Goal: Communication & Community: Share content

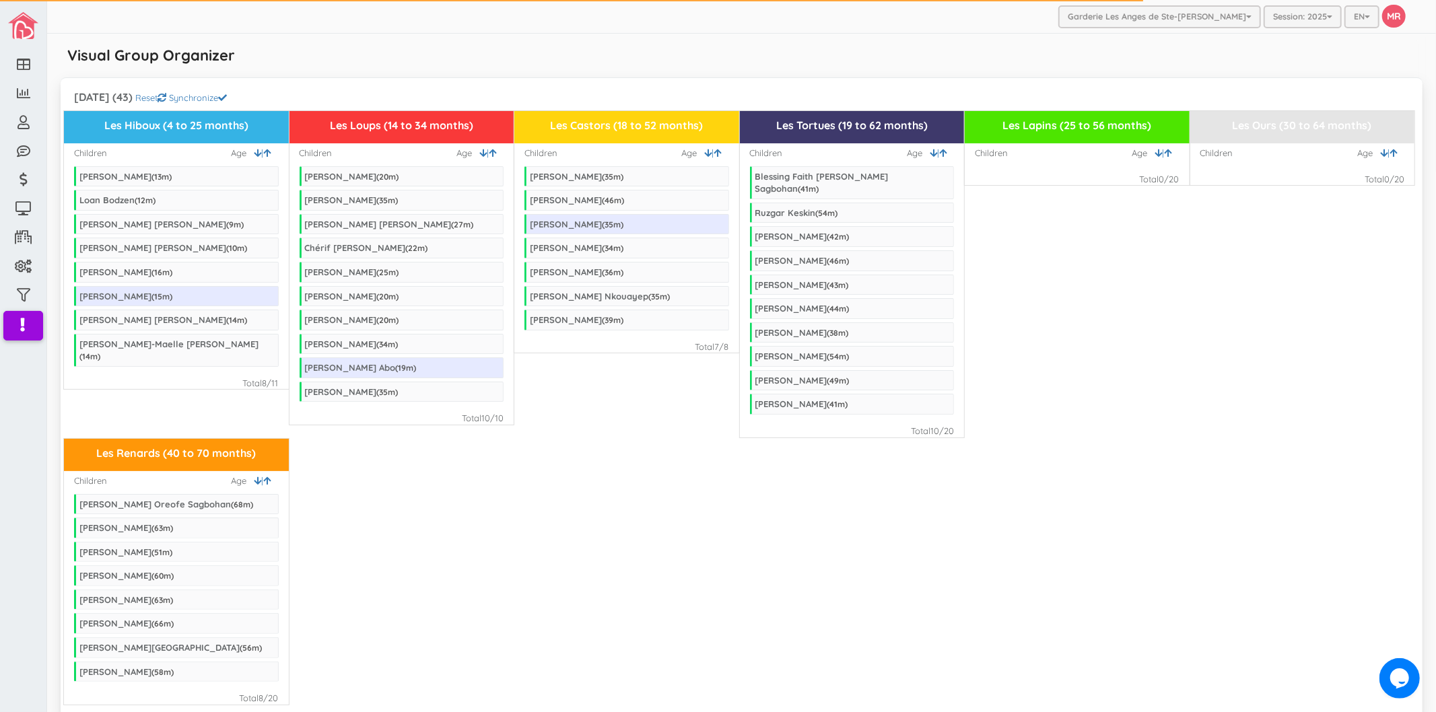
click at [424, 63] on div "Visual Group Organizer" at bounding box center [742, 60] width 1362 height 27
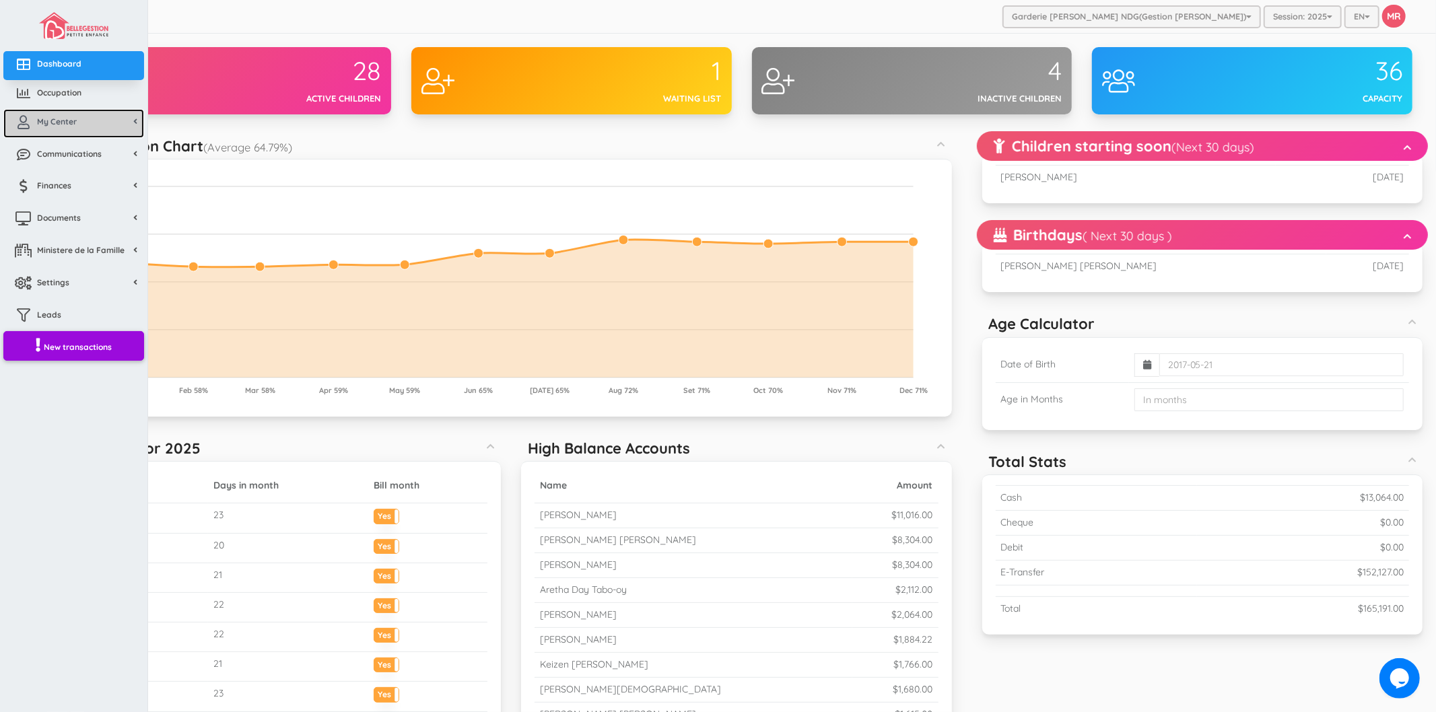
click at [59, 126] on span "My Center" at bounding box center [57, 121] width 40 height 11
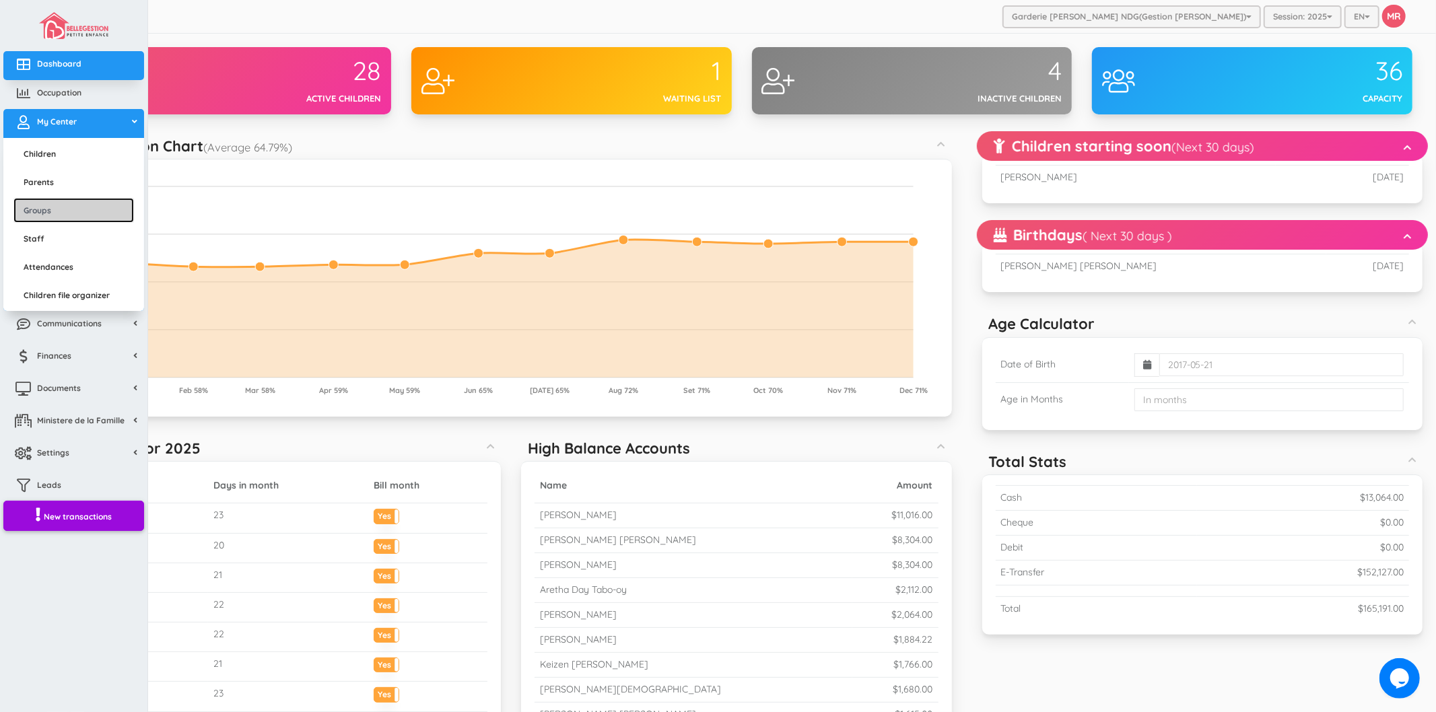
click at [46, 217] on link "Groups" at bounding box center [73, 210] width 120 height 25
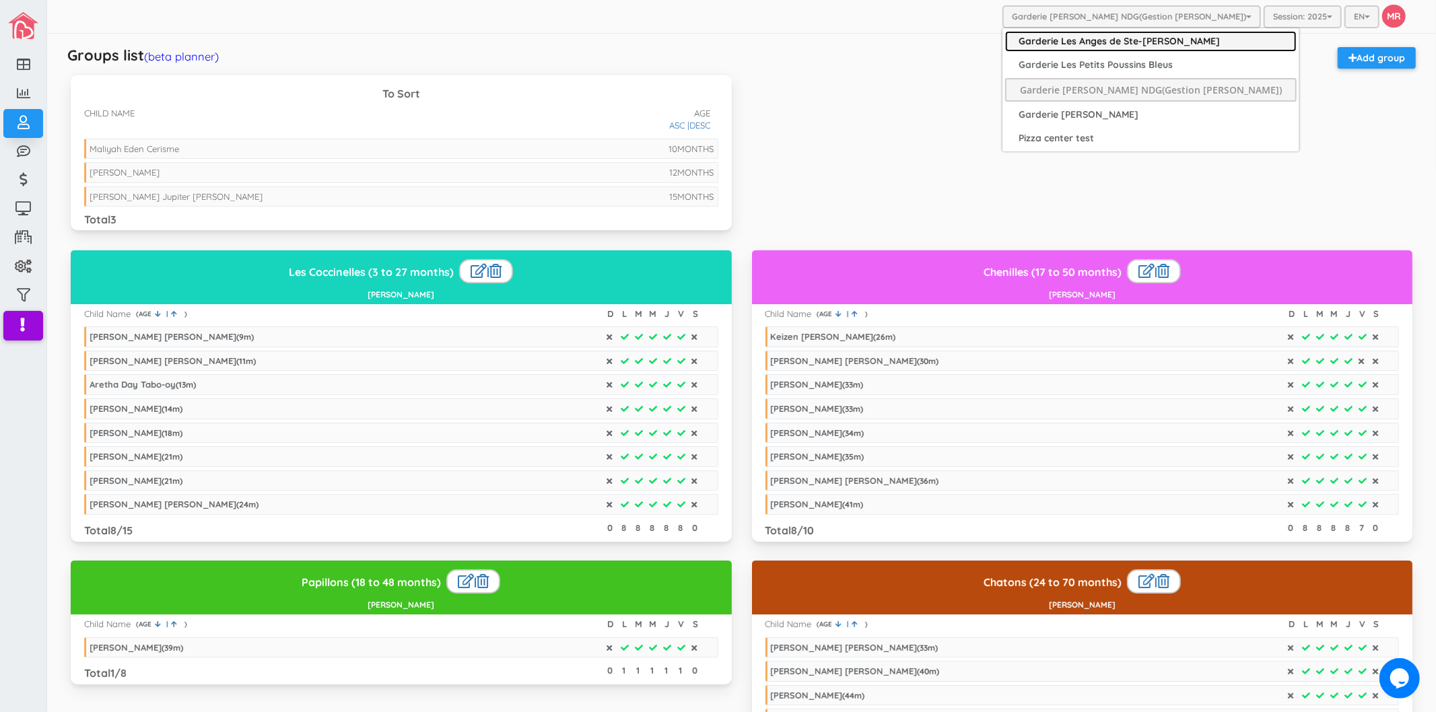
click at [1155, 38] on link "Garderie Les Anges de Ste-[PERSON_NAME]" at bounding box center [1150, 41] width 291 height 21
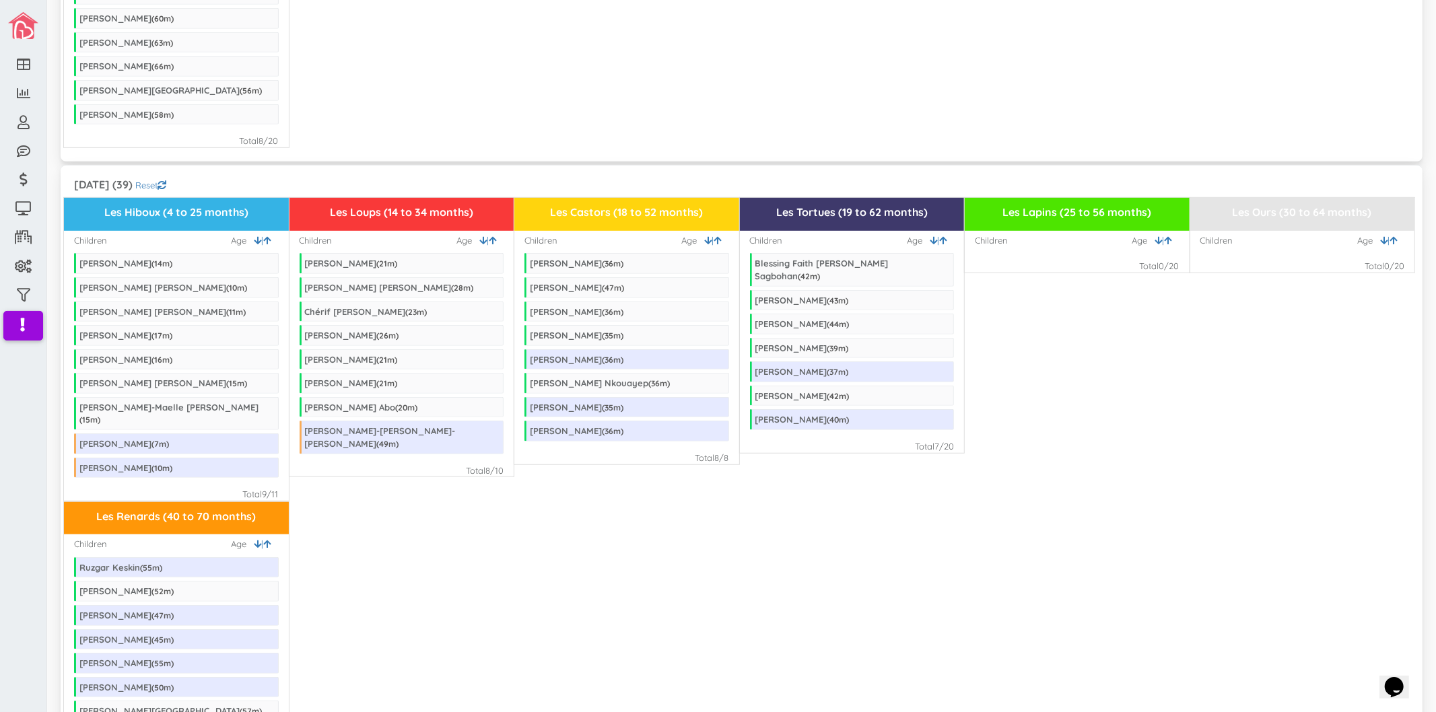
scroll to position [598, 0]
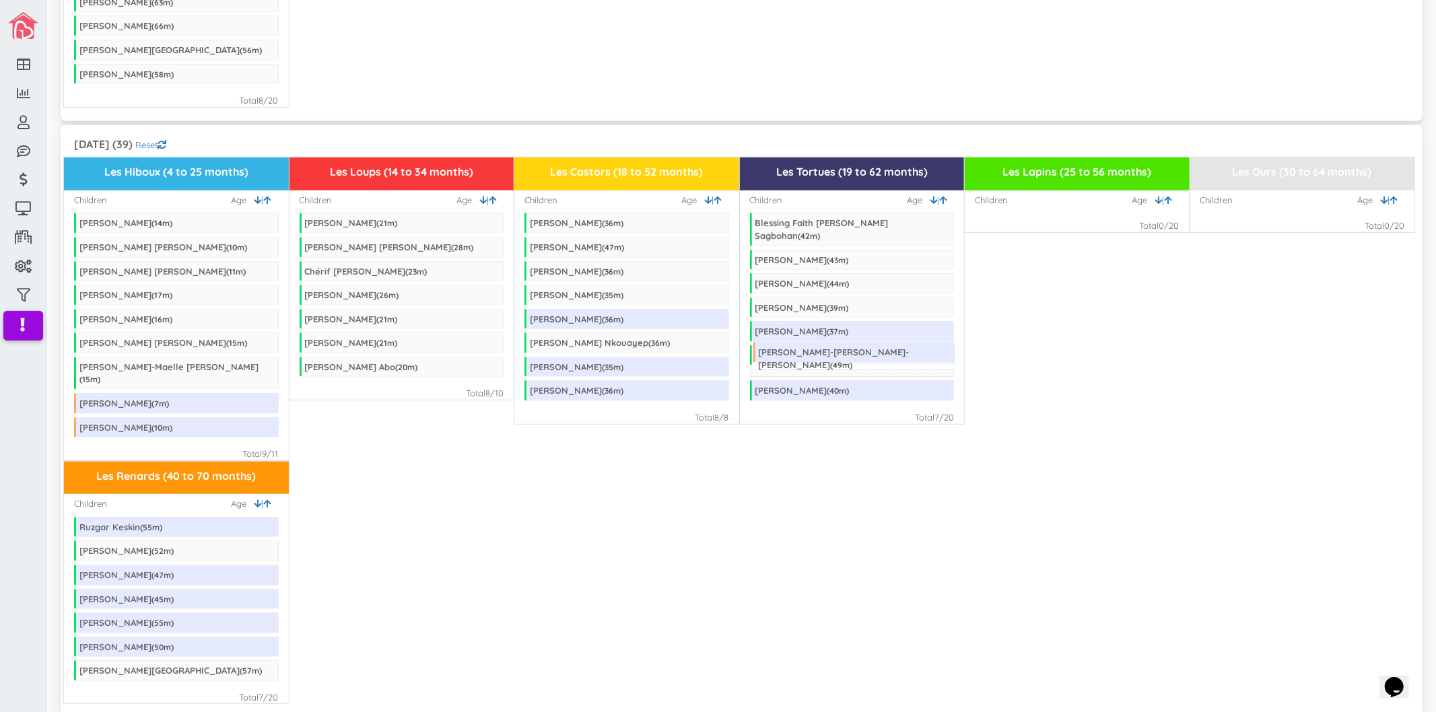
drag, startPoint x: 348, startPoint y: 382, endPoint x: 802, endPoint y: 342, distance: 455.4
click at [334, 461] on div "Les Renards (40 to 70 months) Children | Age Ruzgar Keskin ( 55 m) Jeremie Quin…" at bounding box center [741, 583] width 1355 height 244
click at [359, 514] on div "Les Renards (40 to 70 months) Children | Age Ruzgar Keskin ( 55 m) Jeremie Quin…" at bounding box center [741, 583] width 1355 height 244
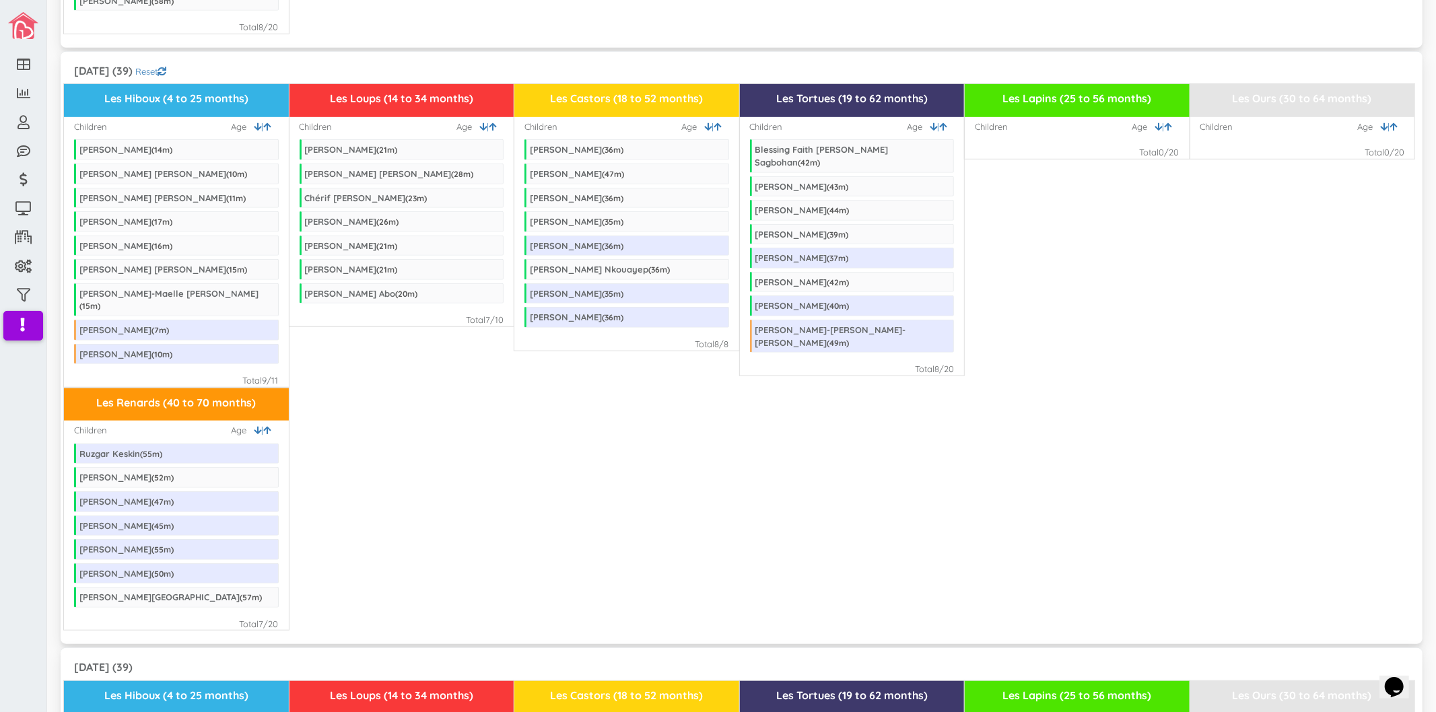
scroll to position [673, 0]
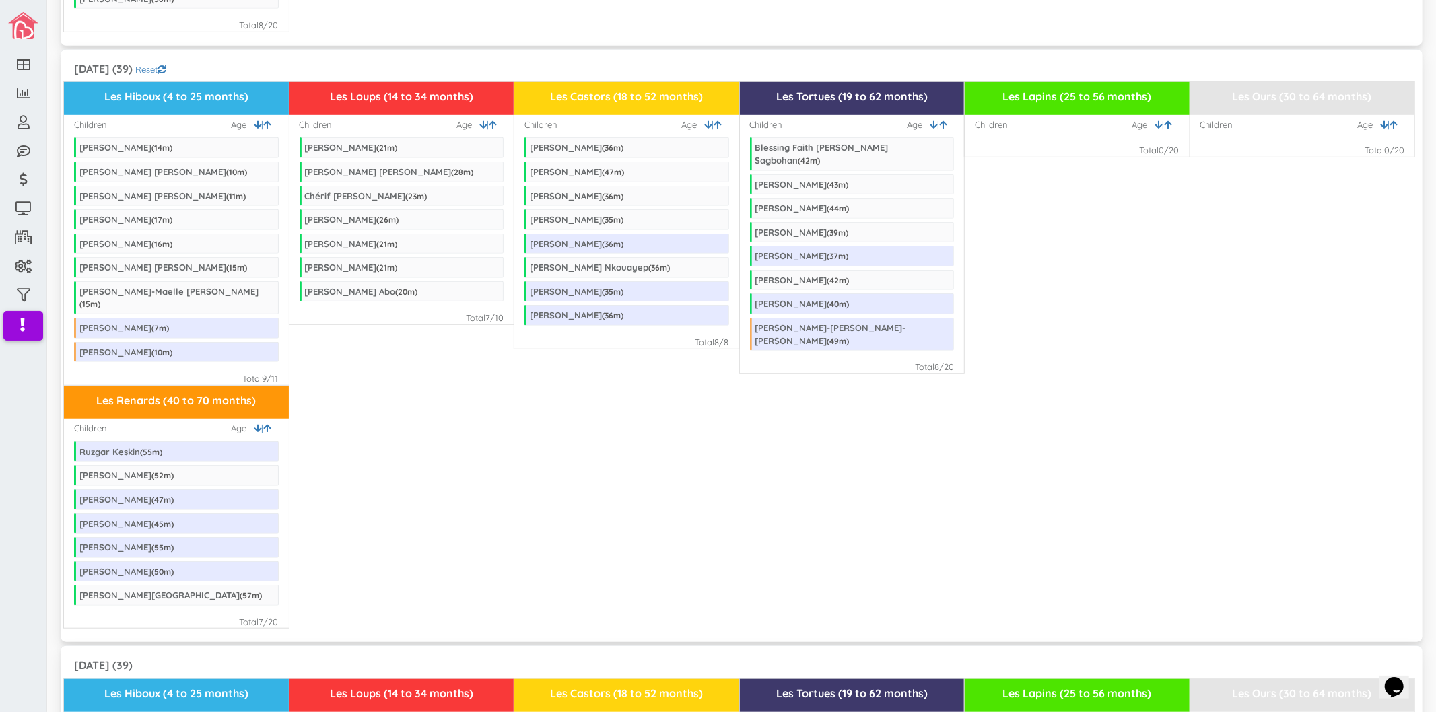
click at [1026, 582] on div "Les Renards (40 to 70 months) Children | Age Ruzgar Keskin ( 55 m) Jeremie Quin…" at bounding box center [741, 508] width 1355 height 244
click at [1119, 442] on div "Les Renards (40 to 70 months) Children | Age Ruzgar Keskin ( 55 m) Jeremie Quin…" at bounding box center [741, 508] width 1355 height 244
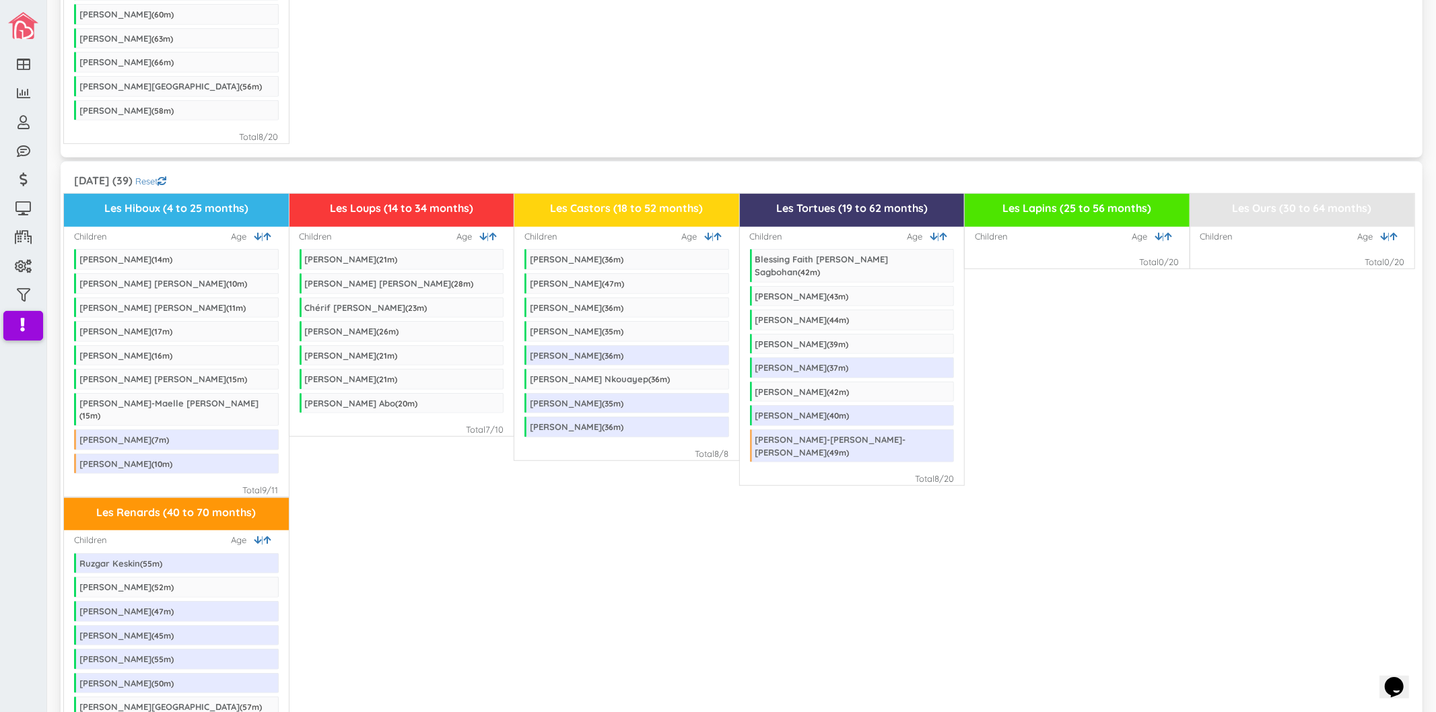
scroll to position [374, 0]
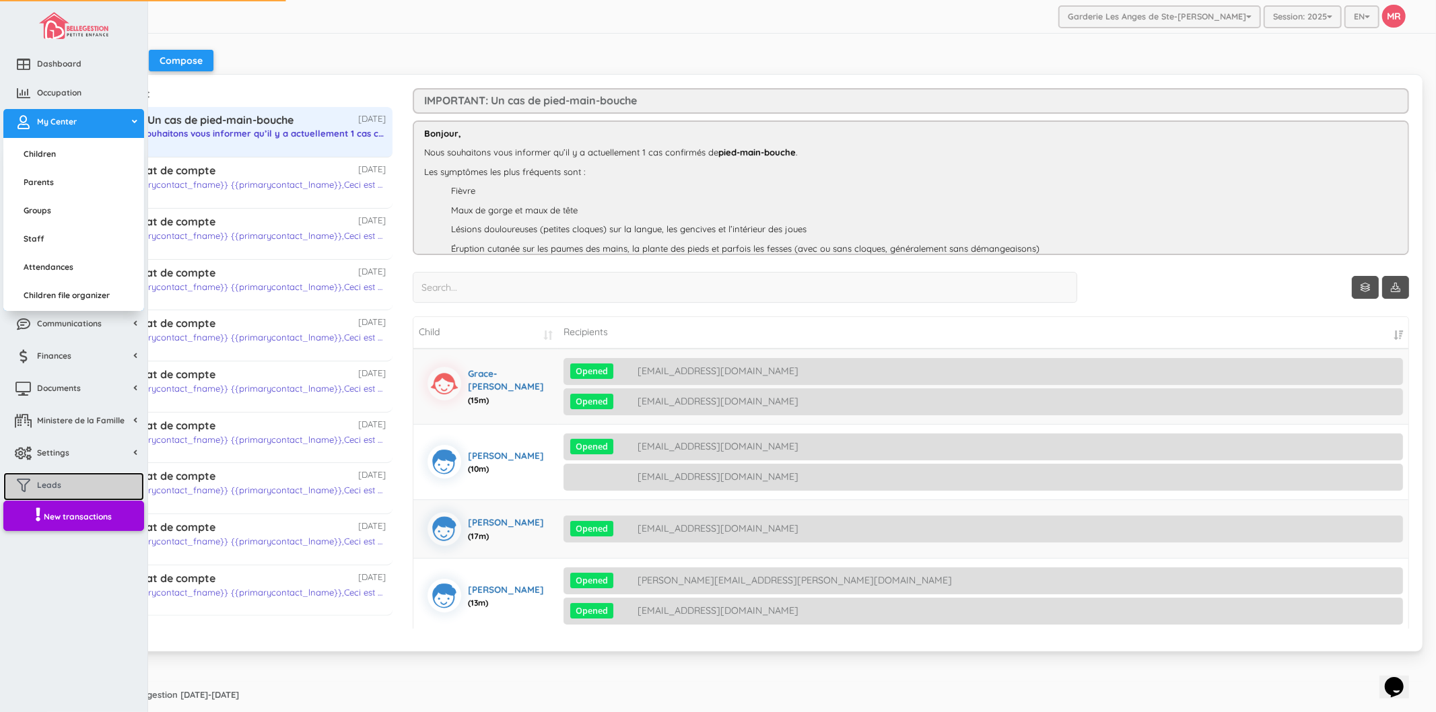
click at [55, 477] on link "Leads" at bounding box center [73, 486] width 141 height 29
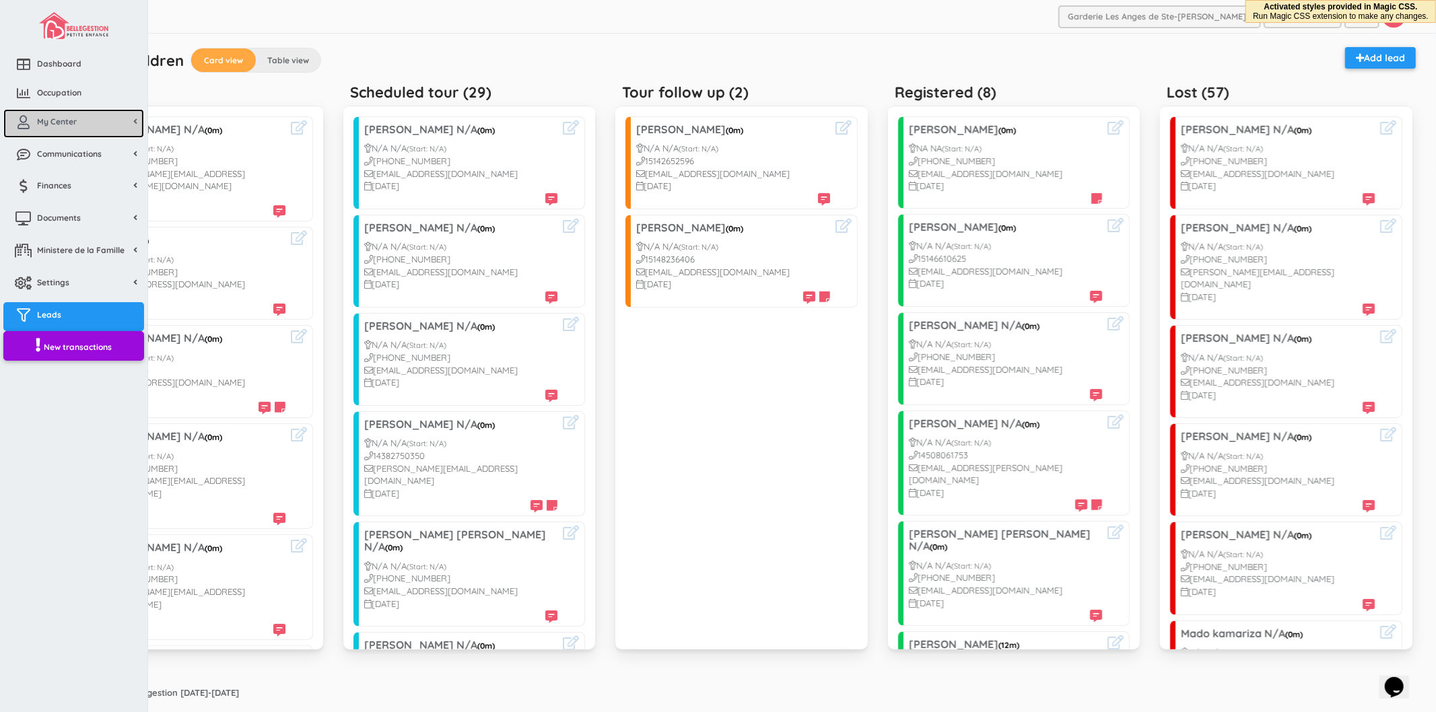
click at [52, 137] on link "My Center" at bounding box center [73, 123] width 141 height 29
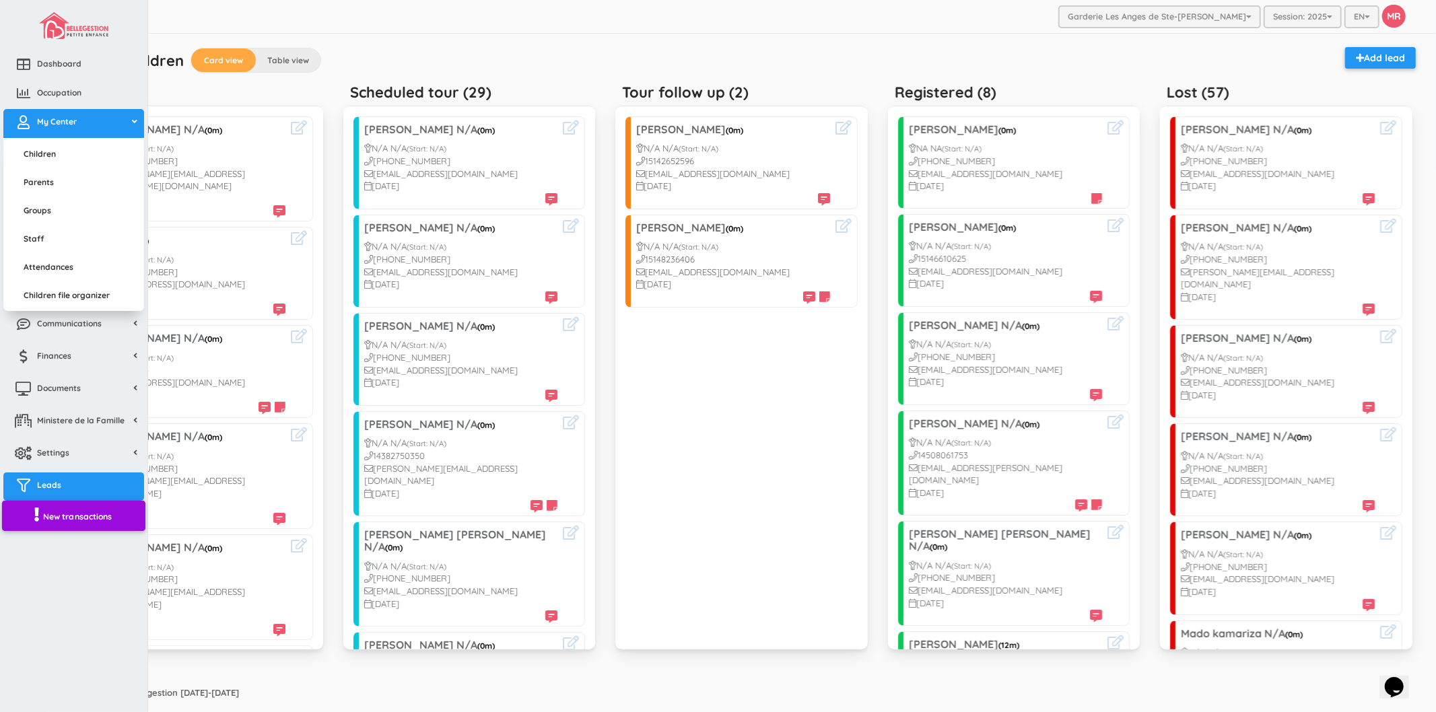
click at [98, 516] on span "New transactions" at bounding box center [77, 516] width 69 height 11
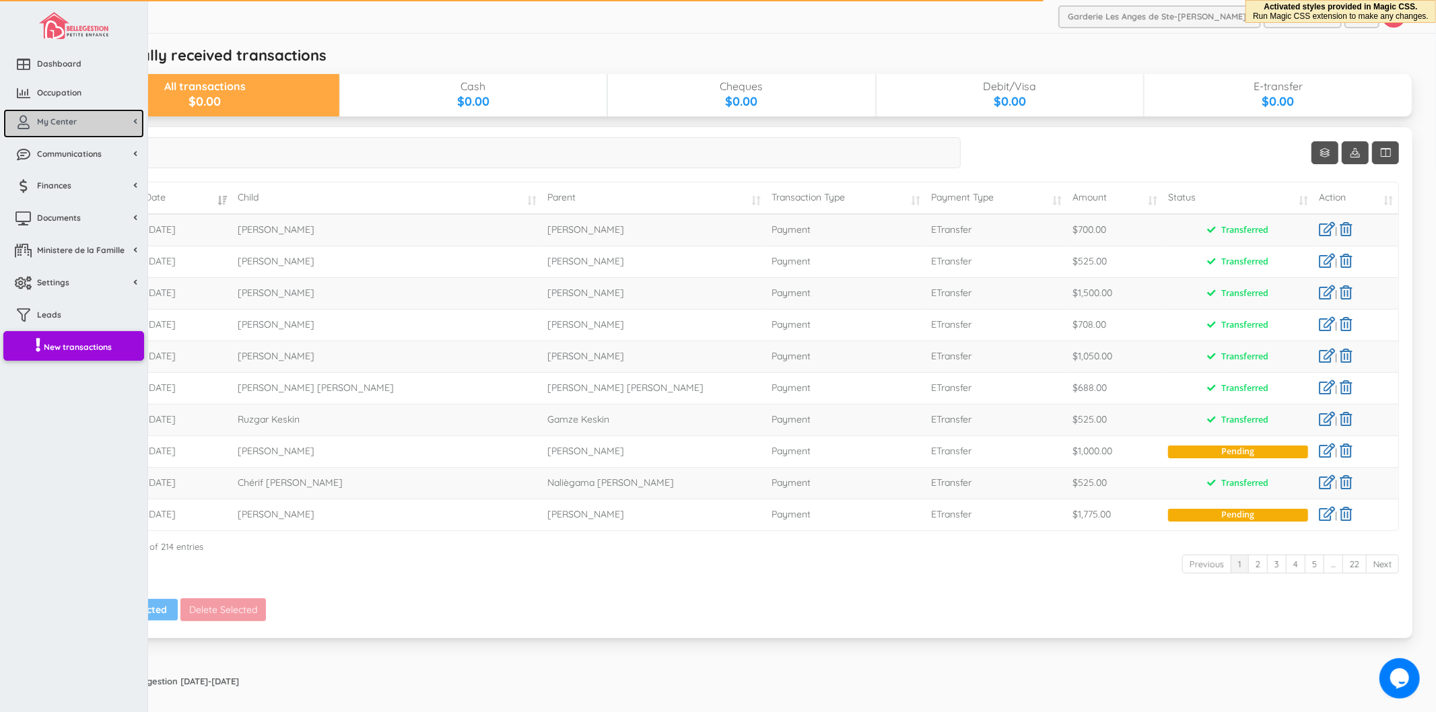
click at [42, 129] on link "My Center" at bounding box center [73, 123] width 141 height 29
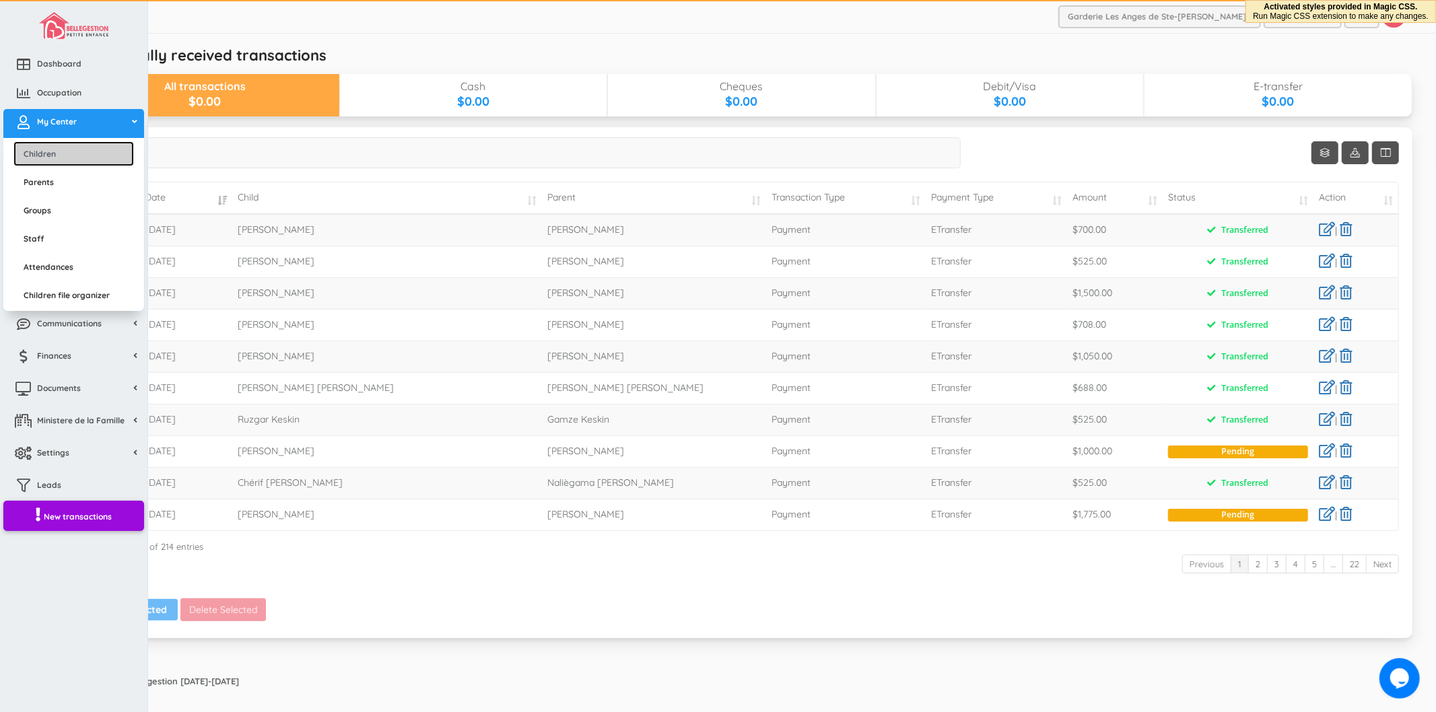
click at [51, 153] on link "Children" at bounding box center [73, 153] width 120 height 25
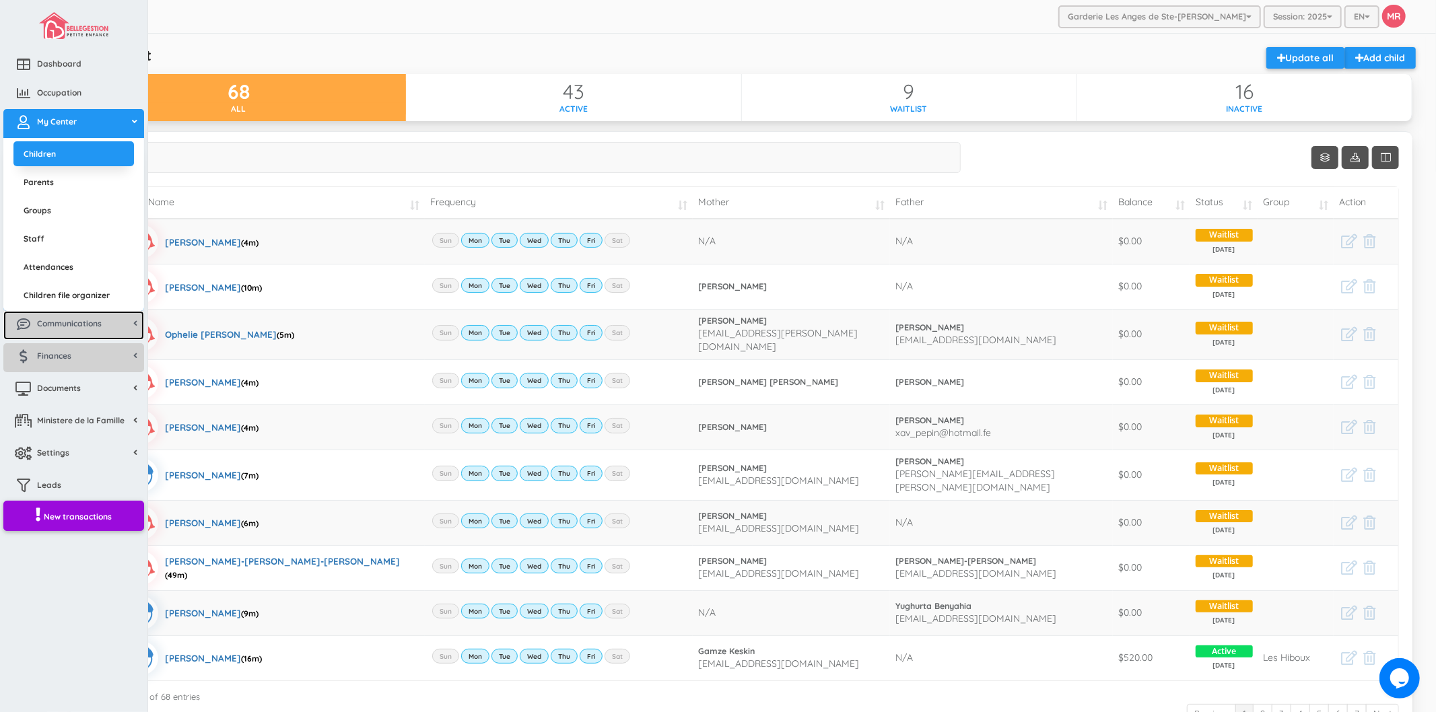
click at [85, 330] on link "Communications" at bounding box center [73, 325] width 141 height 29
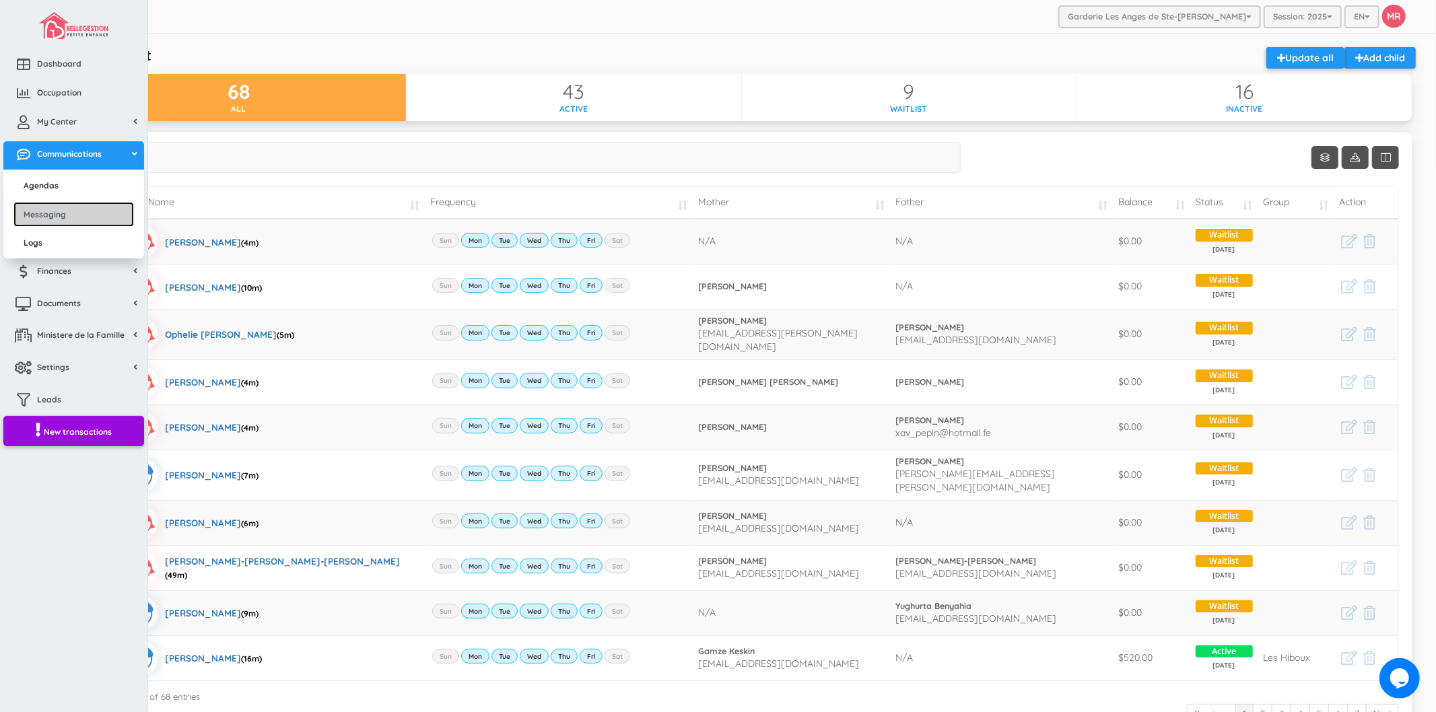
click at [81, 211] on link "Messaging" at bounding box center [73, 214] width 120 height 25
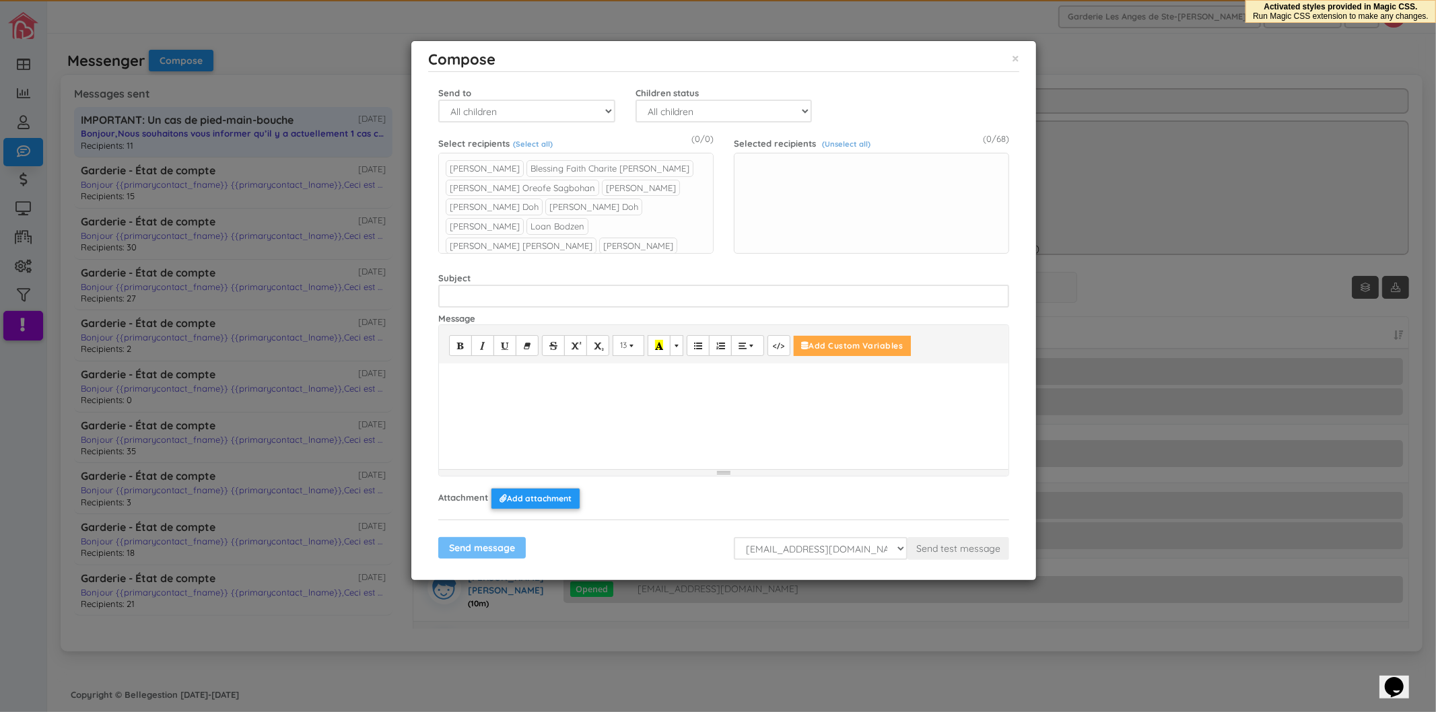
click at [623, 104] on div "Send to All children Group Child" at bounding box center [526, 102] width 197 height 40
click at [656, 104] on select "All children Active Inactive Waitlist" at bounding box center [723, 111] width 177 height 23
click at [657, 106] on select "All children Active Inactive Waitlist" at bounding box center [723, 111] width 177 height 23
click at [197, 178] on div "Compose × Close Primary contact - First name Primary contact - Last name Child …" at bounding box center [718, 356] width 1436 height 712
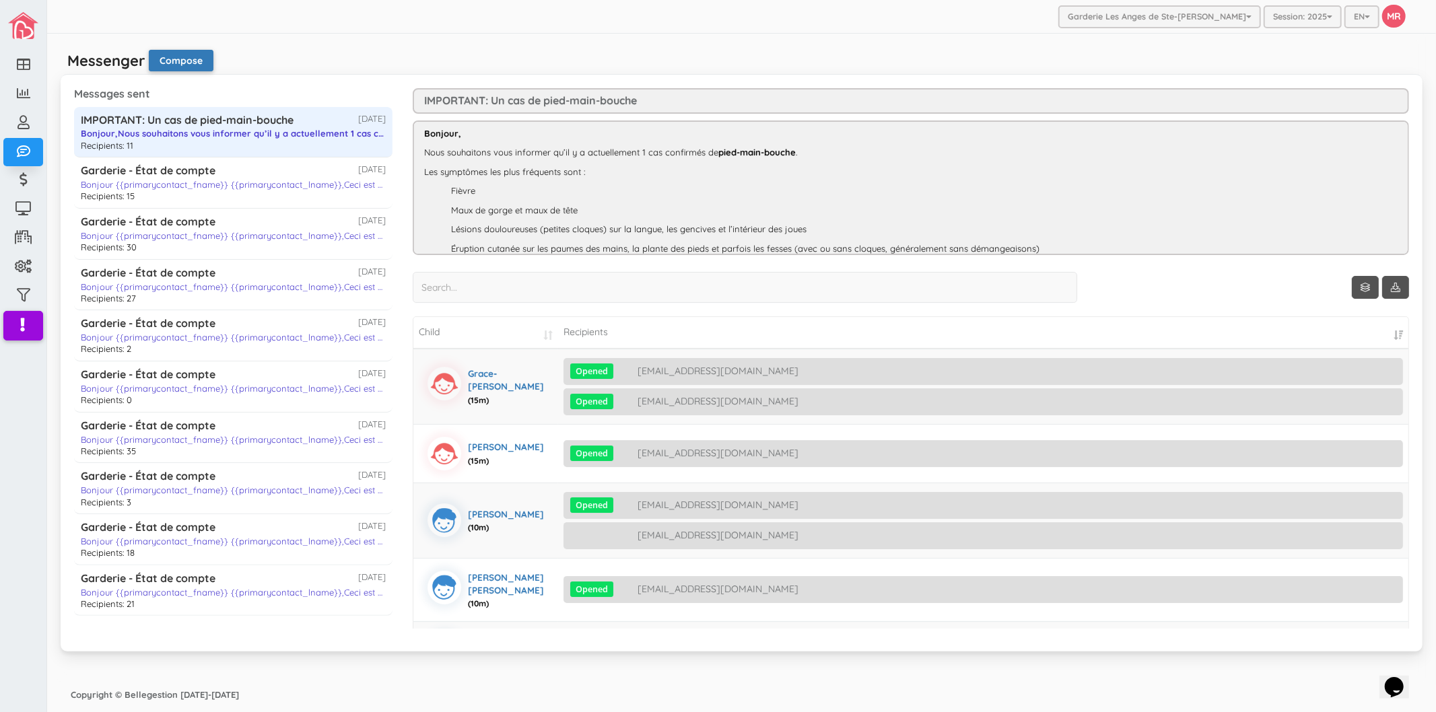
click at [162, 70] on button "Compose" at bounding box center [181, 61] width 65 height 22
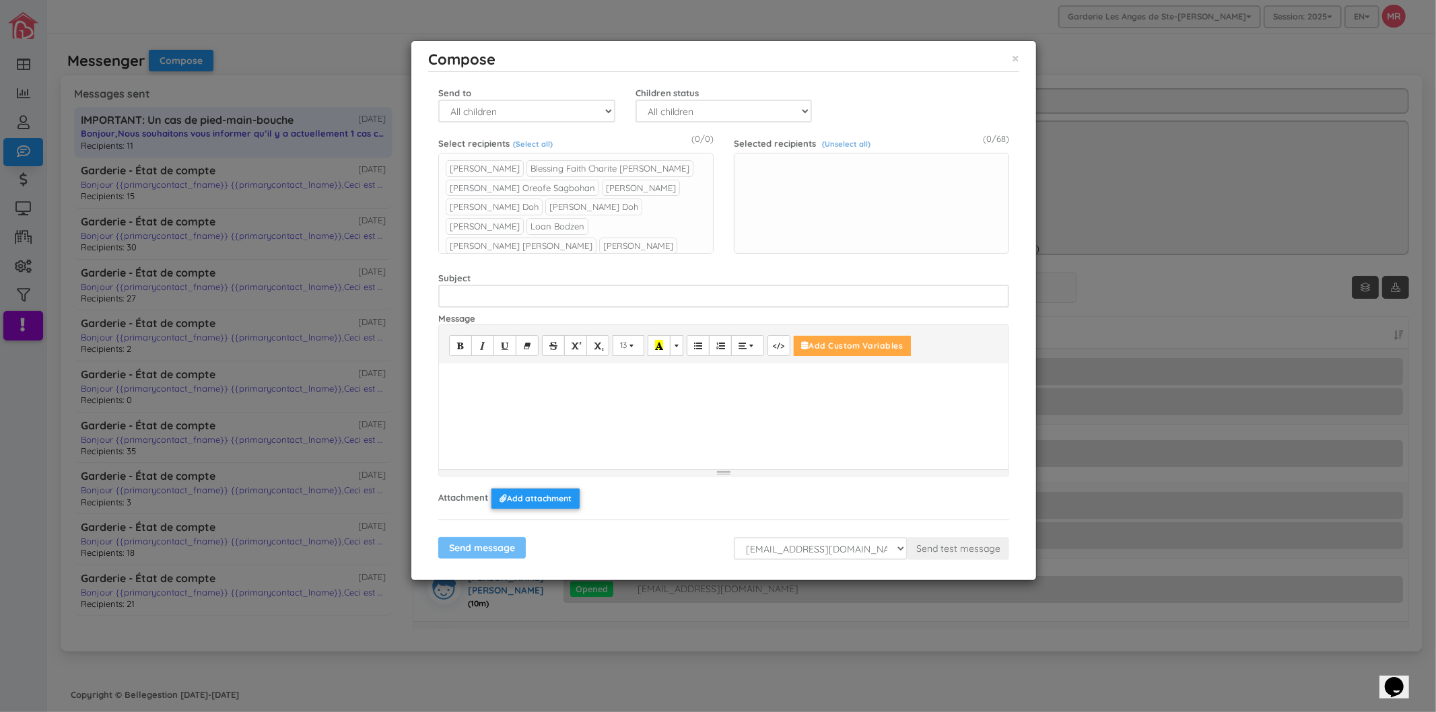
click at [555, 124] on form "Primary contact - First name Primary contact - Last name Child - First name Chi…" at bounding box center [723, 321] width 571 height 478
click at [553, 118] on select "All children Group Child" at bounding box center [526, 111] width 177 height 23
select select "2"
click at [438, 100] on select "All children Group Child" at bounding box center [526, 111] width 177 height 23
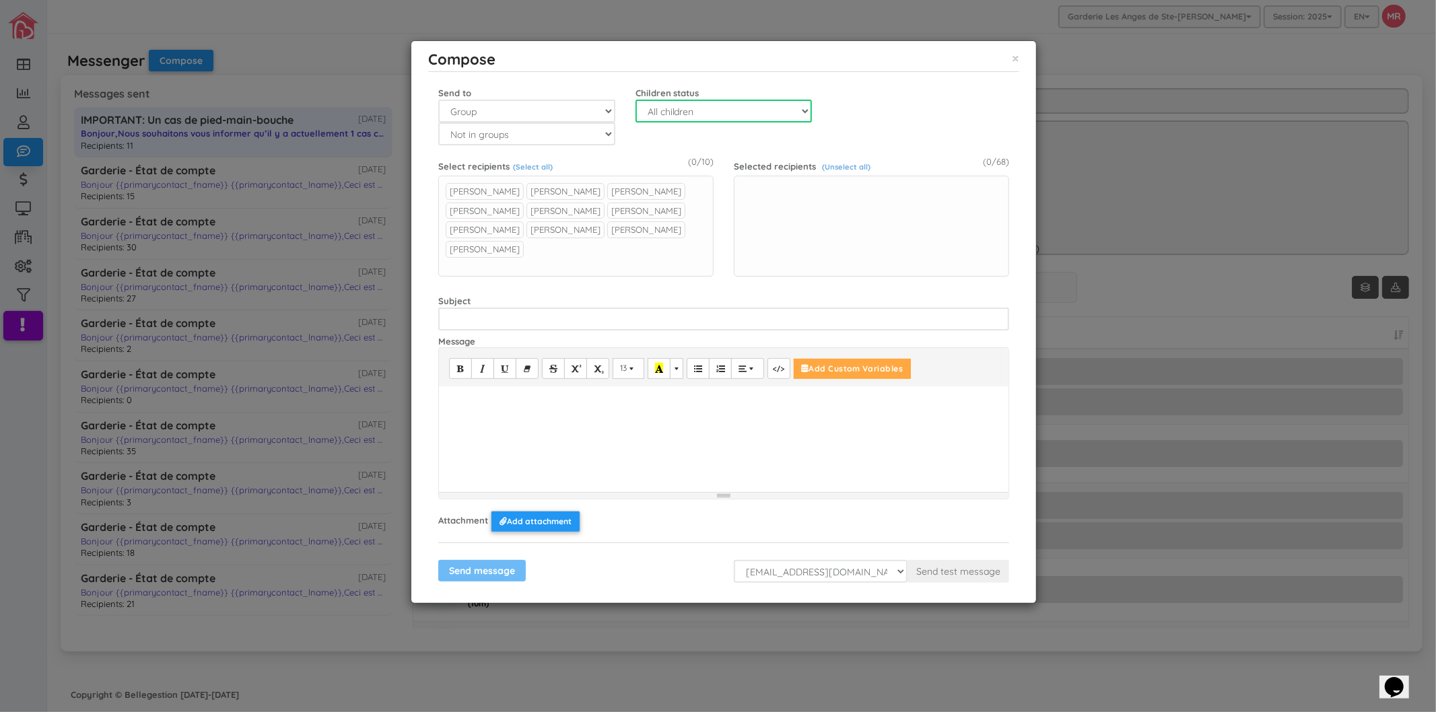
click at [711, 103] on select "All children Active Inactive Waitlist" at bounding box center [723, 111] width 177 height 23
click at [508, 130] on select "Not in groups Les Renards Les Hiboux Les Tortues Les Loups Les Castors" at bounding box center [526, 133] width 177 height 23
click at [438, 122] on select "Not in groups Les Renards Les Hiboux Les Tortues Les Loups Les Castors" at bounding box center [526, 133] width 177 height 23
click at [534, 169] on link "(Select all)" at bounding box center [533, 166] width 40 height 9
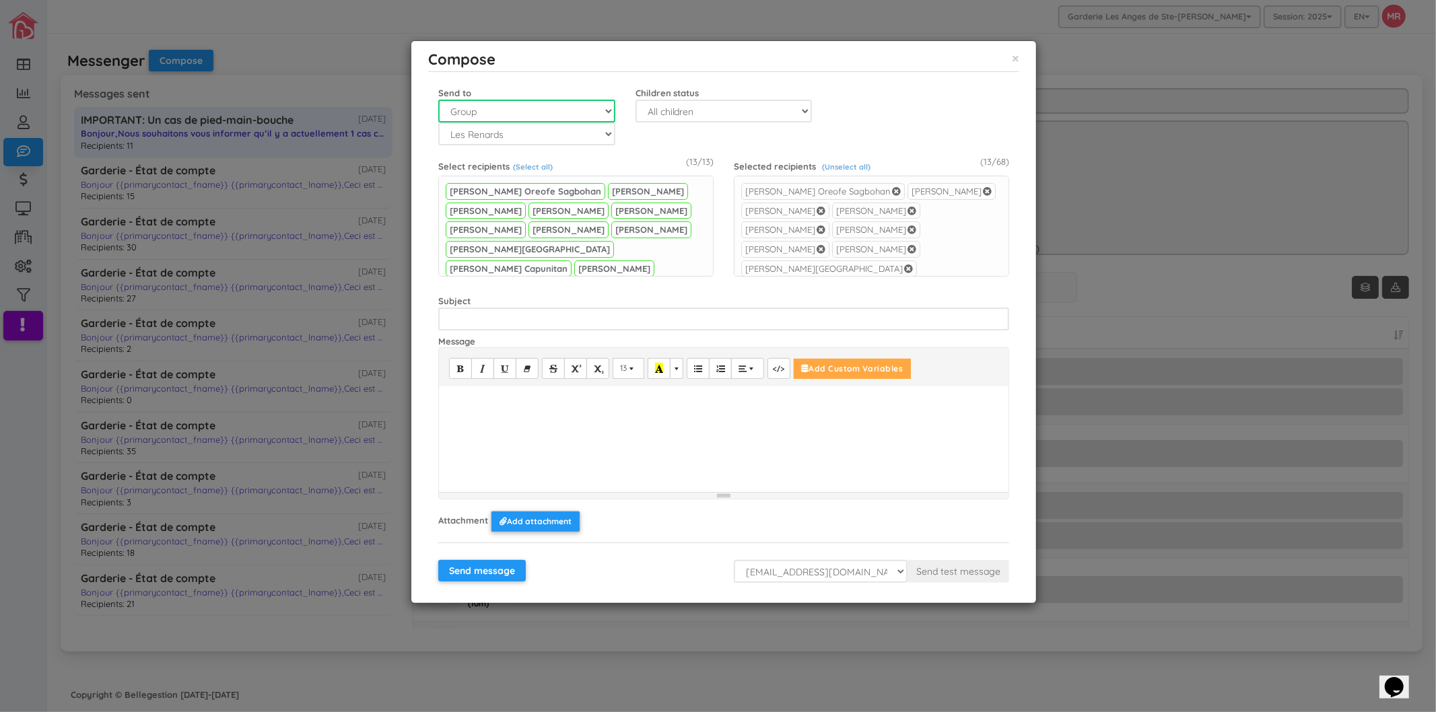
click at [593, 112] on select "All children Group Child" at bounding box center [526, 111] width 177 height 23
click at [475, 129] on select "Not in groups Les Renards Les Hiboux Les Tortues Les Loups Les Castors" at bounding box center [526, 133] width 177 height 23
select select "5"
click at [438, 122] on select "Not in groups Les Renards Les Hiboux Les Tortues Les Loups Les Castors" at bounding box center [526, 133] width 177 height 23
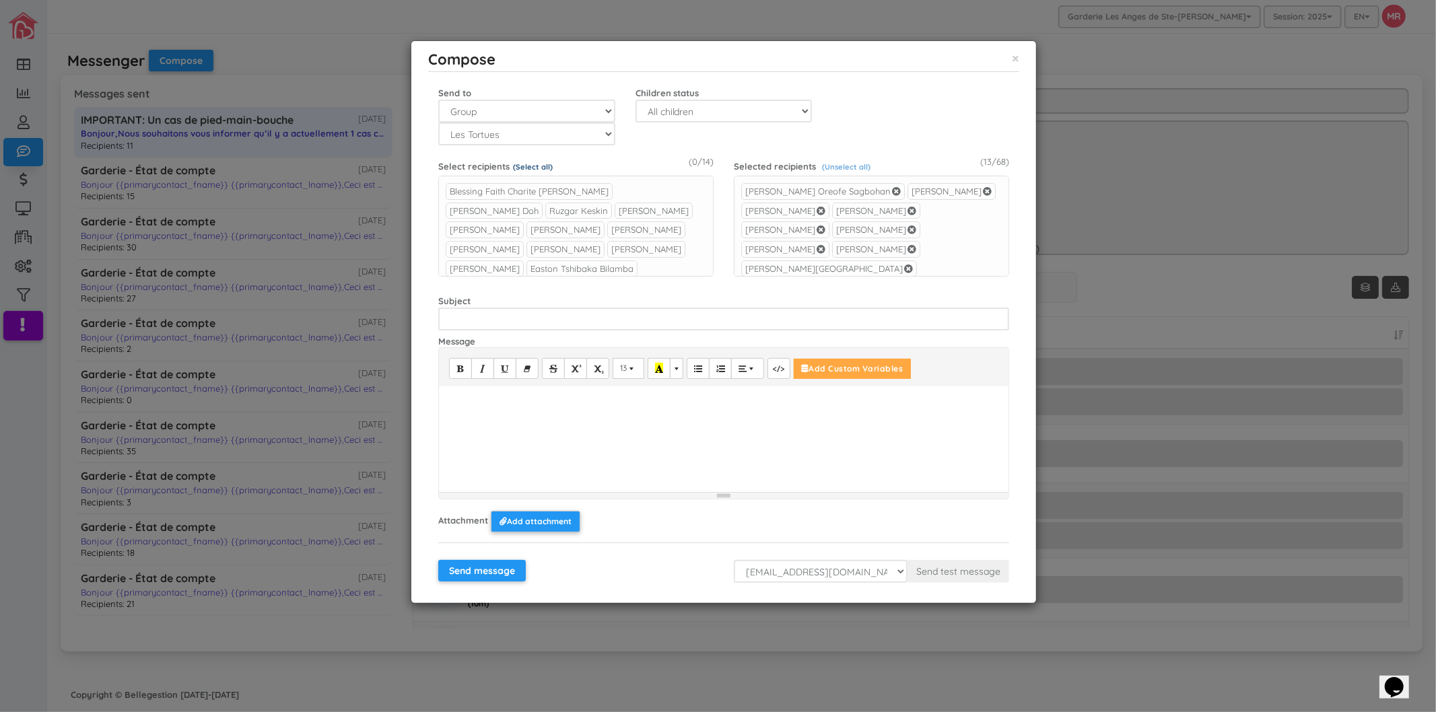
click at [525, 166] on link "(Select all)" at bounding box center [533, 166] width 40 height 9
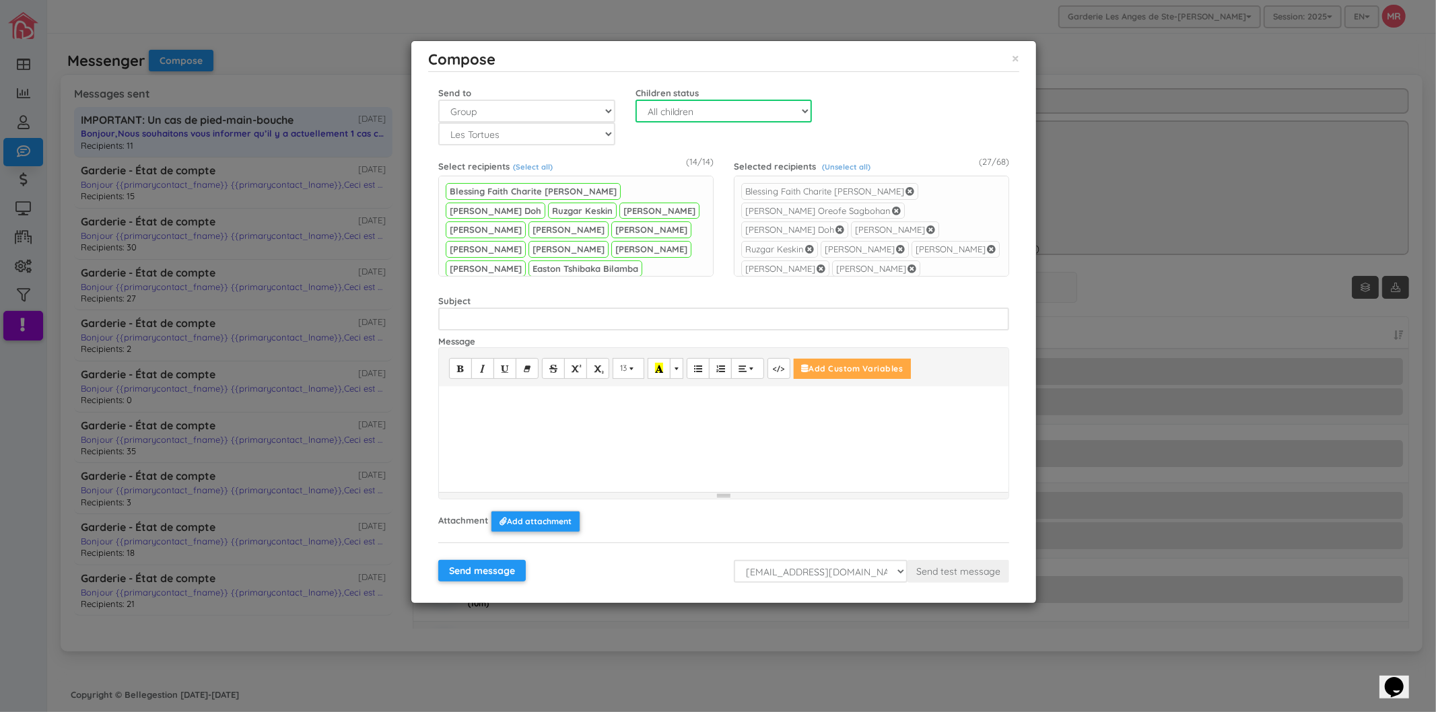
click at [657, 116] on select "All children Active Inactive Waitlist" at bounding box center [723, 111] width 177 height 23
click at [849, 158] on div "Selected recipients (Unselect all) (27/68) Samuel Boisclair Blessing Faith Char…" at bounding box center [871, 217] width 295 height 125
click at [849, 164] on link "(Unselect all)" at bounding box center [846, 166] width 48 height 9
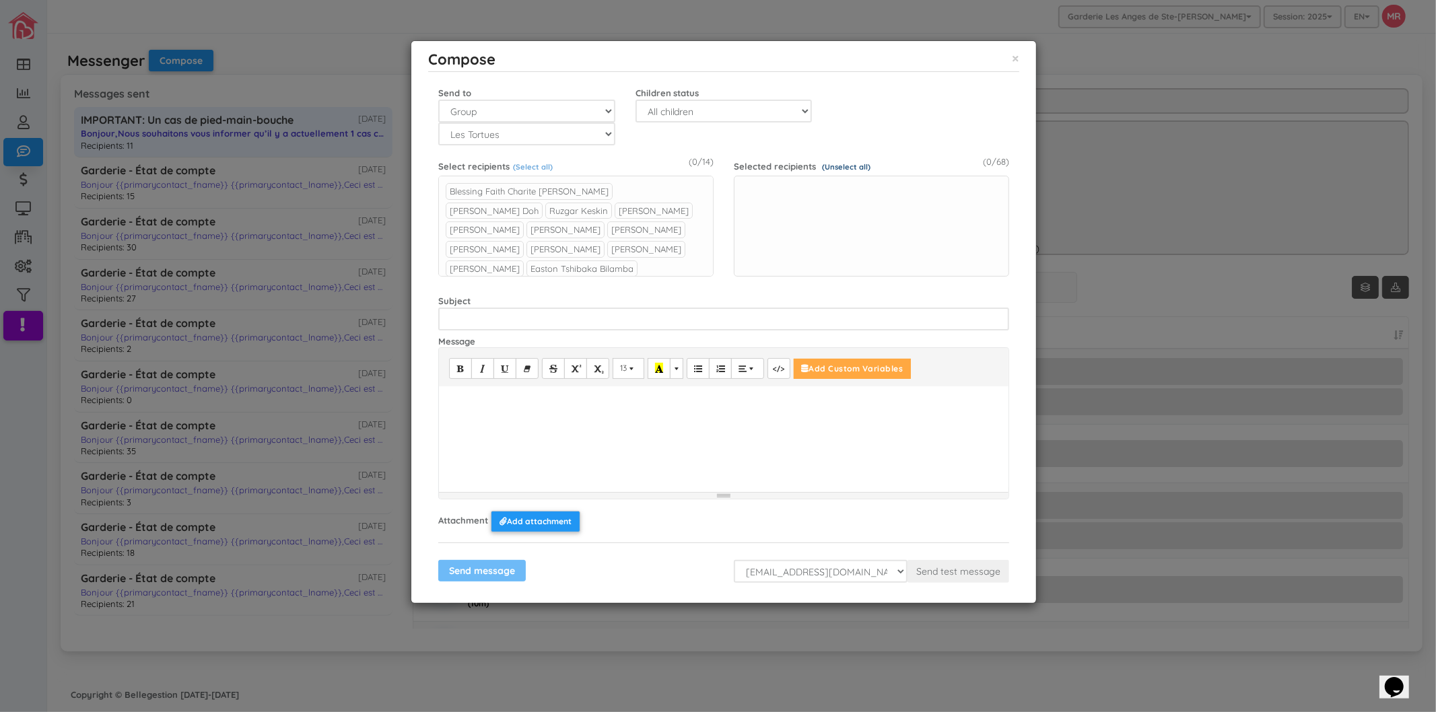
click at [855, 164] on link "(Unselect all)" at bounding box center [846, 166] width 48 height 9
click at [683, 117] on select "All children Active Inactive Waitlist" at bounding box center [723, 111] width 177 height 23
select select "0"
click at [635, 100] on select "All children Active Inactive Waitlist" at bounding box center [723, 111] width 177 height 23
click at [540, 164] on link "(Select all)" at bounding box center [533, 166] width 40 height 9
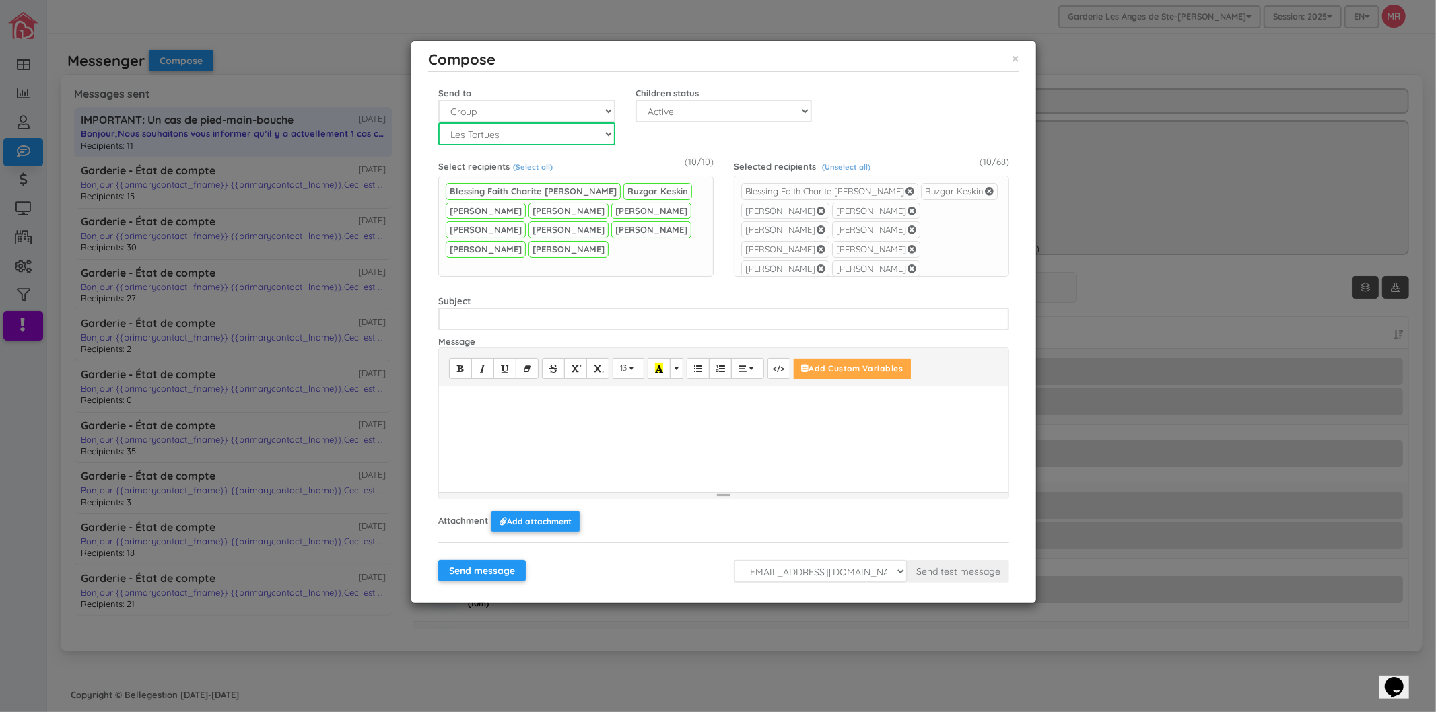
click at [542, 136] on select "Not in groups Les Renards Les Hiboux Les Tortues Les Loups Les Castors" at bounding box center [526, 133] width 177 height 23
click at [438, 122] on select "Not in groups Les Renards Les Hiboux Les Tortues Les Loups Les Castors" at bounding box center [526, 133] width 177 height 23
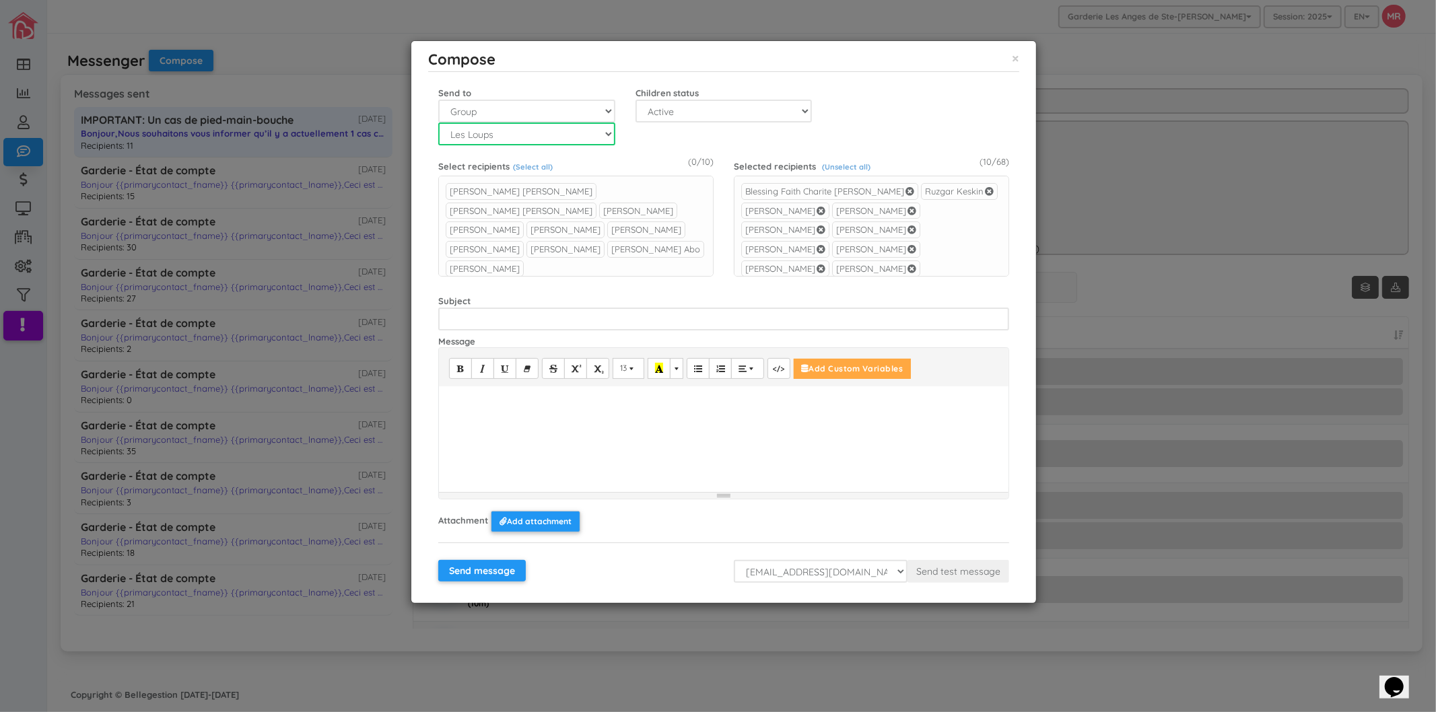
click at [529, 133] on select "Not in groups Les Renards Les Hiboux Les Tortues Les Loups Les Castors" at bounding box center [526, 133] width 177 height 23
select select "1"
click at [438, 122] on select "Not in groups Les Renards Les Hiboux Les Tortues Les Loups Les Castors" at bounding box center [526, 133] width 177 height 23
click at [533, 167] on link "(Select all)" at bounding box center [533, 166] width 40 height 9
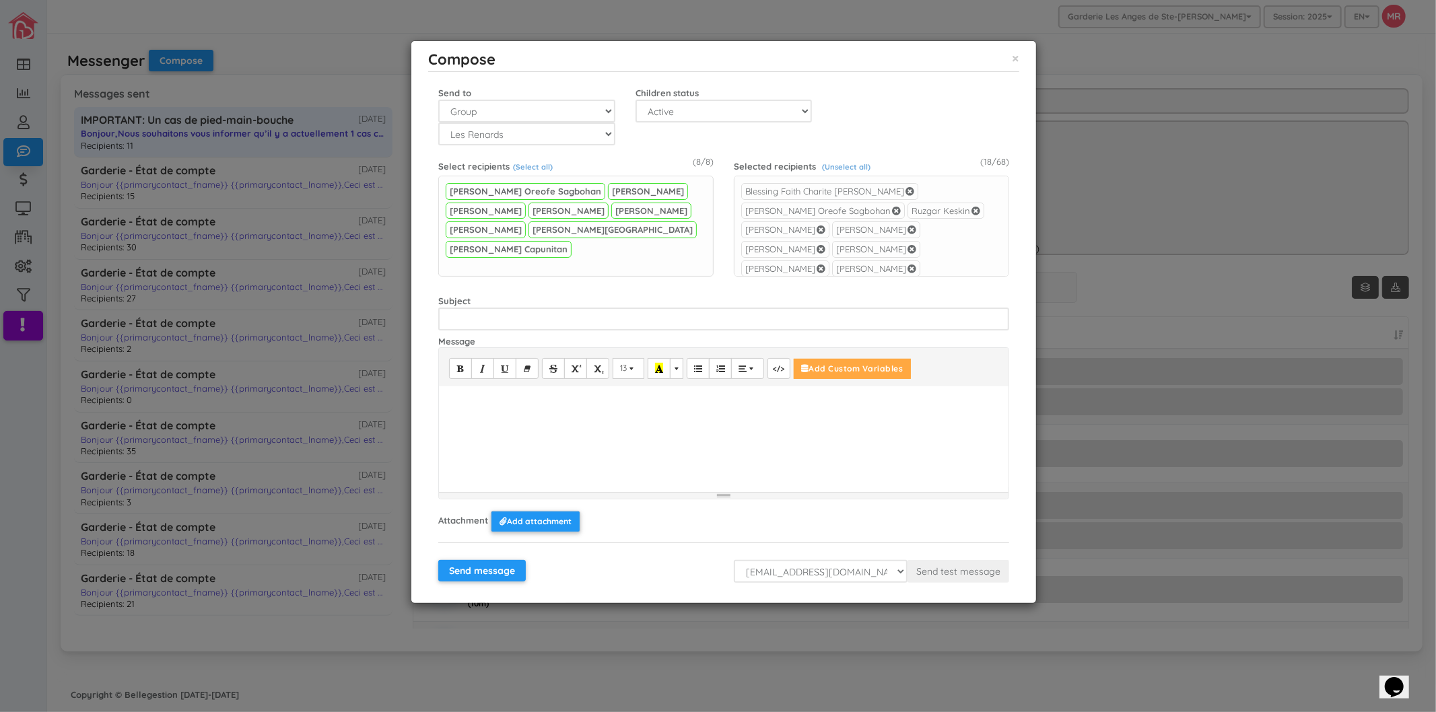
click at [700, 137] on div "Send to All children Group Child Not in groups Les Renards Les Hiboux Les Tortu…" at bounding box center [723, 113] width 591 height 63
click at [622, 434] on div at bounding box center [723, 436] width 569 height 101
paste div
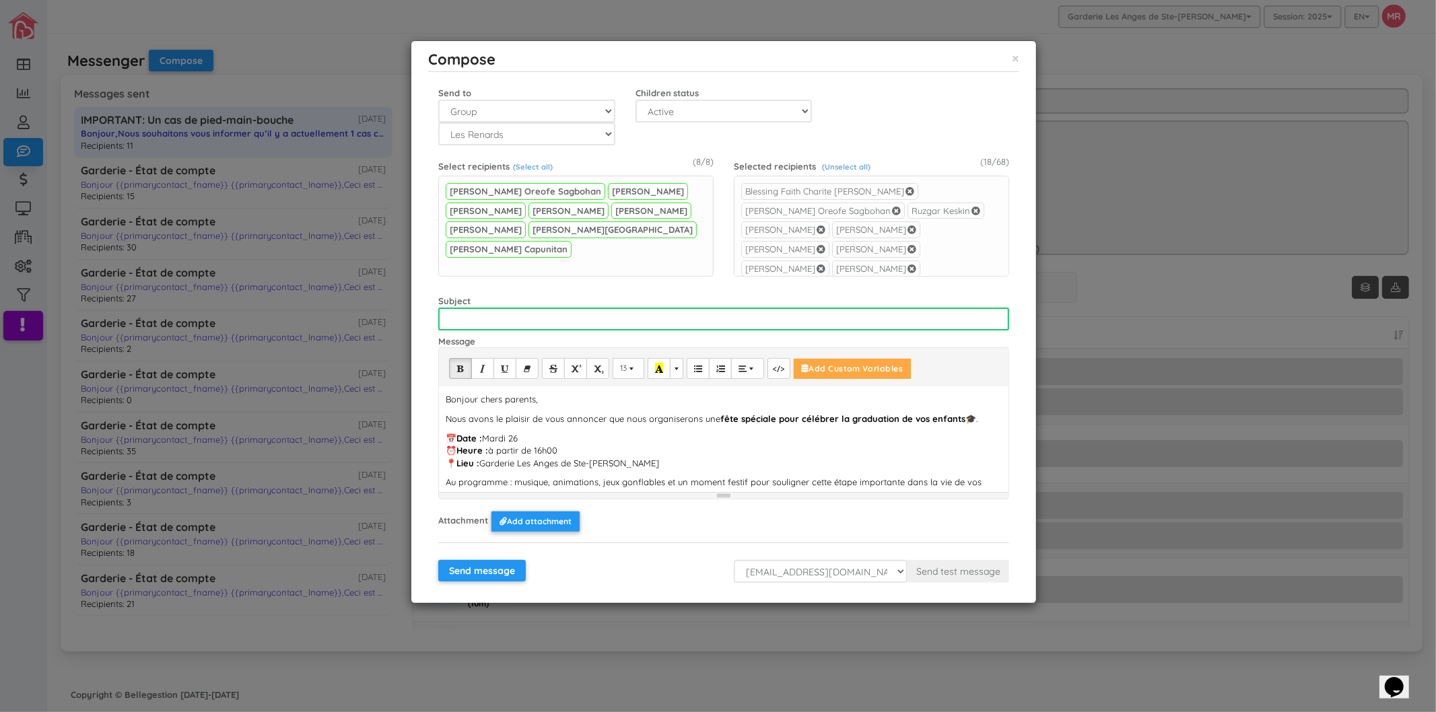
click at [529, 316] on input "text" at bounding box center [723, 319] width 571 height 23
paste input "Invitation à la fête de graduation – Mardi 26"
type input "Invitation à la fête de graduation – Mardi 26"
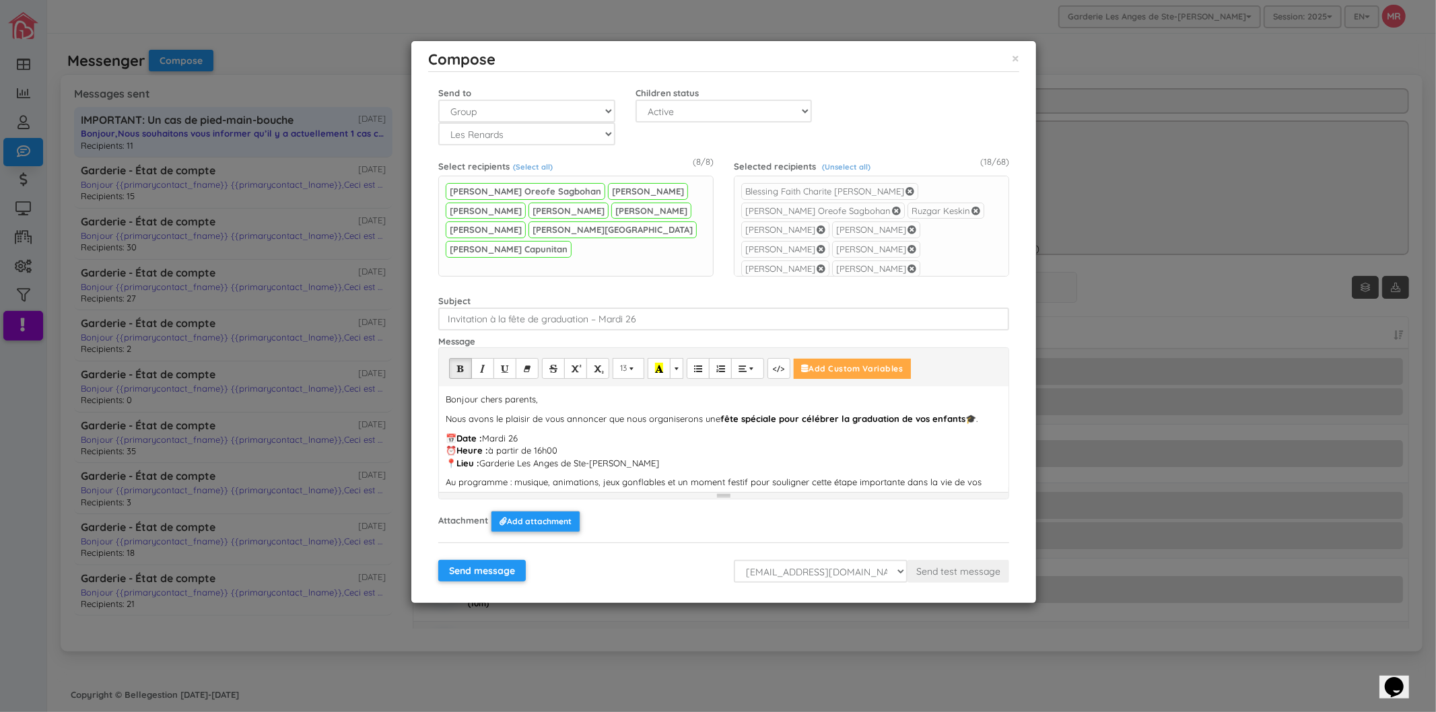
click at [700, 288] on form "Primary contact - First name Primary contact - Last name Child - First name Chi…" at bounding box center [723, 332] width 571 height 501
click at [622, 443] on p "📅 Date : Mardi 26 ⏰ Heure : à partir de 16h00 📍 Lieu : Garderie Les Anges de St…" at bounding box center [724, 451] width 556 height 38
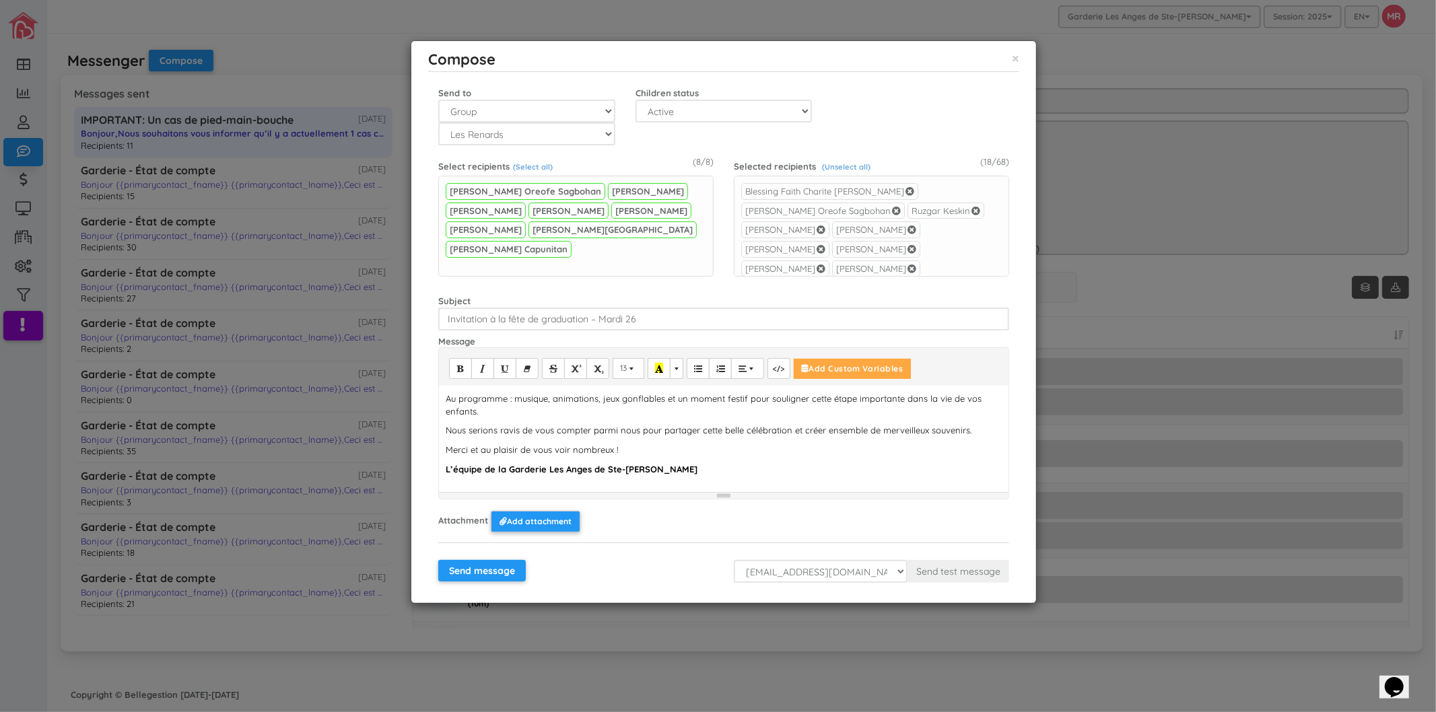
scroll to position [84, 0]
click at [603, 411] on p "Au programme : musique, animations, jeux gonflables et un moment festif pour so…" at bounding box center [724, 404] width 556 height 25
click at [701, 449] on p "Merci et au plaisir de vous voir nombreux !" at bounding box center [724, 449] width 556 height 13
click at [795, 575] on select "mario@sdg360.com info@garderielesanges.com" at bounding box center [821, 571] width 174 height 23
select select "center"
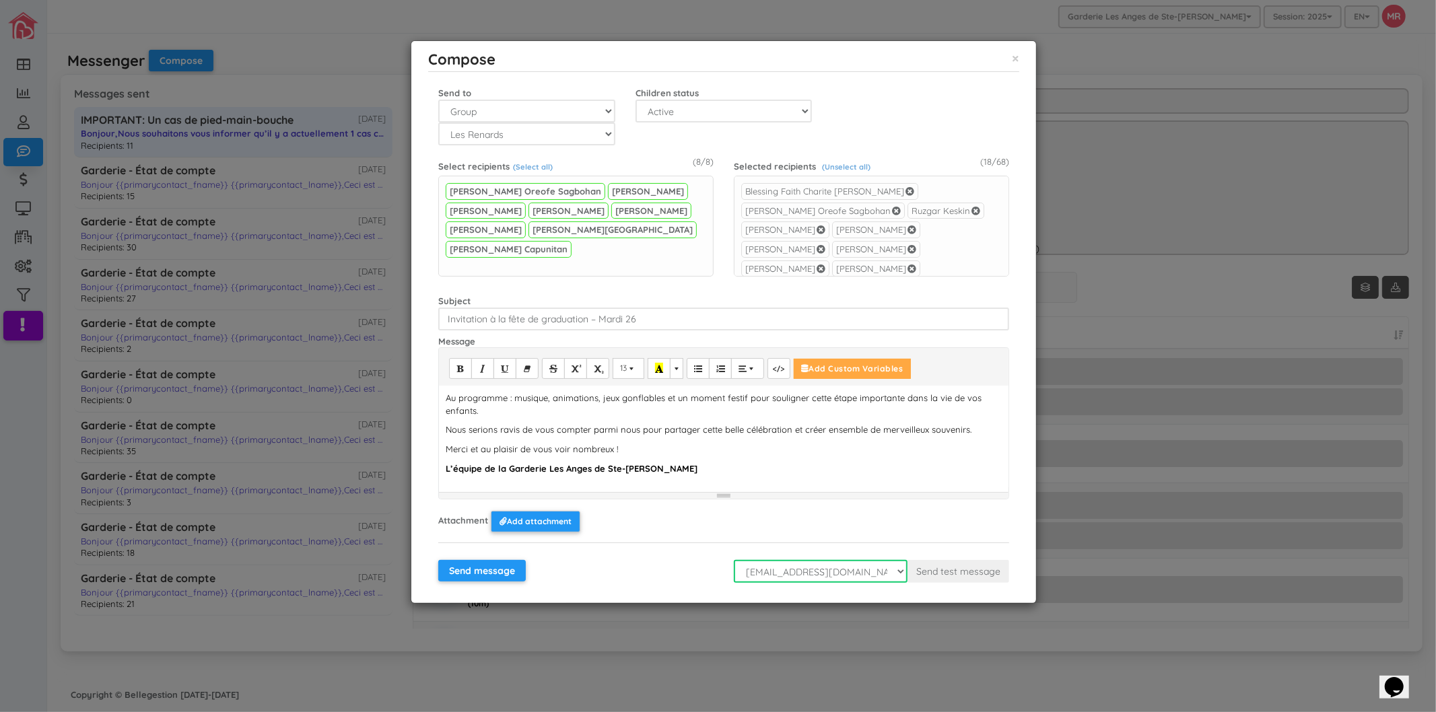
click at [734, 560] on select "mario@sdg360.com info@garderielesanges.com" at bounding box center [821, 571] width 174 height 23
click at [963, 569] on button "Send test message" at bounding box center [958, 571] width 102 height 23
click at [714, 425] on p "Nous serions ravis de vous compter parmi nous pour partager cette belle célébra…" at bounding box center [724, 429] width 556 height 13
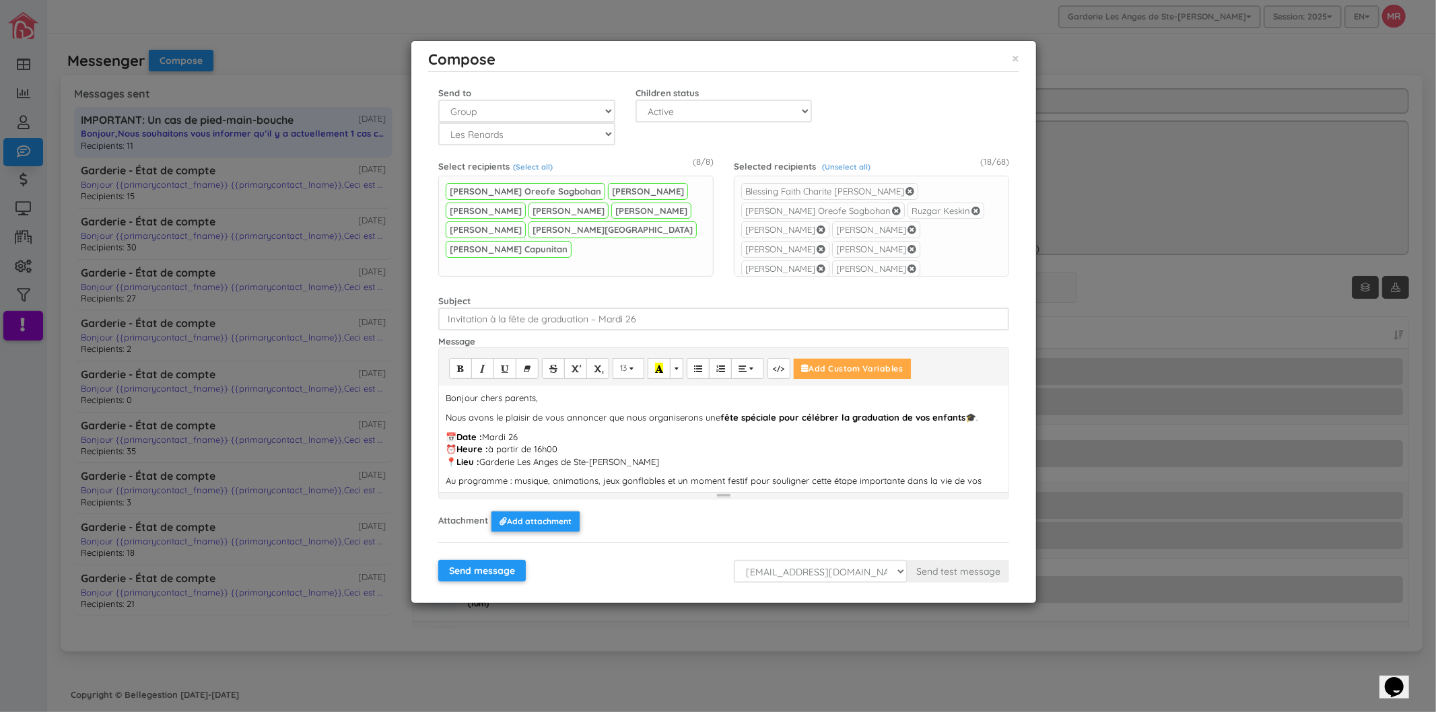
scroll to position [0, 0]
click at [896, 418] on strong "fête spéciale pour célébrer la graduation de vos enfants" at bounding box center [842, 418] width 245 height 11
drag, startPoint x: 896, startPoint y: 417, endPoint x: 958, endPoint y: 421, distance: 62.1
click at [958, 421] on p "Nous avons le plaisir de vous annoncer que nous organiserons une fête spéciale …" at bounding box center [724, 419] width 556 height 13
click at [748, 463] on p "📅 Date : Mardi 26 ⏰ Heure : à partir de 16h00 📍 Lieu : Garderie Les Anges de St…" at bounding box center [724, 463] width 556 height 38
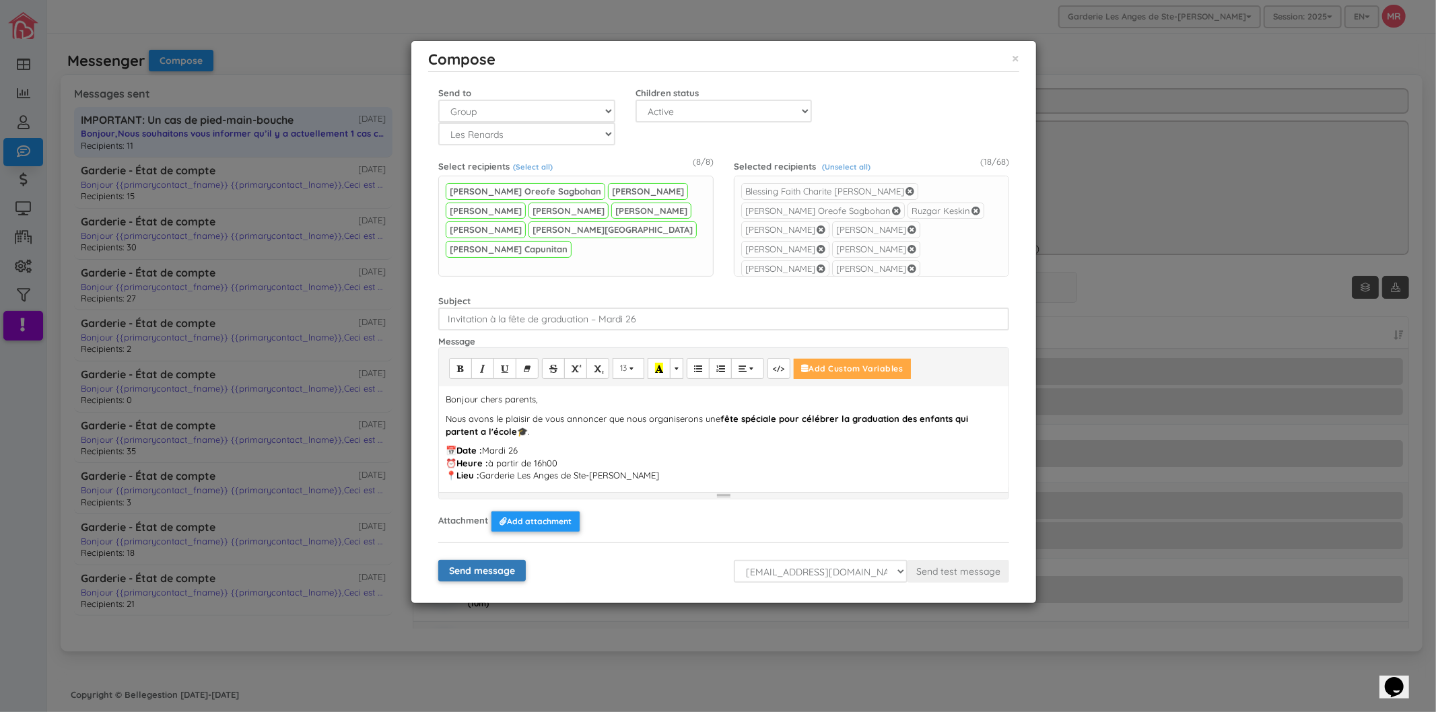
click at [481, 576] on input "Send message" at bounding box center [481, 571] width 87 height 22
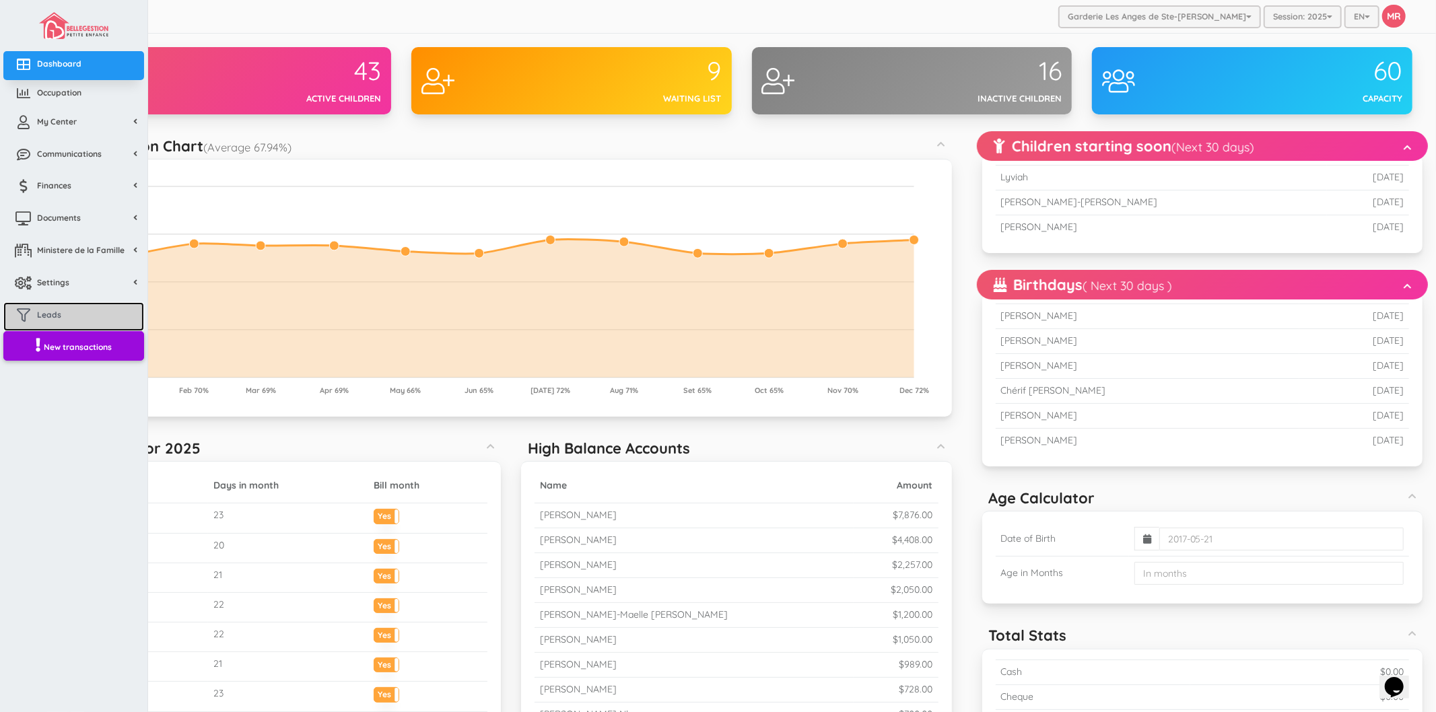
click at [40, 317] on span "Leads" at bounding box center [49, 314] width 24 height 11
click at [41, 135] on link "My Center" at bounding box center [73, 123] width 141 height 29
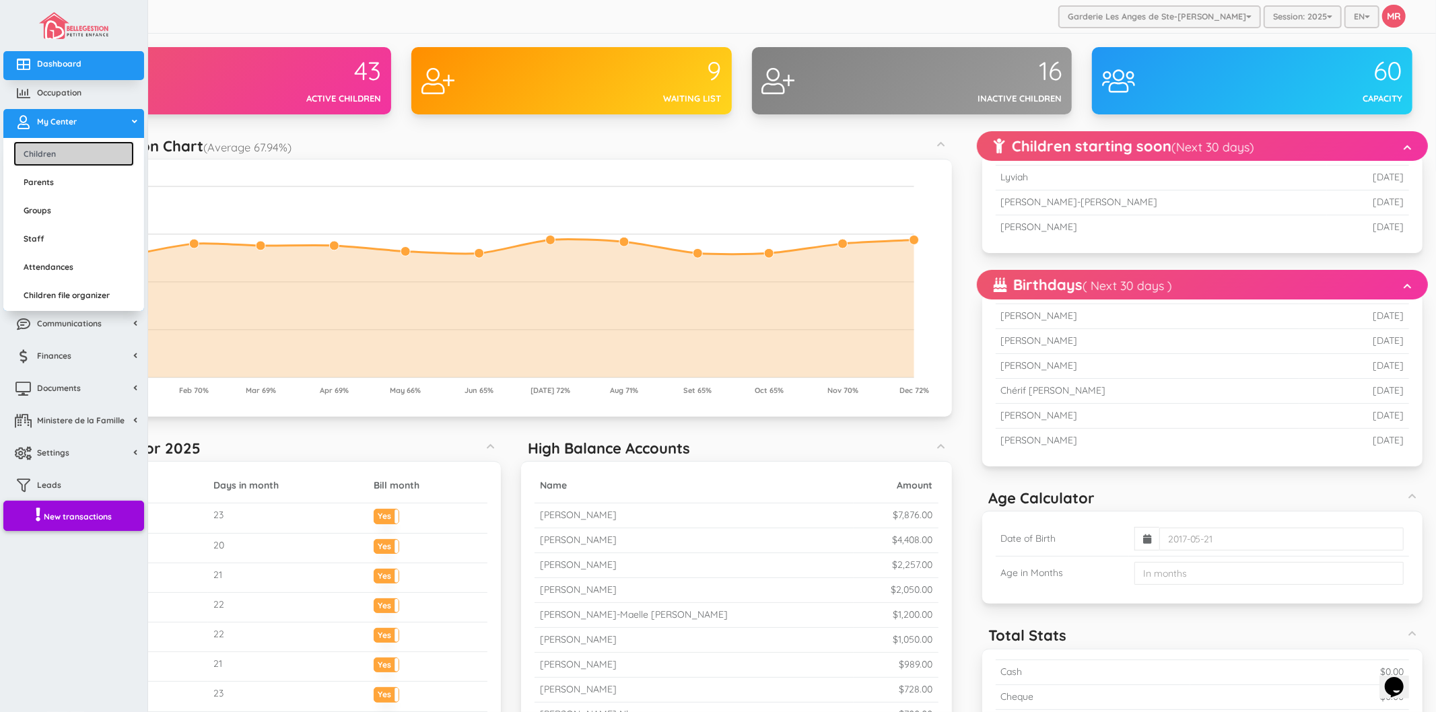
click at [61, 157] on link "Children" at bounding box center [73, 153] width 120 height 25
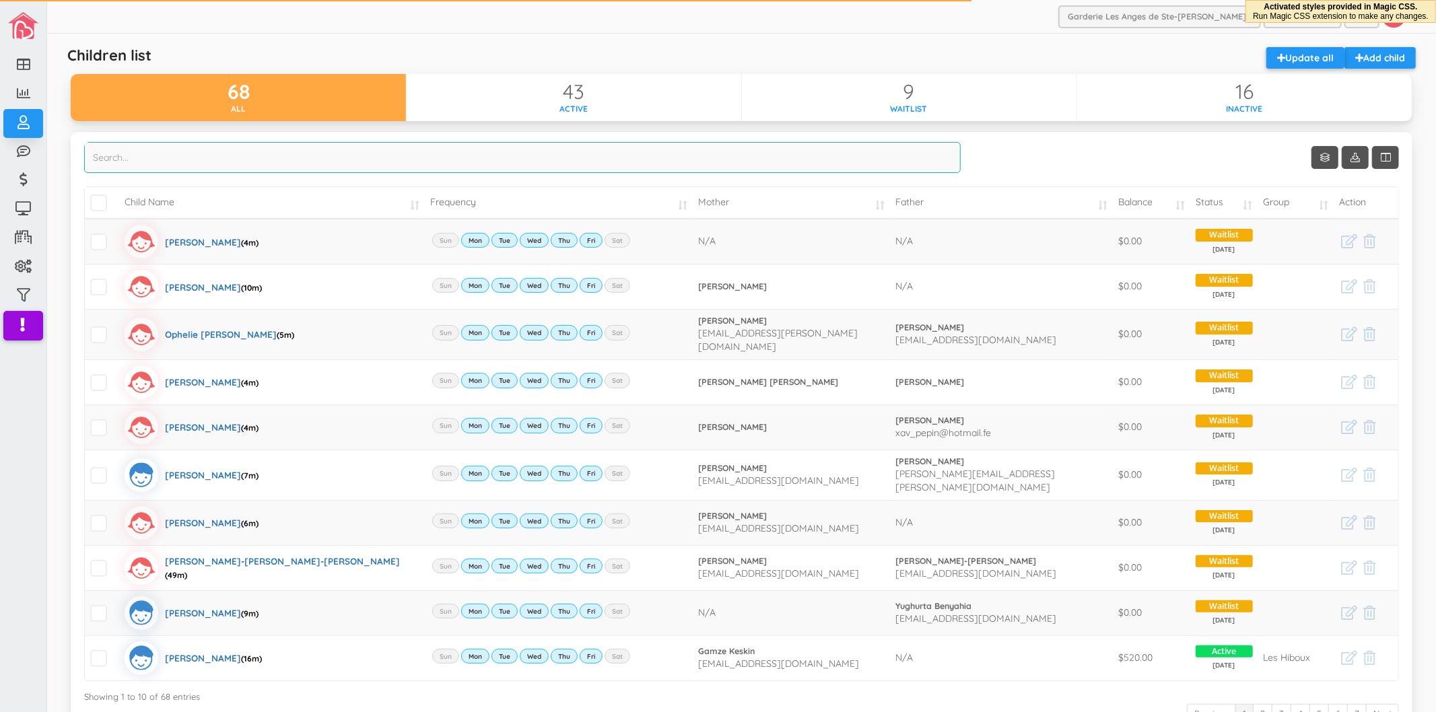
click at [343, 151] on input "search" at bounding box center [522, 157] width 876 height 31
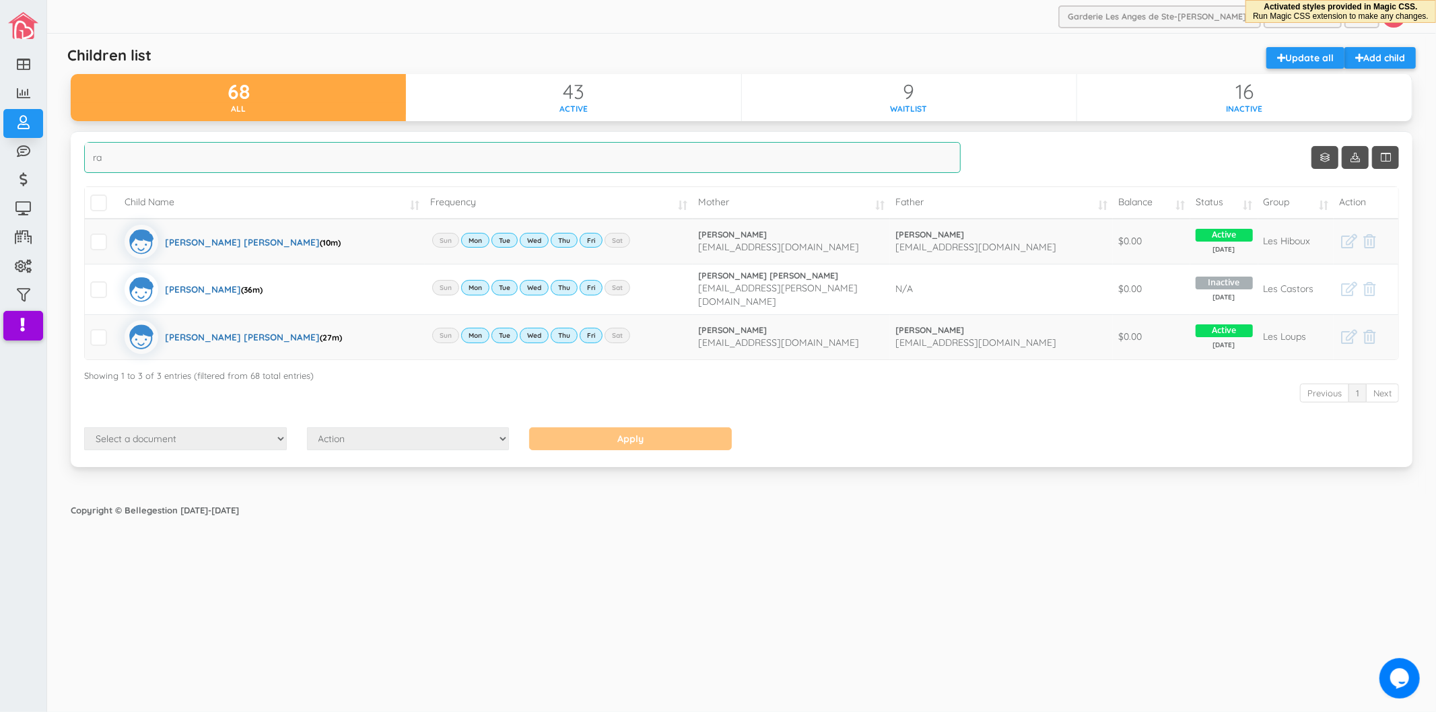
type input "r"
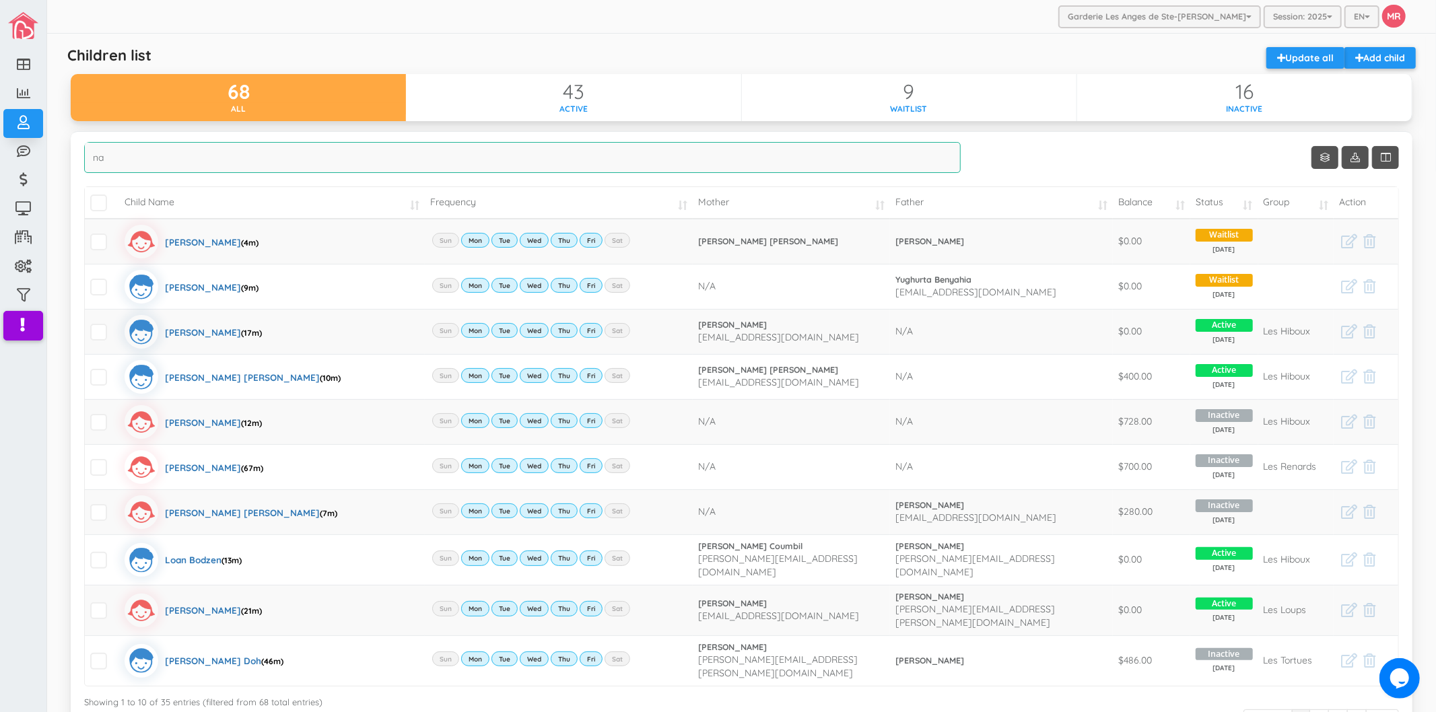
type input "n"
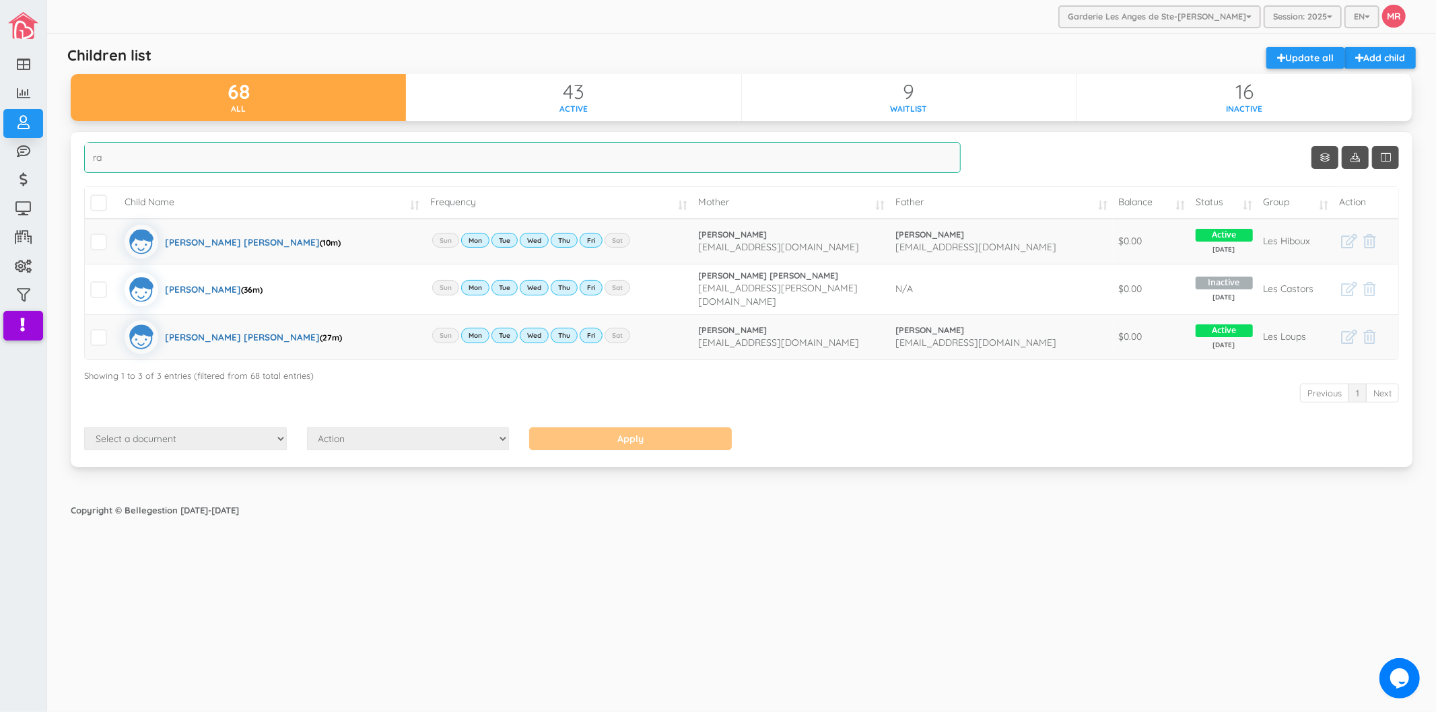
type input "r"
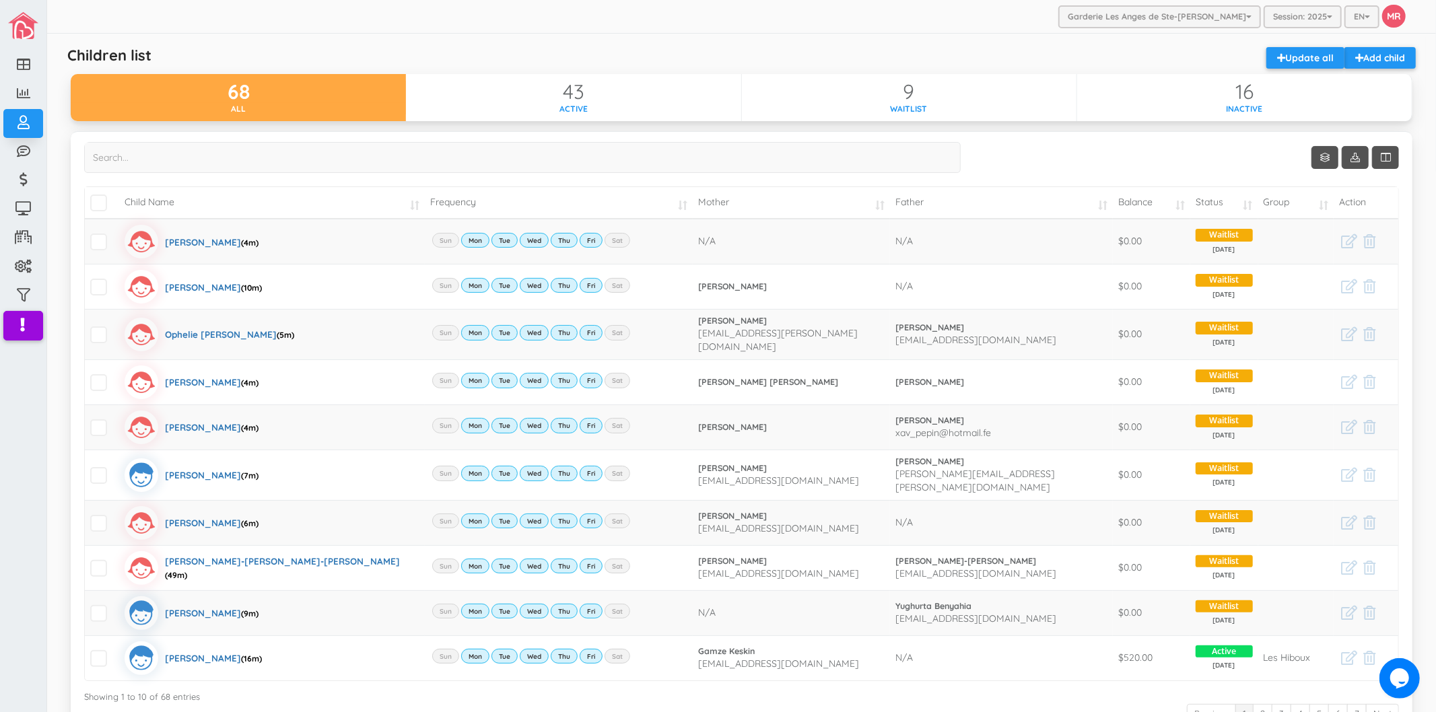
click at [405, 23] on div "Garderie Les Anges de Ste-Therese Garderie Les Anges de Ste-Therese Garderie Le…" at bounding box center [741, 17] width 1388 height 34
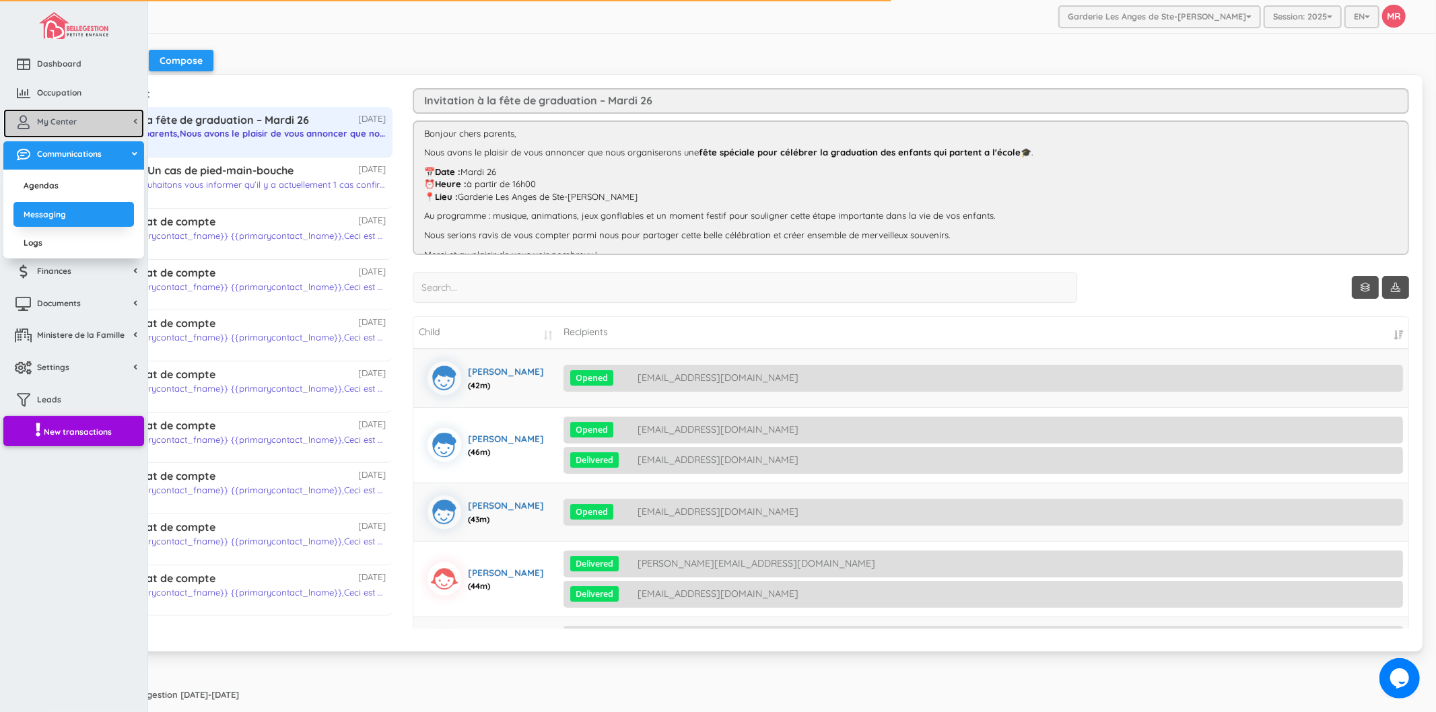
click at [83, 125] on link "My Center" at bounding box center [73, 123] width 141 height 29
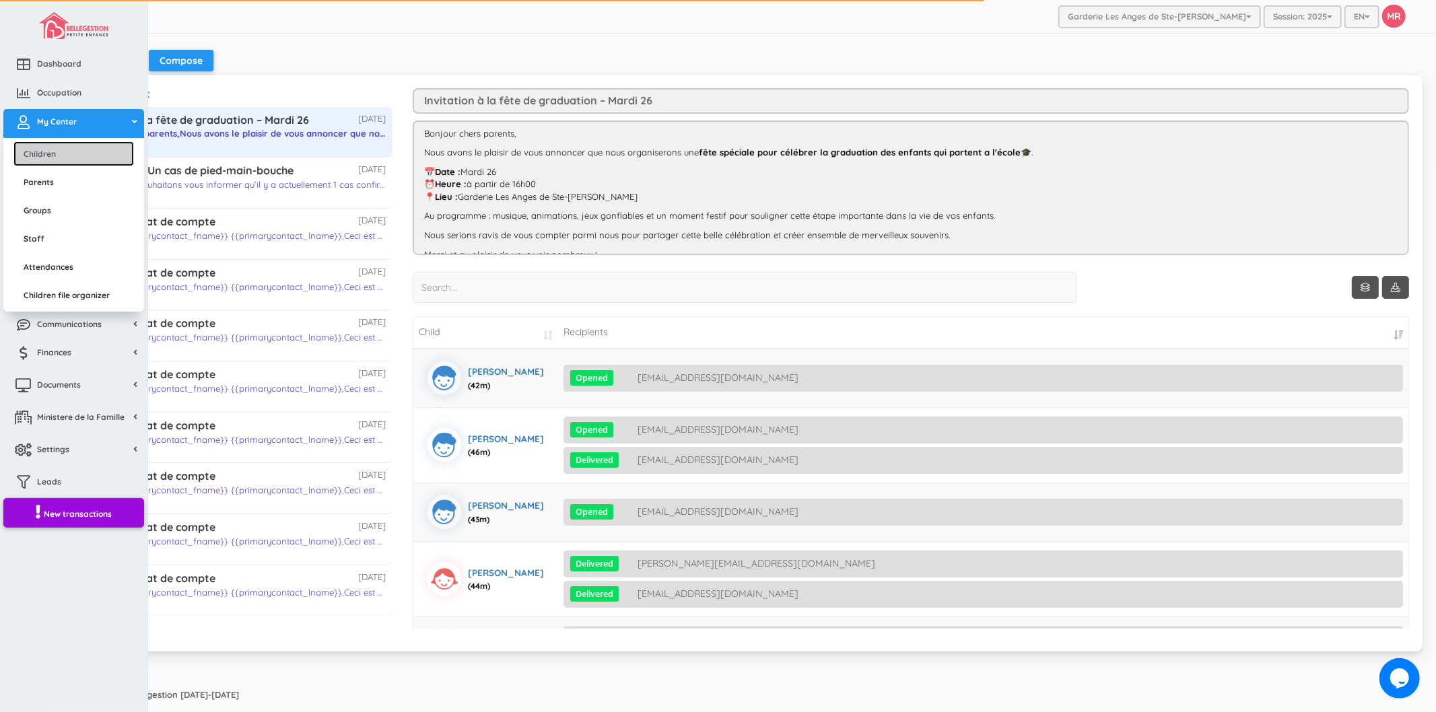
click at [50, 151] on link "Children" at bounding box center [73, 153] width 120 height 25
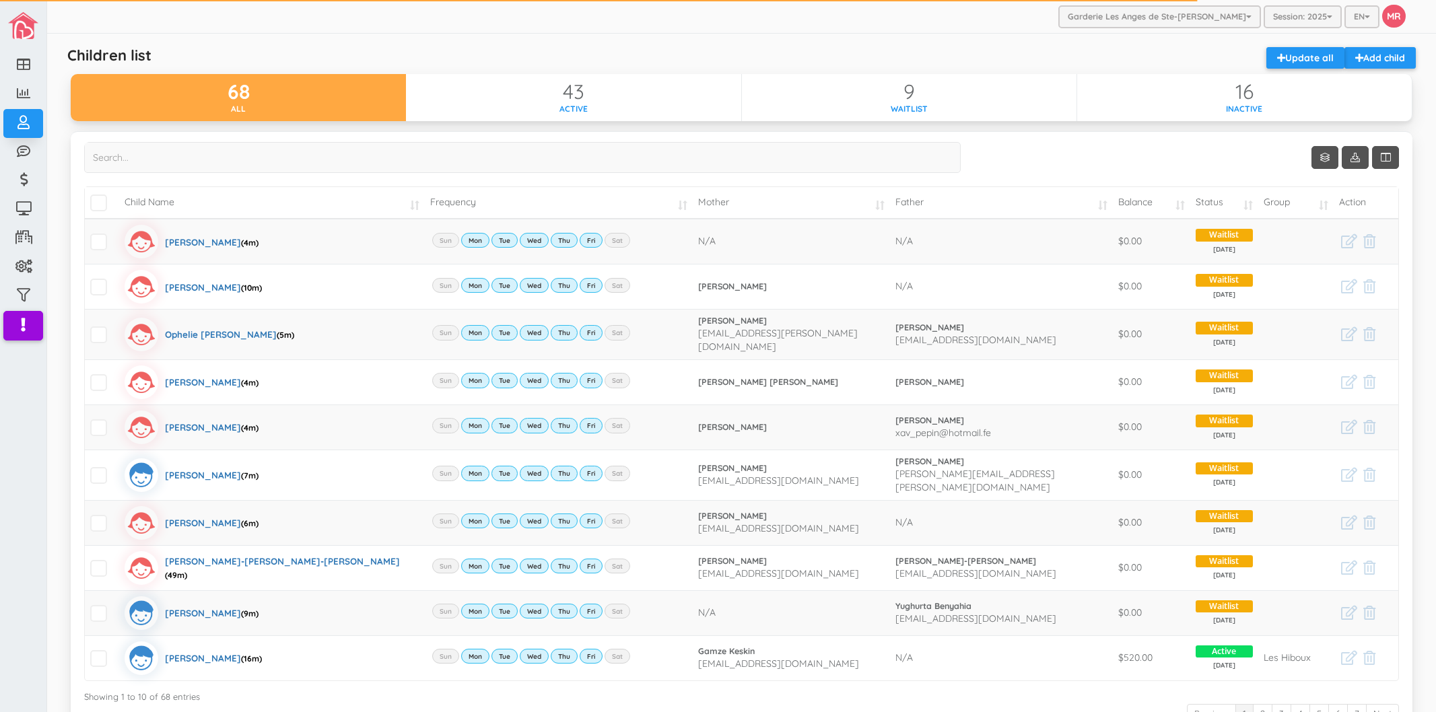
click at [293, 32] on div "Garderie Les Anges de Ste-Therese Garderie Les Anges de Ste-Therese Garderie Le…" at bounding box center [741, 17] width 1388 height 34
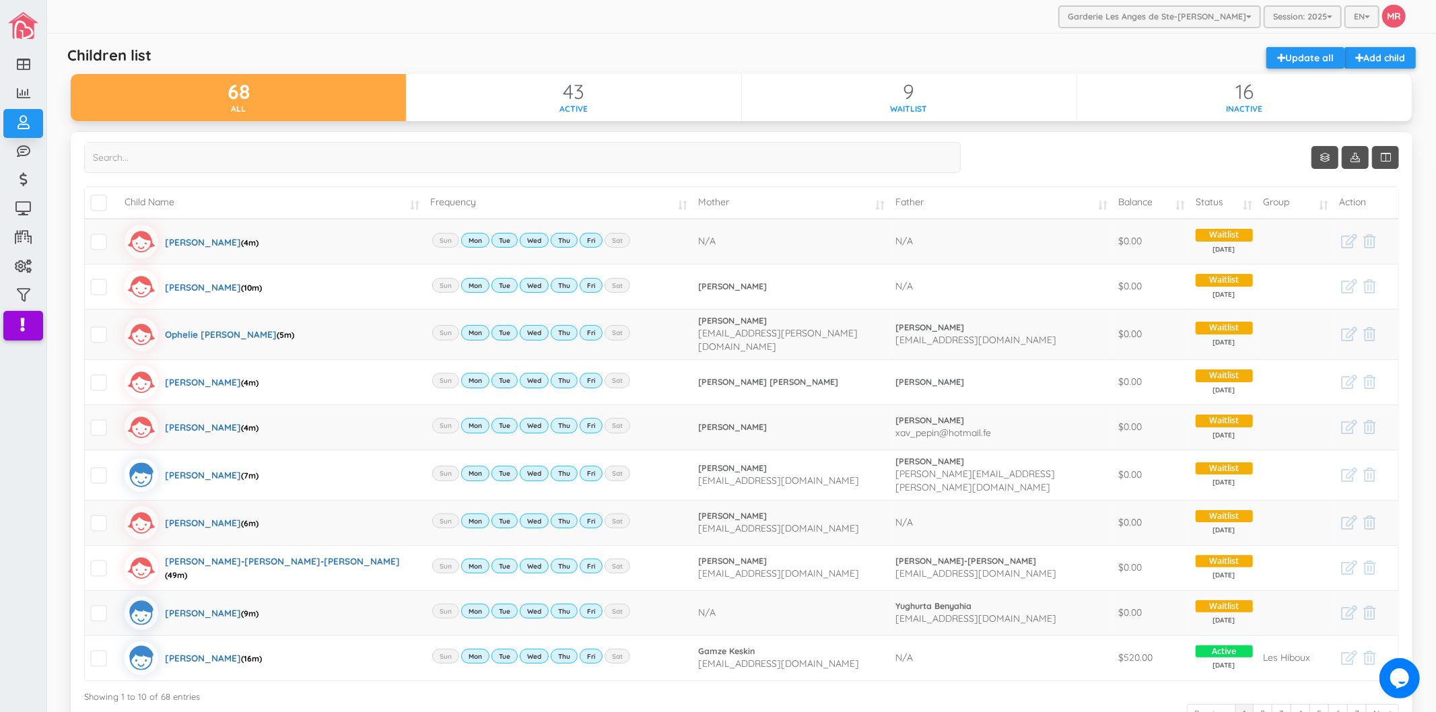
click at [573, 42] on div "Children list Add child Update all 68 All 43 Active 9 Waitlist 16 Inactive Show…" at bounding box center [741, 425] width 1355 height 771
click at [796, 17] on div "Garderie Les Anges de Ste-Therese Garderie Les Anges de Ste-Therese Garderie Le…" at bounding box center [741, 17] width 1388 height 34
click at [877, 12] on div "Garderie Les Anges de Ste-Therese Garderie Les Anges de Ste-Therese Garderie Le…" at bounding box center [741, 17] width 1388 height 34
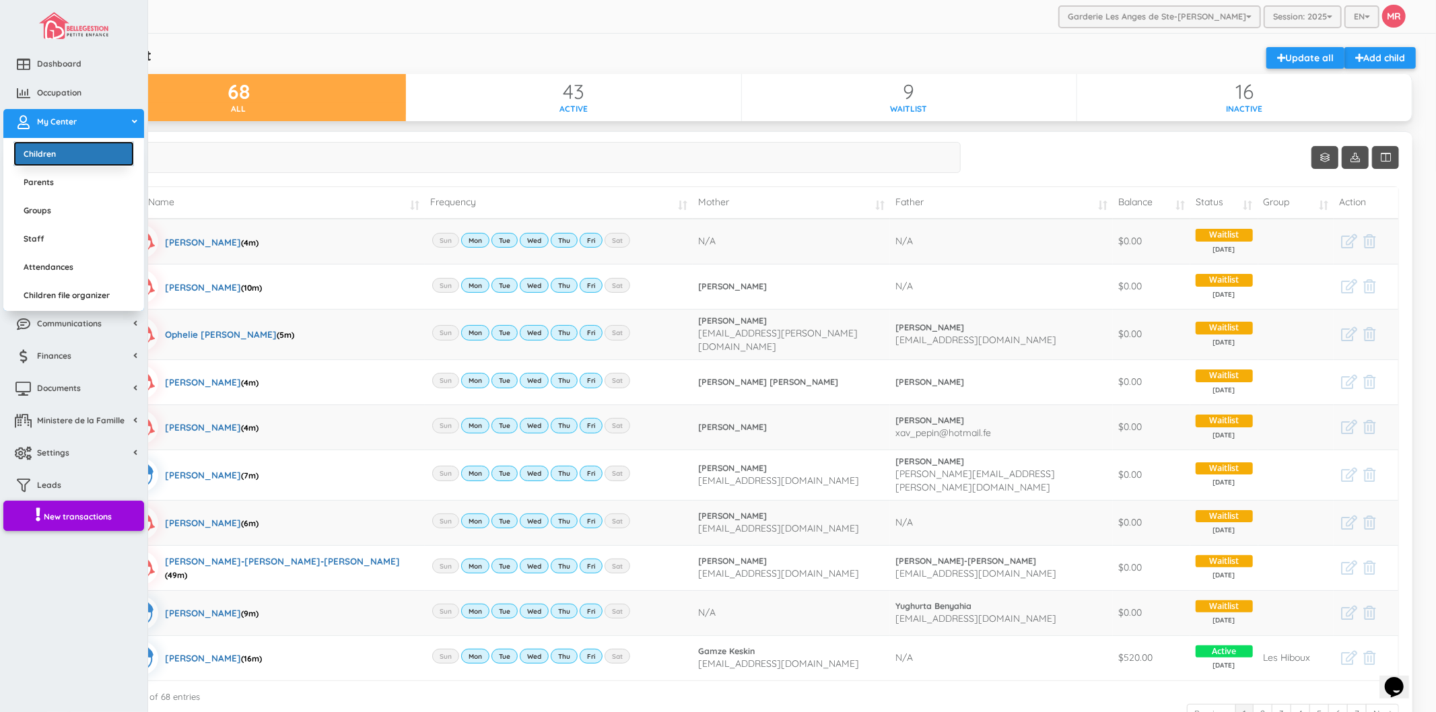
click at [61, 153] on link "Children" at bounding box center [73, 153] width 120 height 25
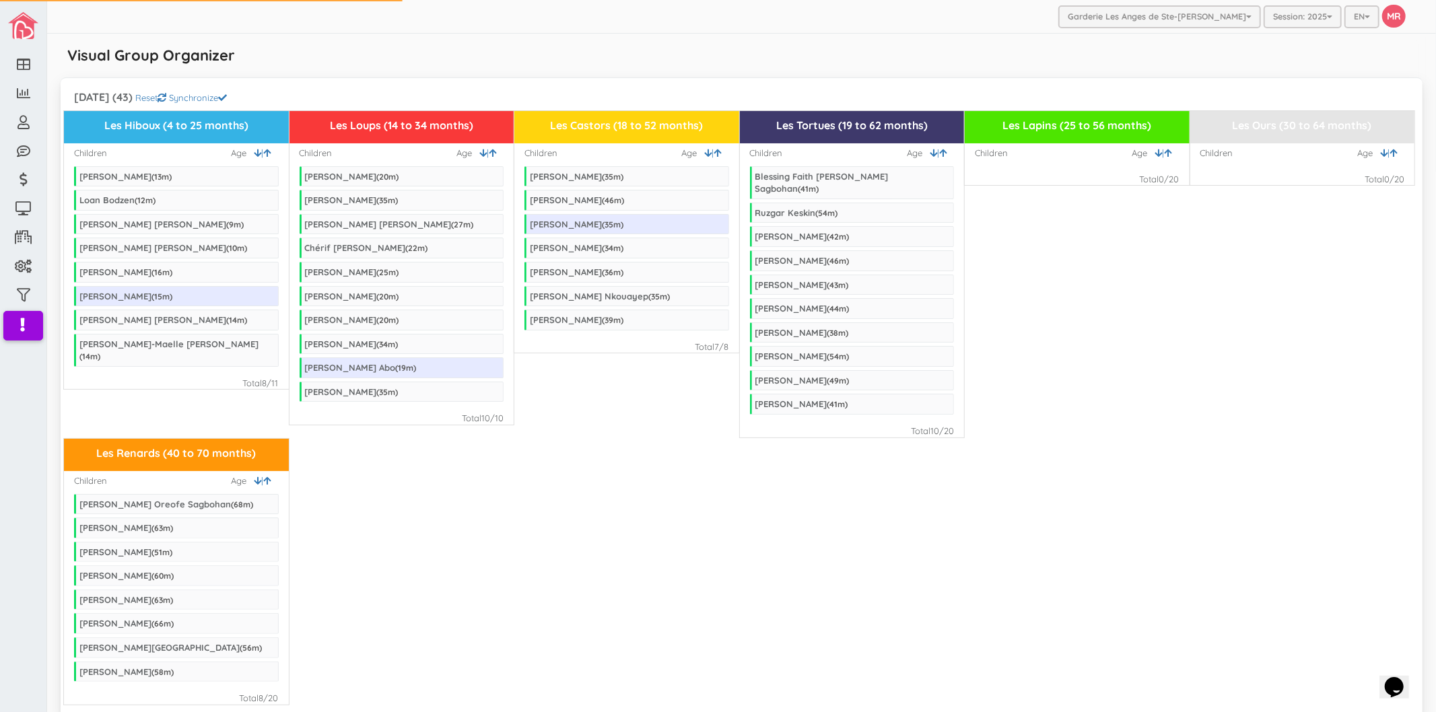
click at [761, 606] on div "Les Renards (40 to 70 months) Children | Age [PERSON_NAME] ( 68 m) [PERSON_NAME…" at bounding box center [741, 571] width 1355 height 267
click at [1170, 339] on div "Les Hiboux (4 to 25 months) Children | Age [PERSON_NAME] ( 13 m) [PERSON_NAME] …" at bounding box center [741, 274] width 1355 height 328
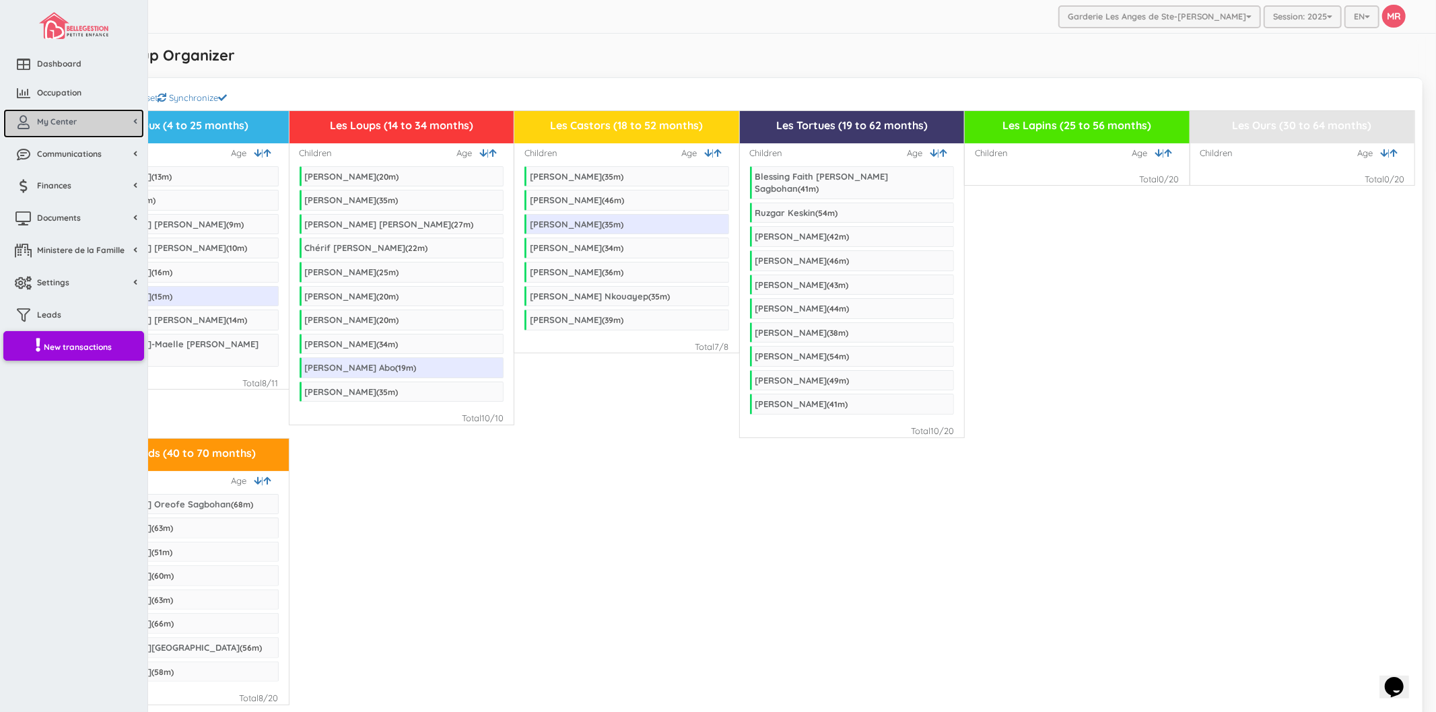
click at [20, 131] on link "My Center" at bounding box center [73, 123] width 141 height 29
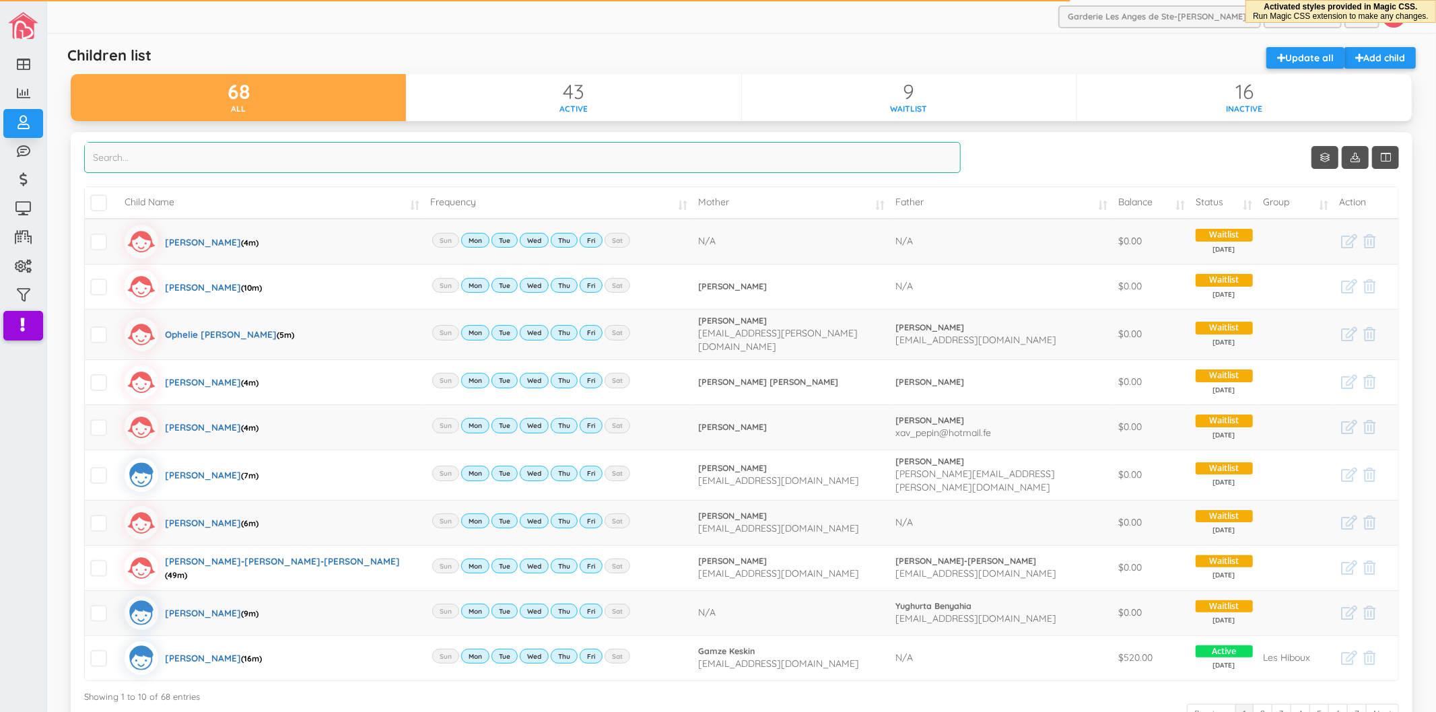
click at [783, 149] on input "search" at bounding box center [522, 157] width 876 height 31
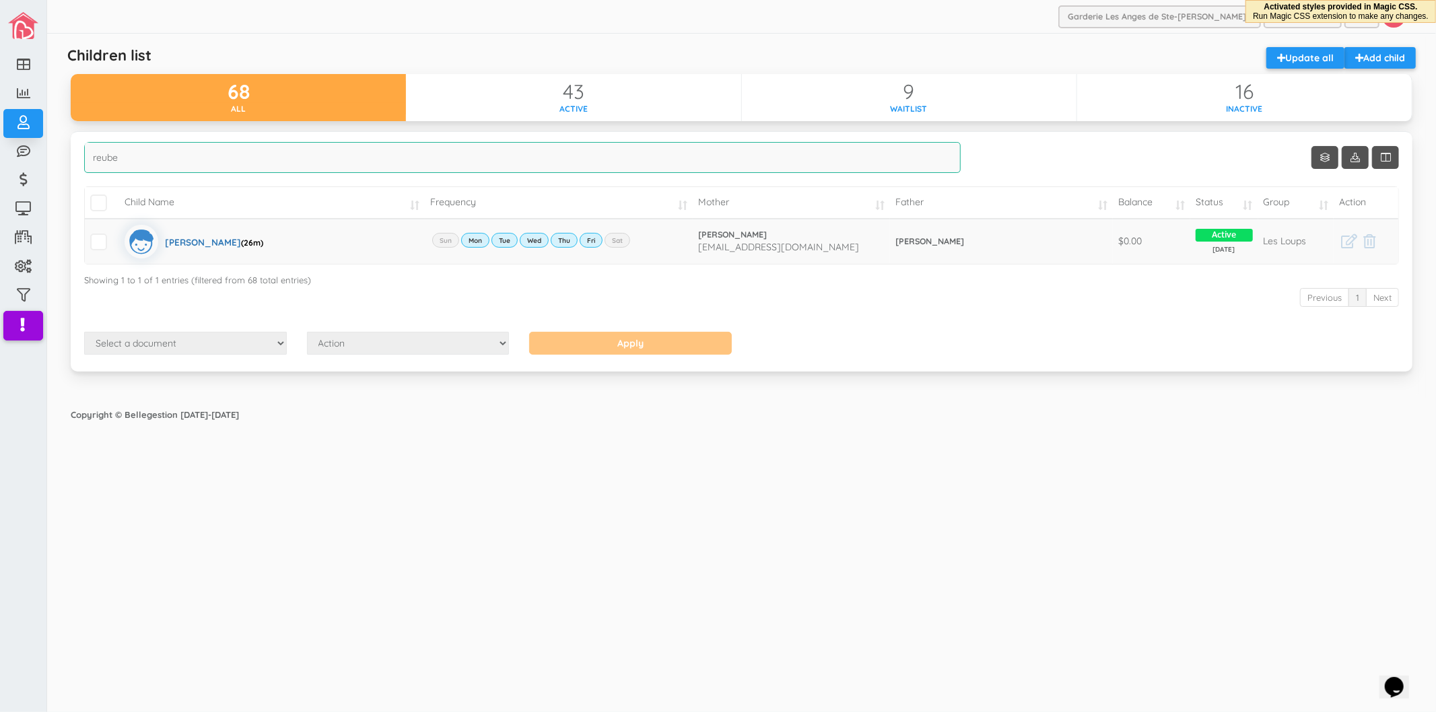
type input "reube"
click at [1014, 348] on div "Select a document Account Statement Pay Plan Dual Pay Plan Action Send Email Vi…" at bounding box center [741, 345] width 1335 height 26
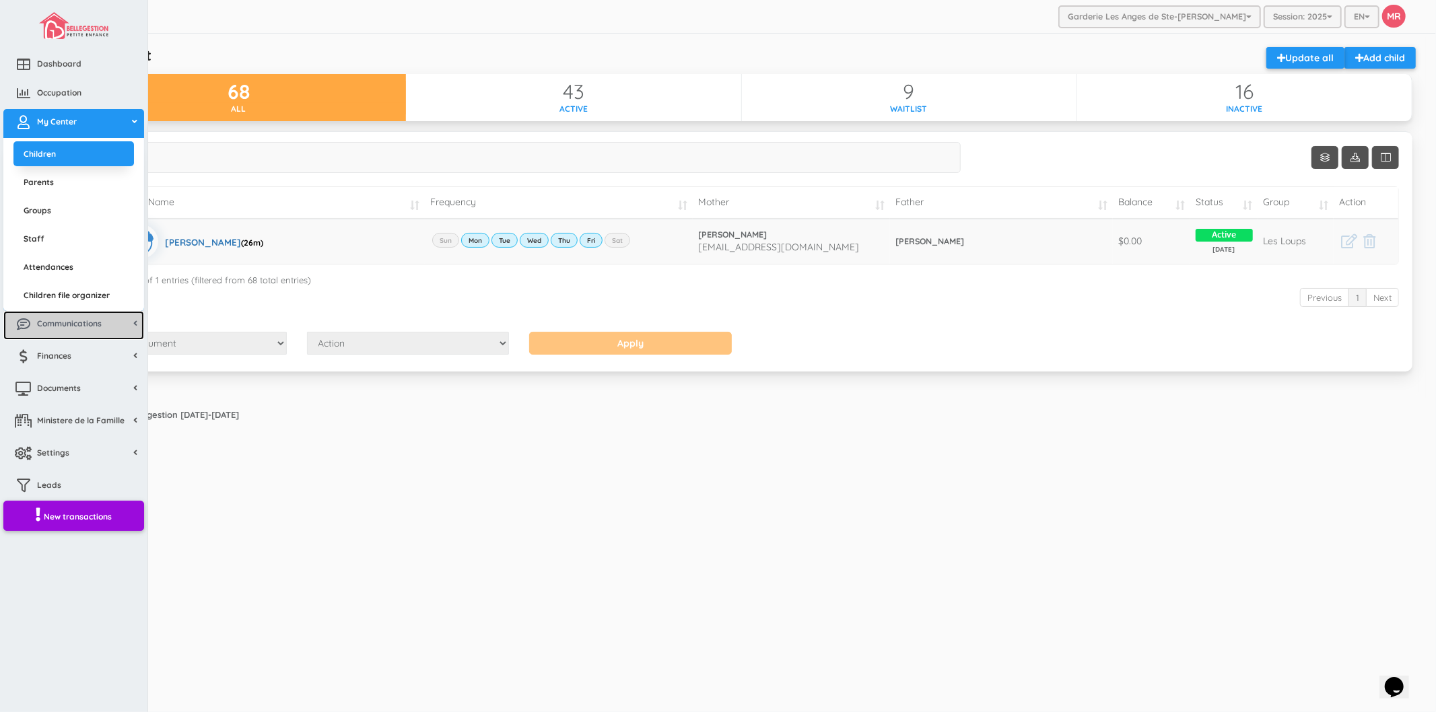
click at [97, 330] on link "Communications" at bounding box center [73, 325] width 141 height 29
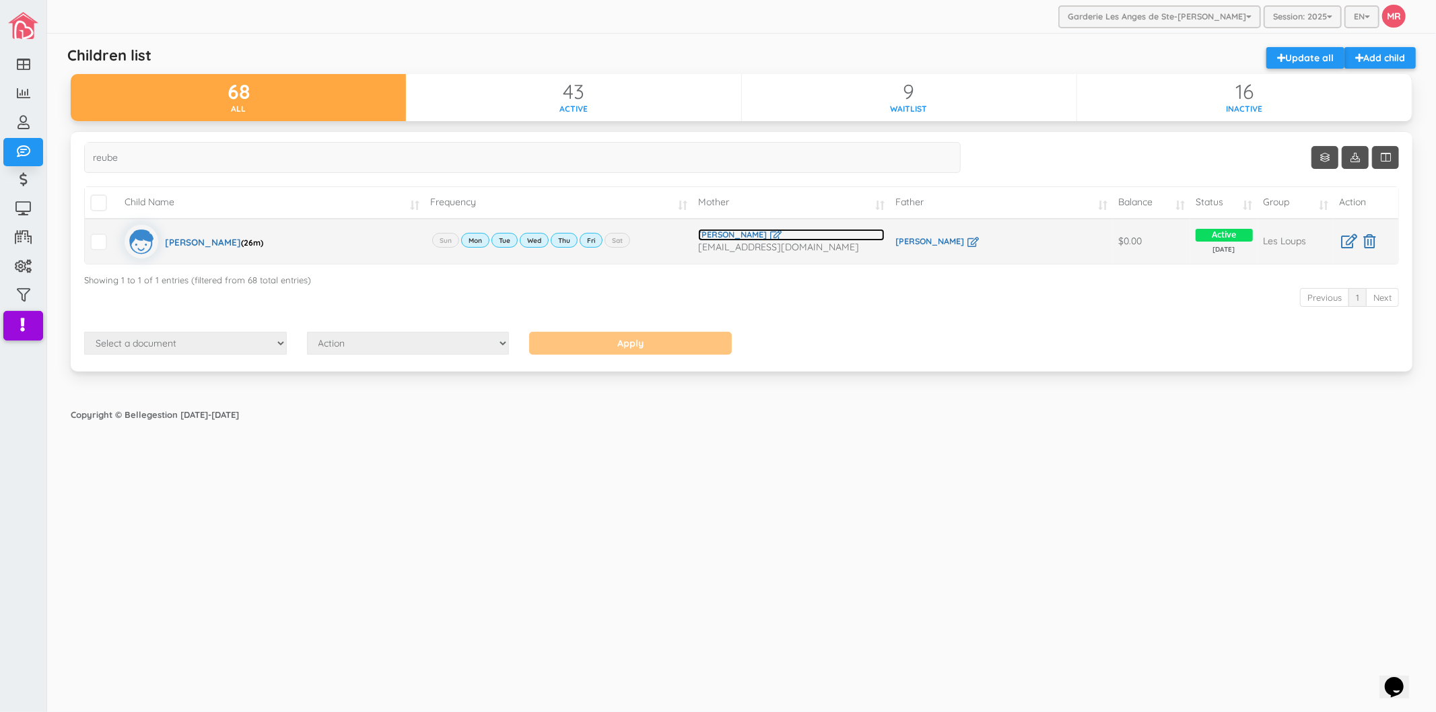
click at [732, 236] on link "Marie-Michelle Roy" at bounding box center [791, 235] width 186 height 12
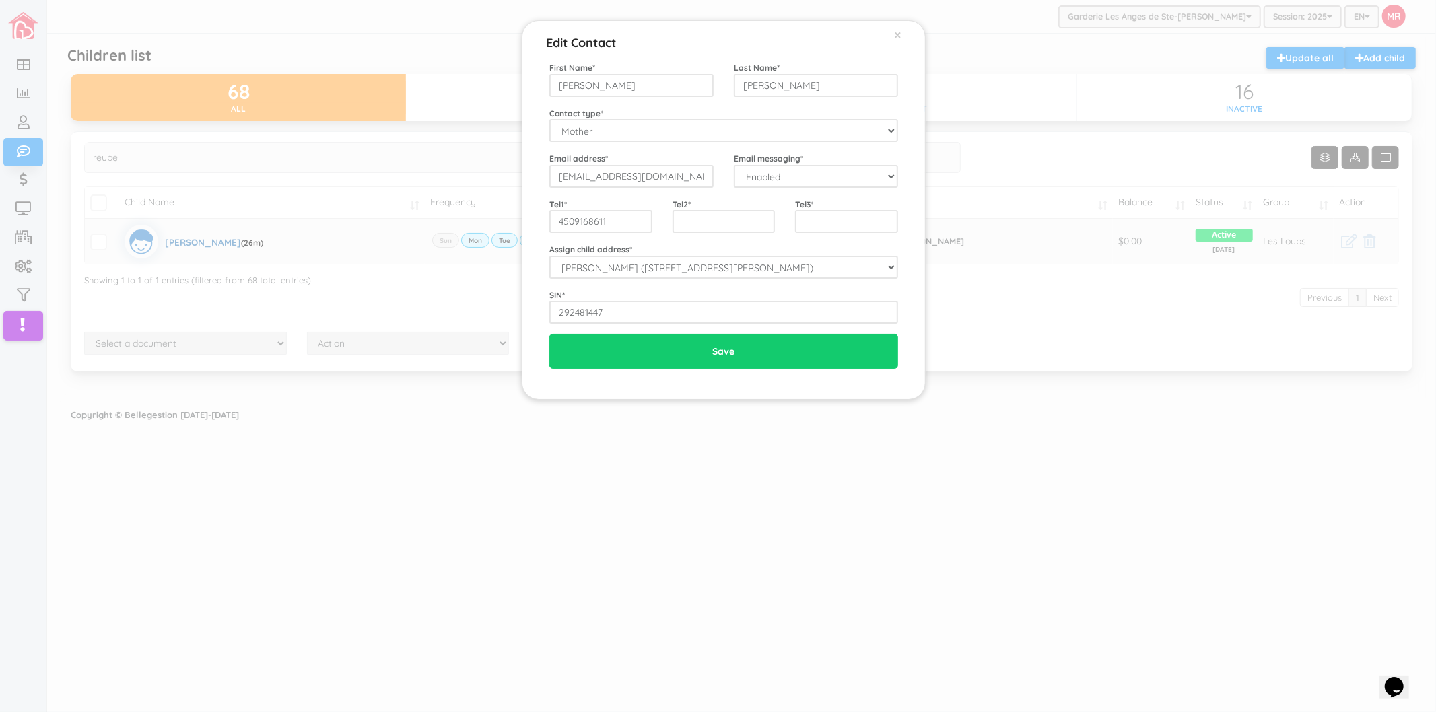
click at [343, 461] on div "Edit Contact × Close First Name * Marie-Michelle Last Name * Roy Contact type *…" at bounding box center [718, 356] width 1436 height 712
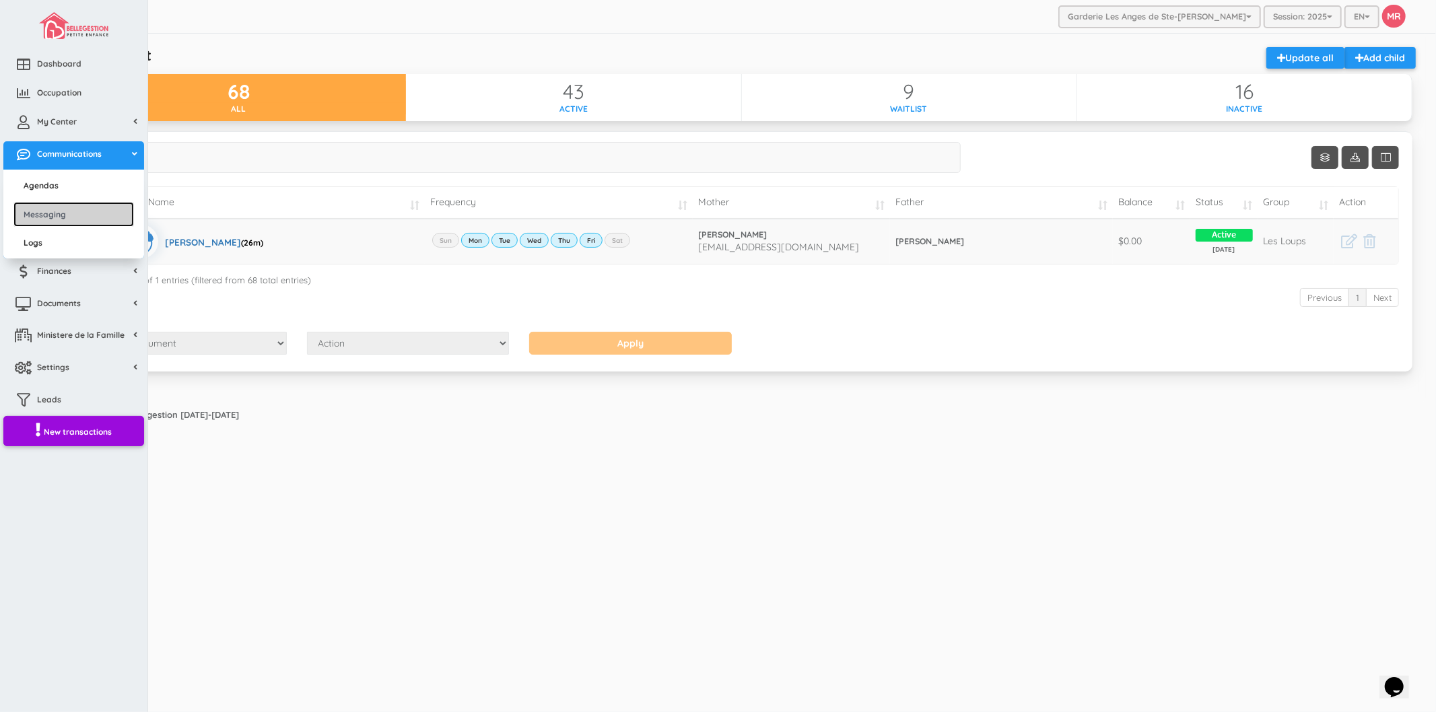
click at [78, 210] on link "Messaging" at bounding box center [73, 214] width 120 height 25
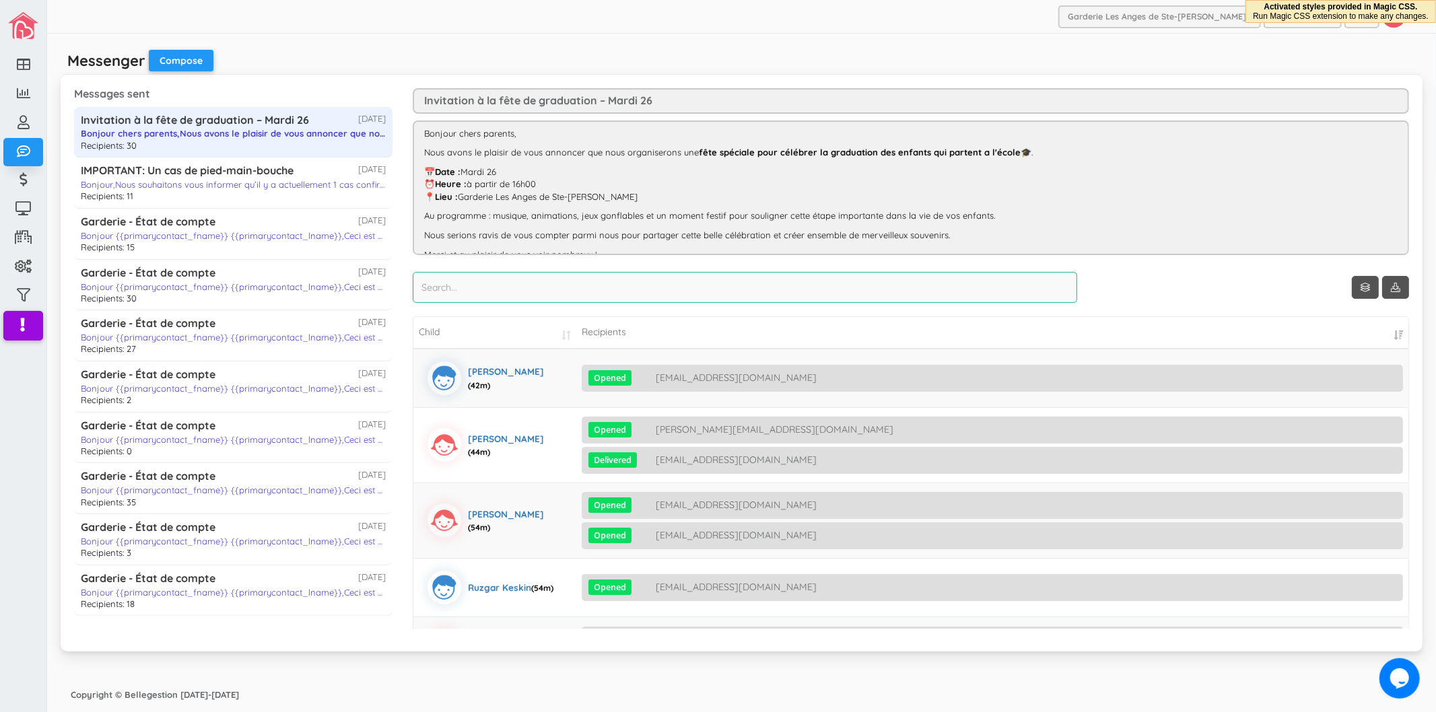
click at [584, 289] on input "search" at bounding box center [745, 287] width 664 height 31
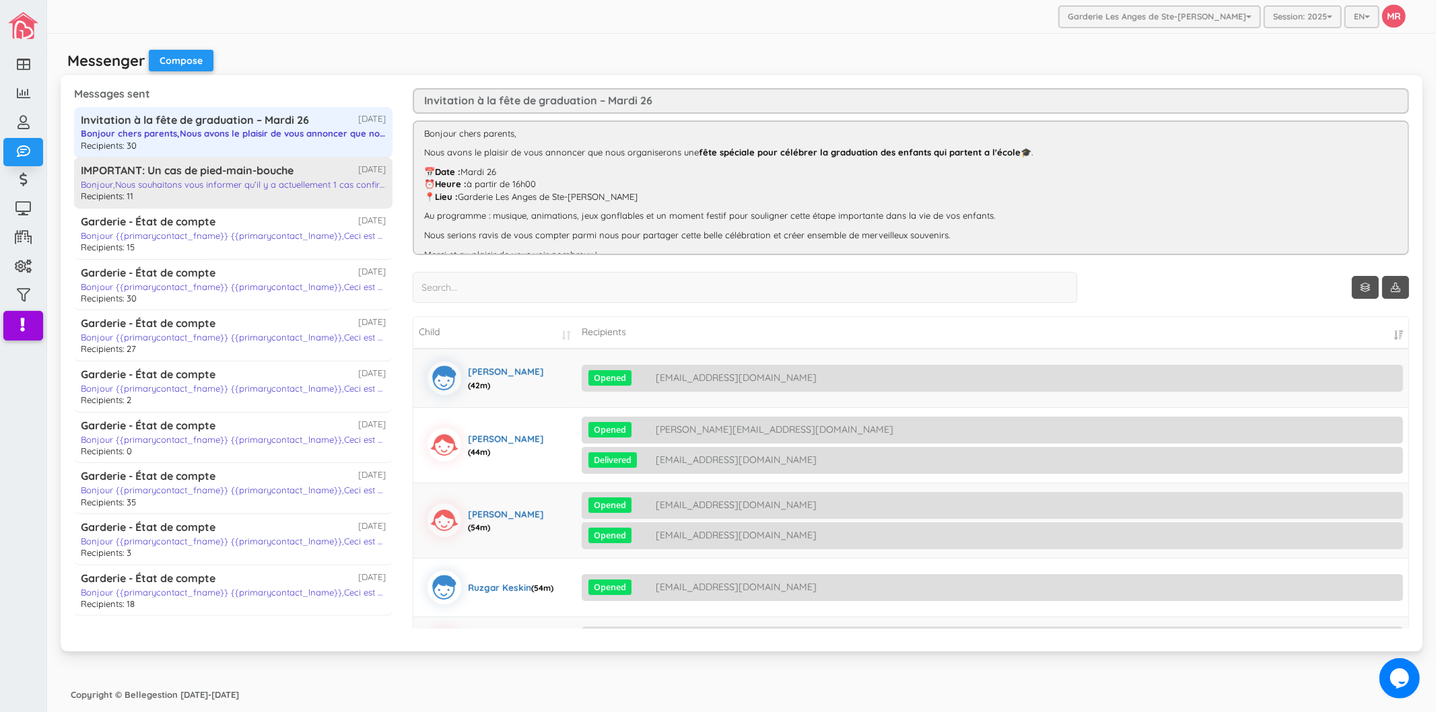
click at [201, 176] on div "IMPORTANT: Un cas de pied-main-bouche" at bounding box center [187, 170] width 213 height 15
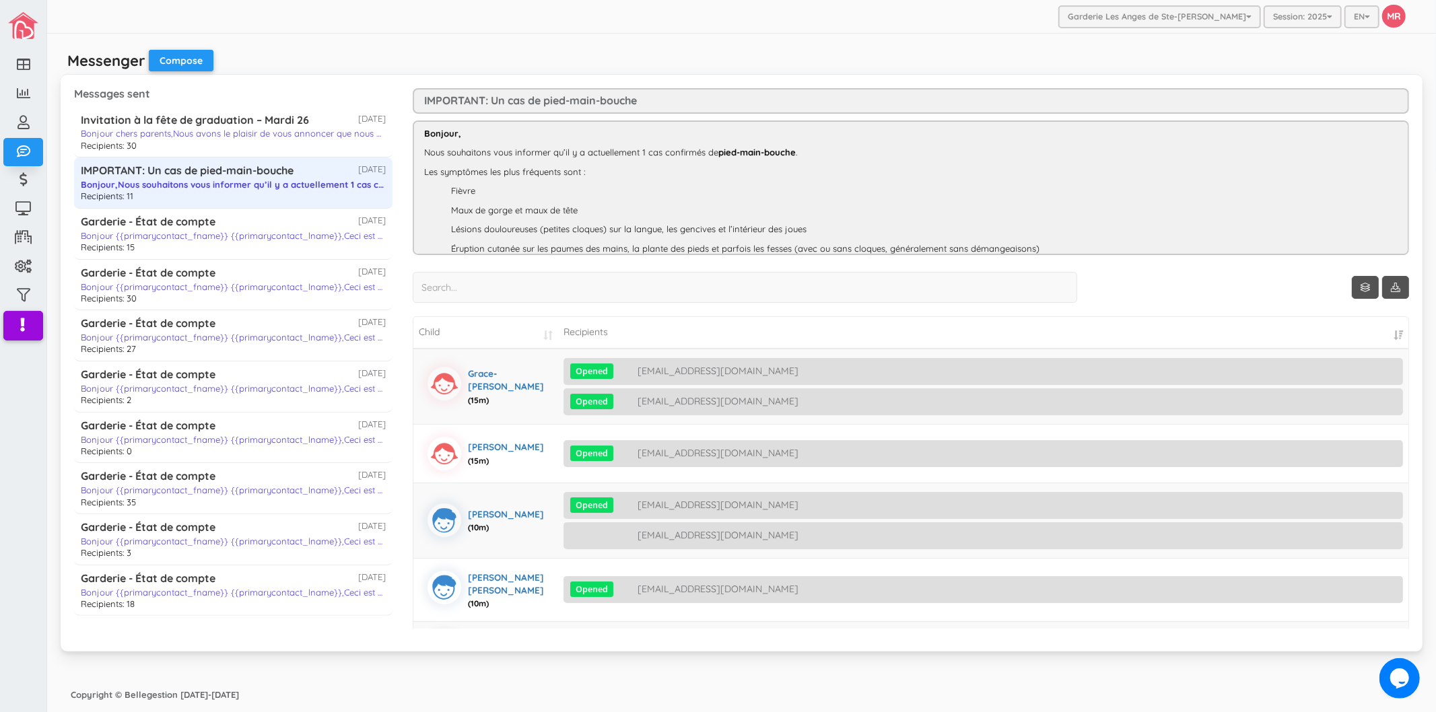
click at [597, 327] on td "Recipients" at bounding box center [983, 333] width 850 height 32
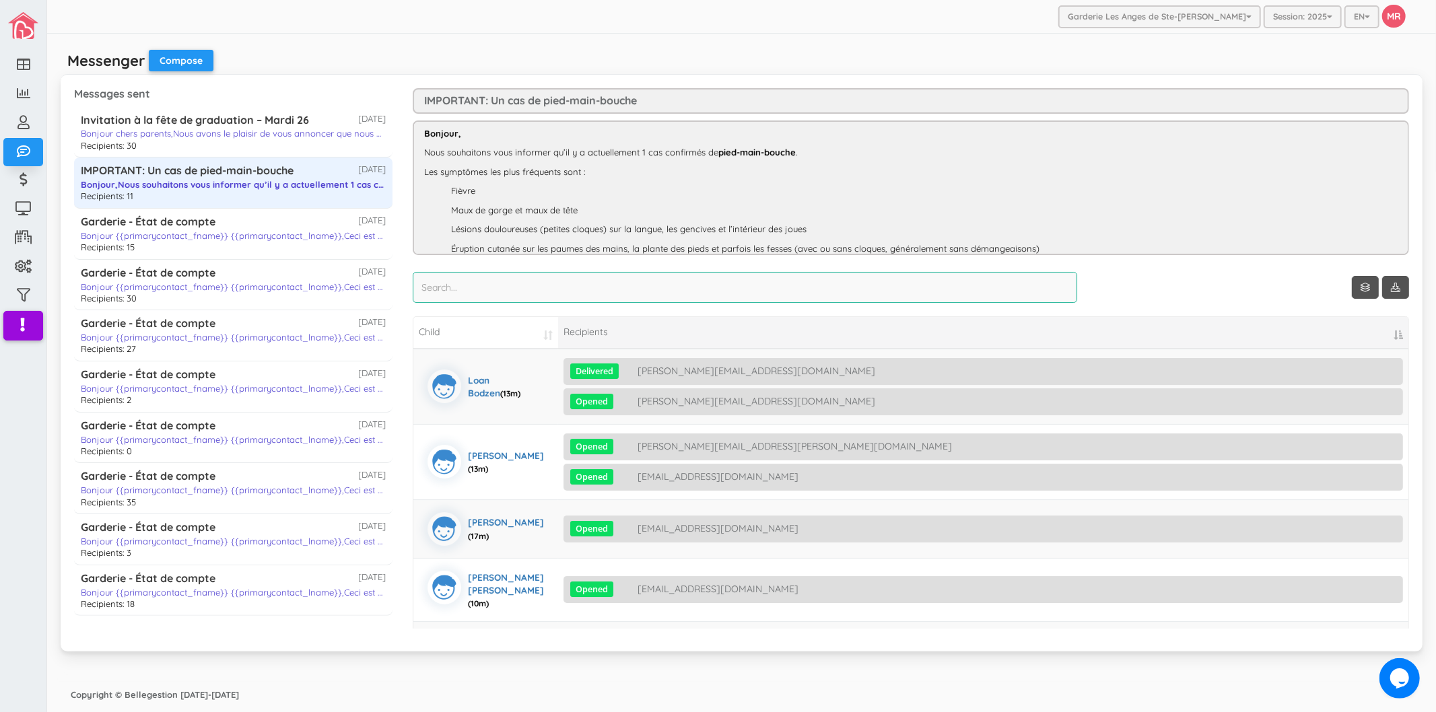
click at [606, 273] on input "search" at bounding box center [745, 287] width 664 height 31
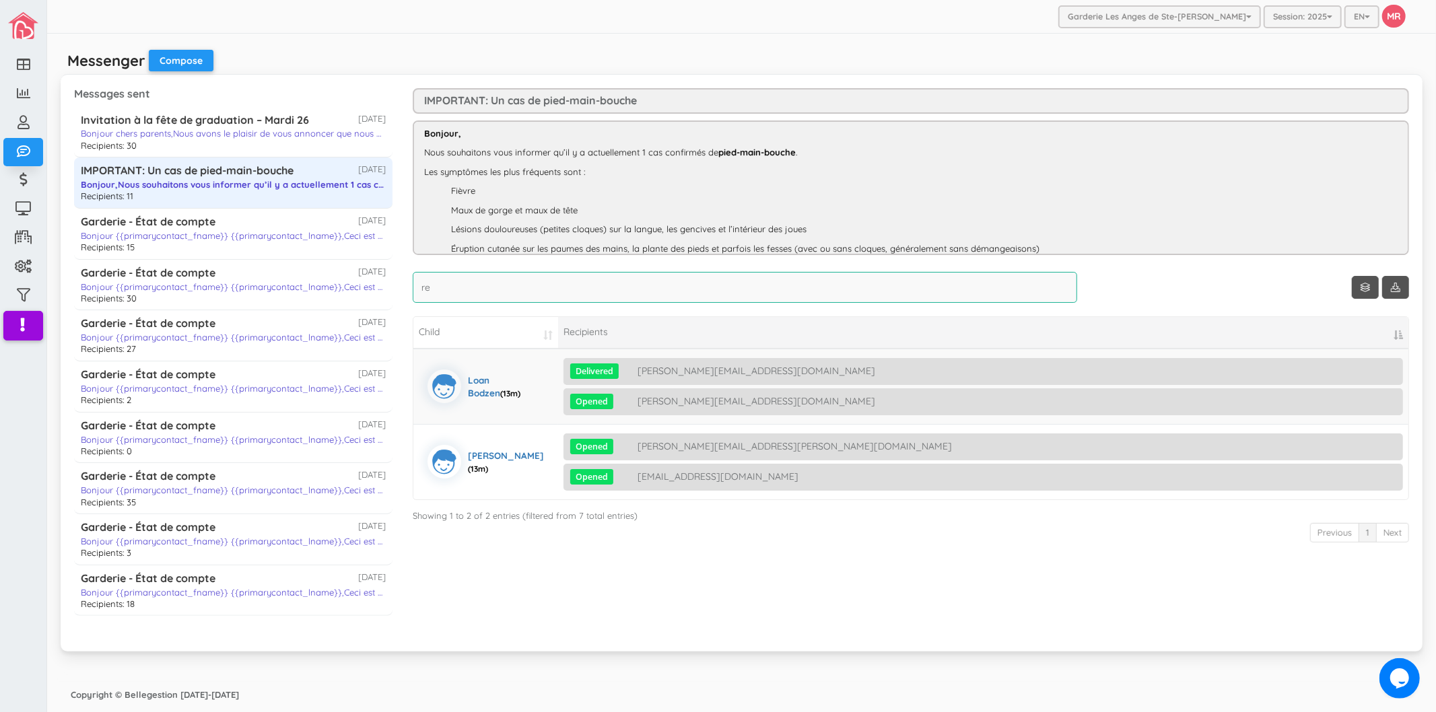
type input "r"
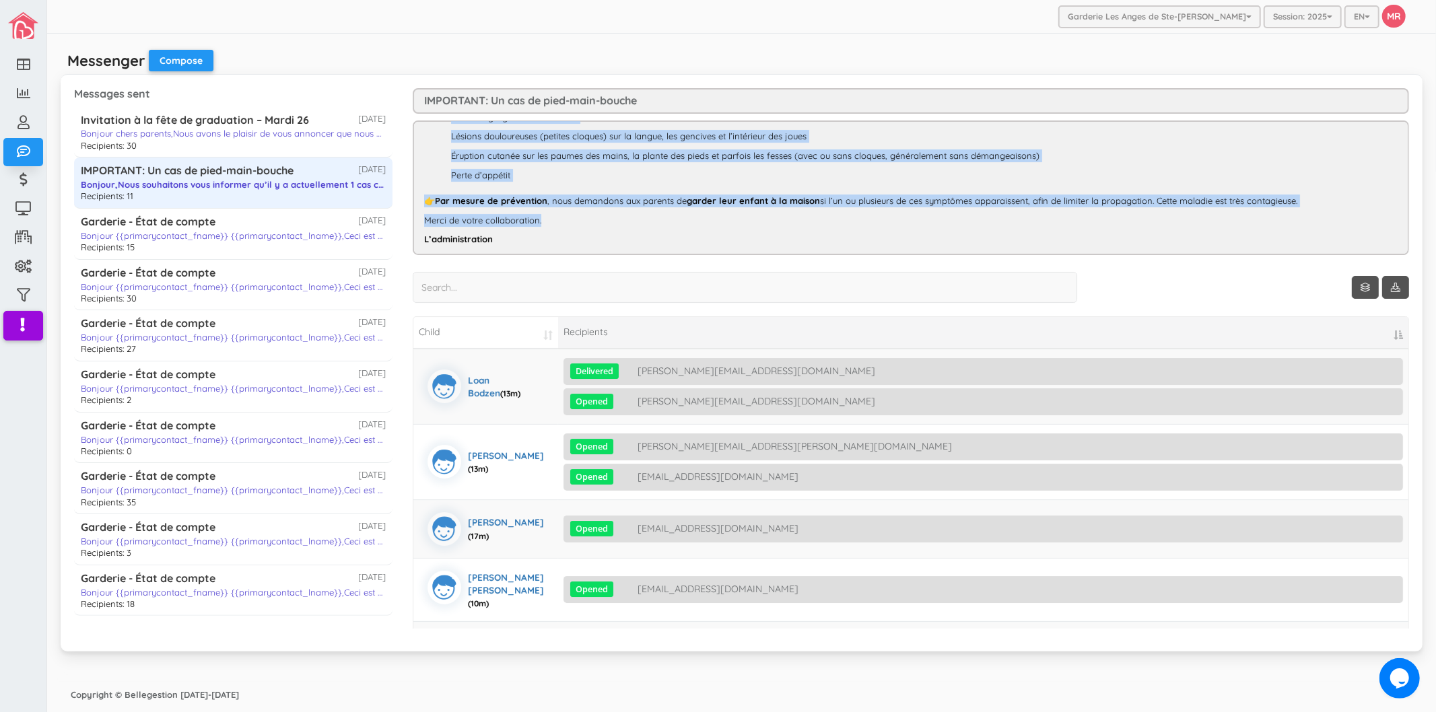
scroll to position [96, 0]
drag, startPoint x: 421, startPoint y: 131, endPoint x: 1080, endPoint y: 232, distance: 667.3
click at [1080, 232] on div "Bonjour, Nous souhaitons vous informer qu’il y a actuellement 1 cas confirmés d…" at bounding box center [911, 187] width 996 height 135
copy div "Bonjour, Nous souhaitons vous informer qu’il y a actuellement 1 cas confirmés d…"
drag, startPoint x: 682, startPoint y: 98, endPoint x: 421, endPoint y: 100, distance: 261.8
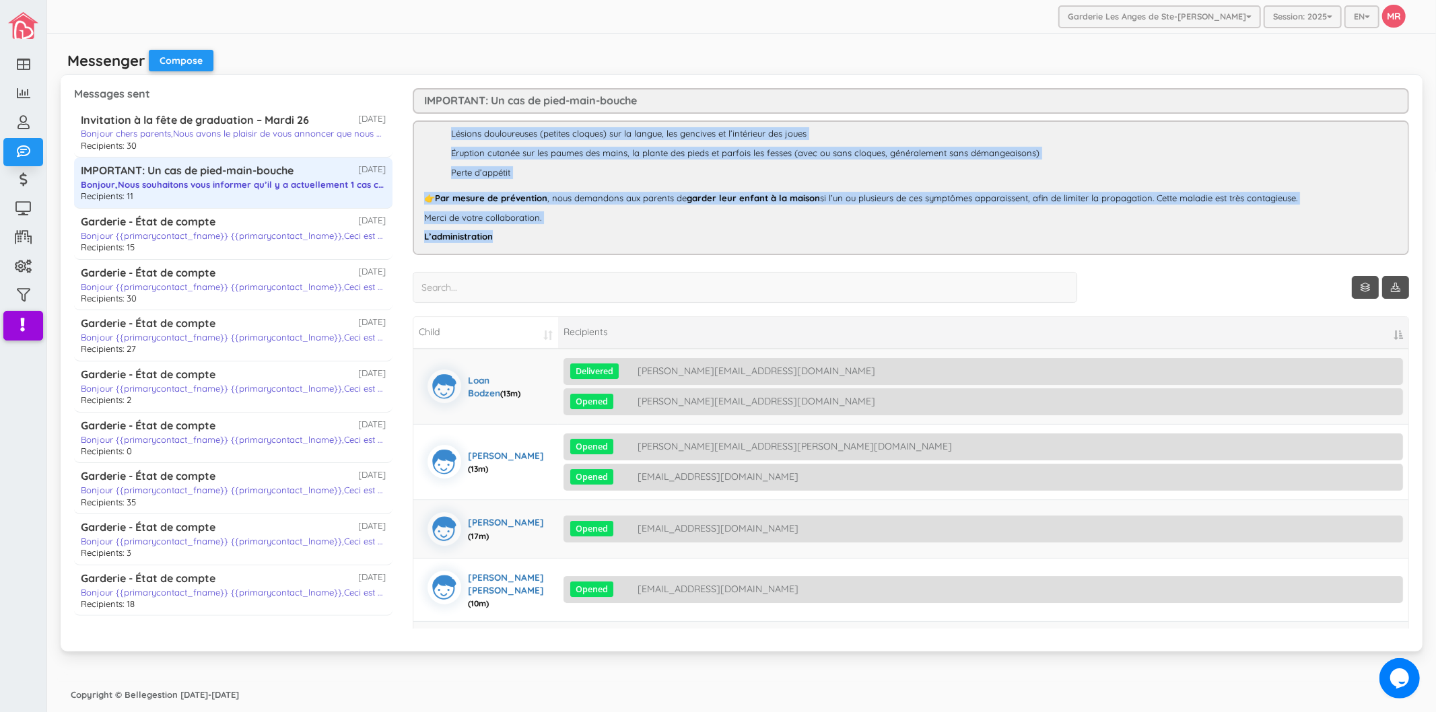
click at [421, 100] on h3 "IMPORTANT: Un cas de pied-main-bouche" at bounding box center [911, 101] width 996 height 26
copy h3 "IMPORTANT: Un cas de pied-main-bouche"
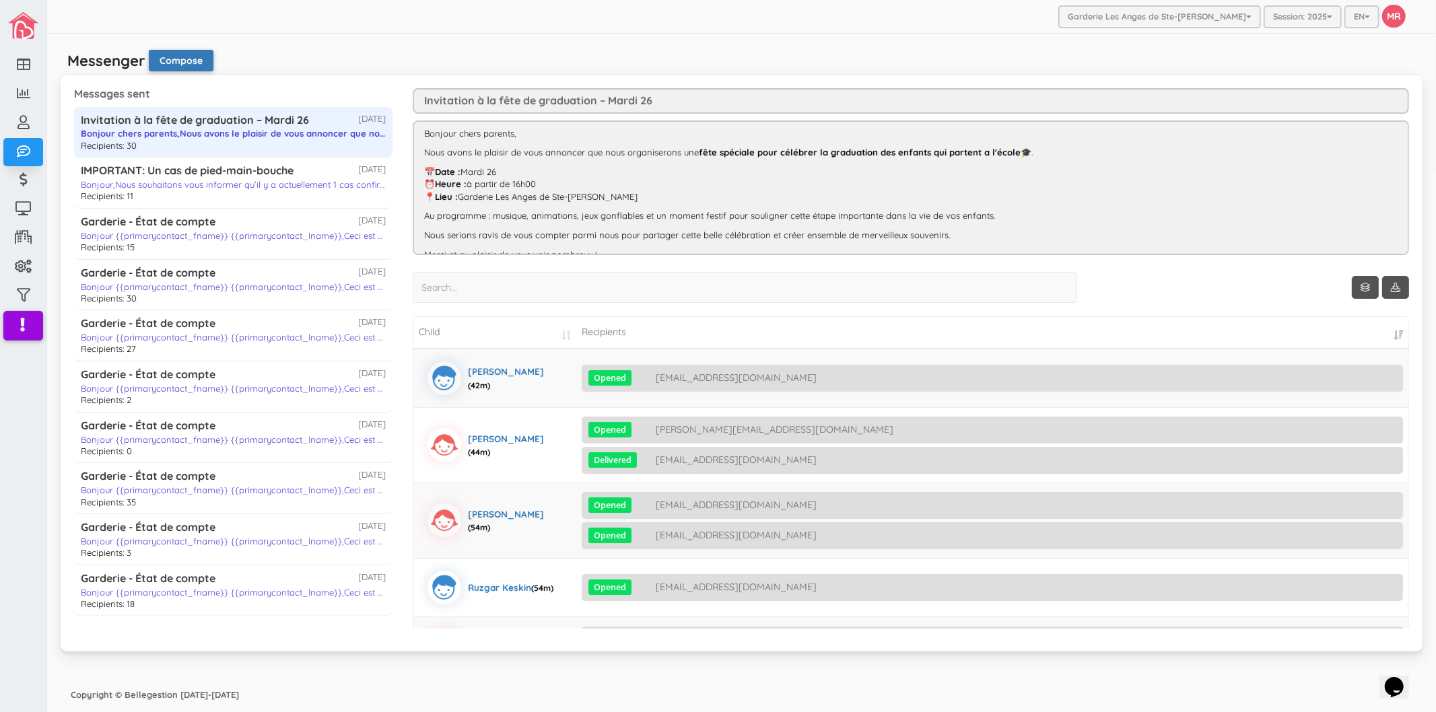
click at [171, 58] on button "Compose" at bounding box center [181, 61] width 65 height 22
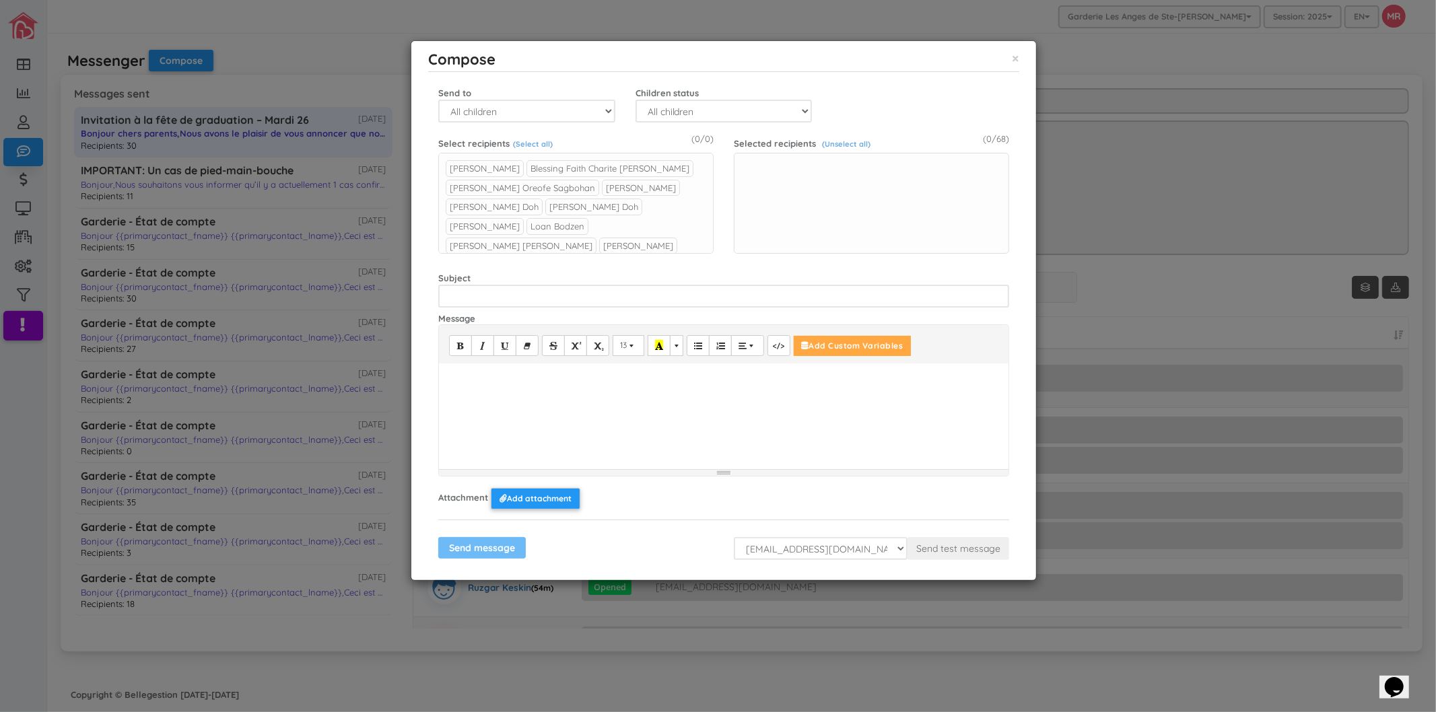
click at [1125, 260] on div "Compose × Close Primary contact - First name Primary contact - Last name Child …" at bounding box center [718, 356] width 1436 height 712
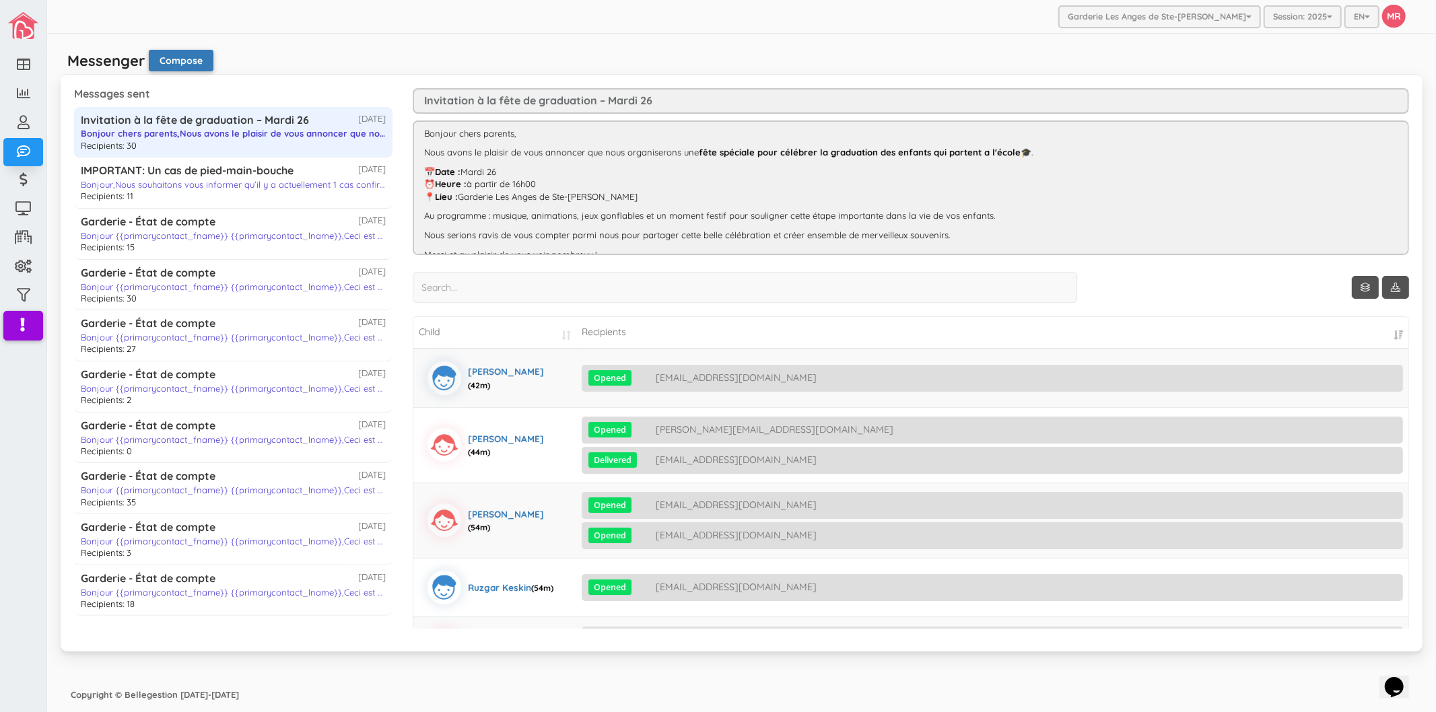
click at [209, 65] on button "Compose" at bounding box center [181, 61] width 65 height 22
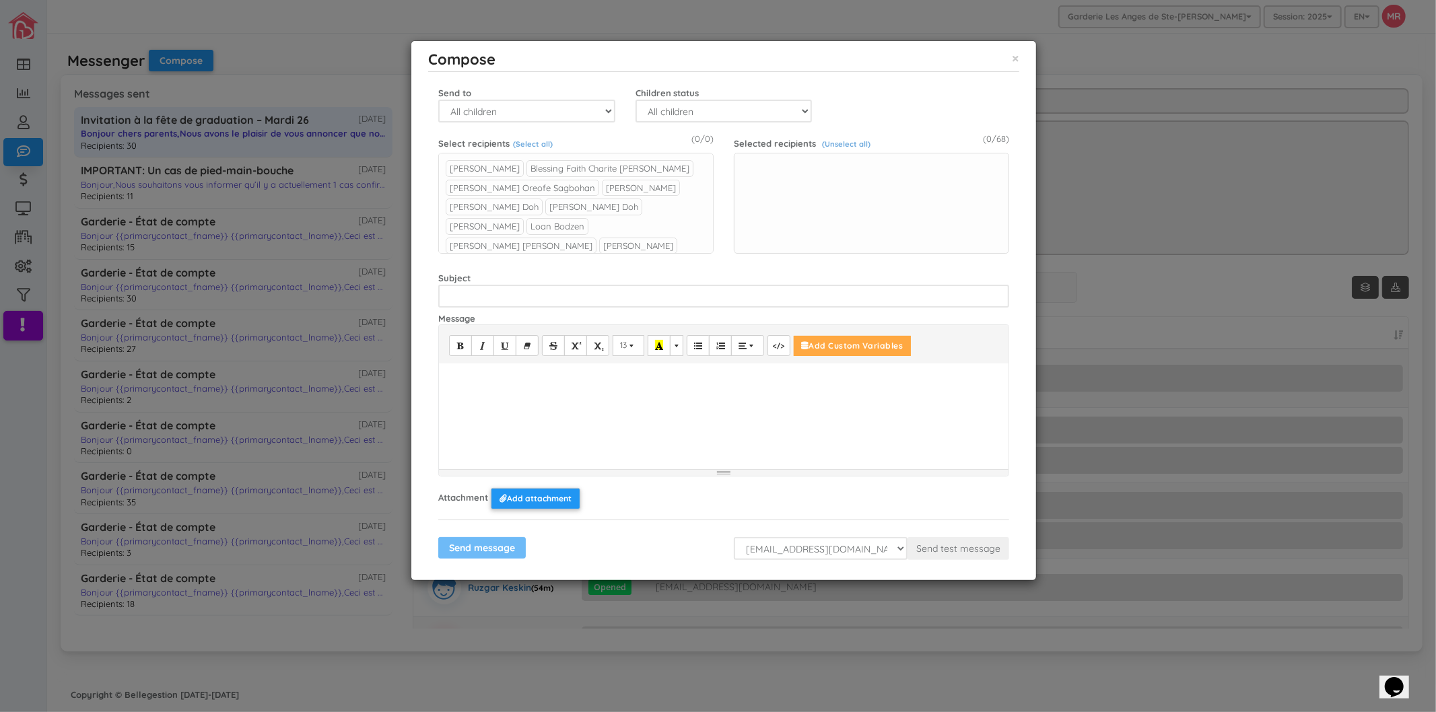
click at [542, 385] on div at bounding box center [723, 413] width 569 height 101
paste div
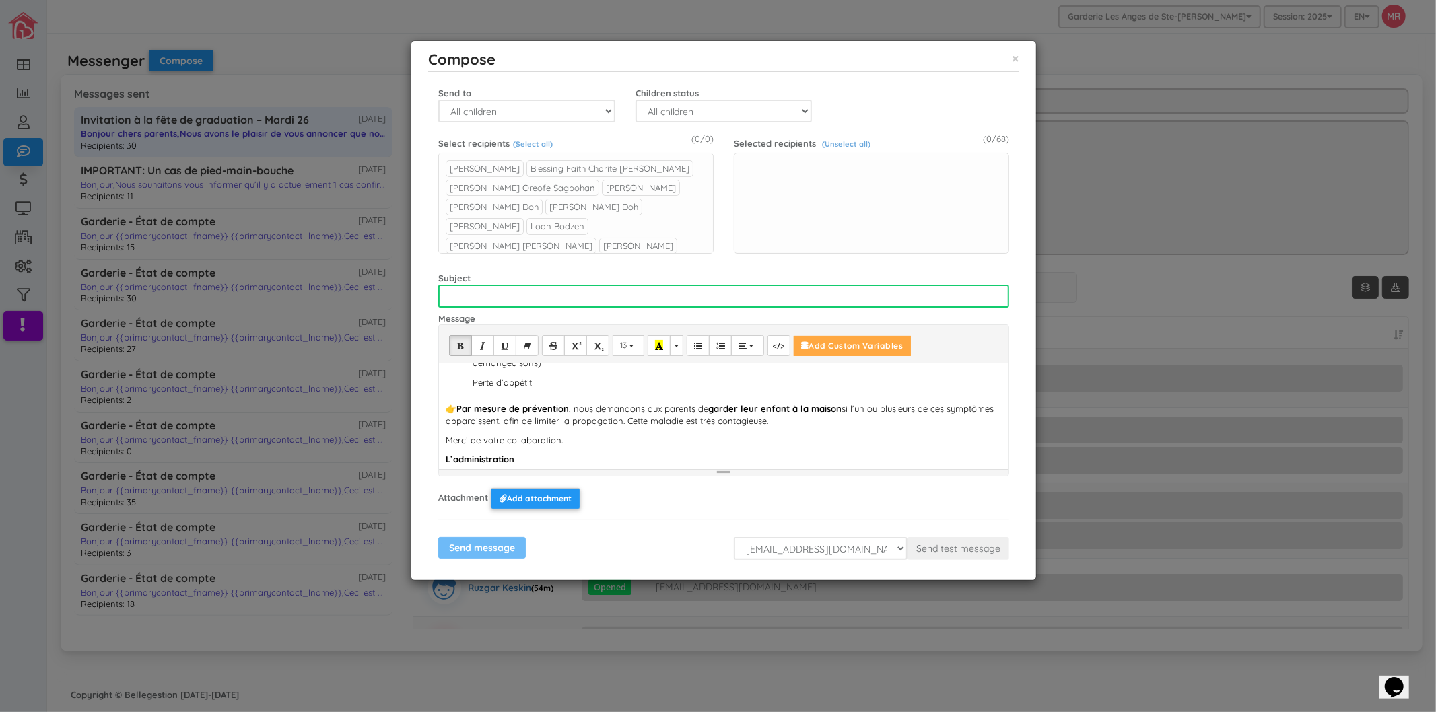
click at [499, 304] on input "text" at bounding box center [723, 296] width 571 height 23
paste input "IMPORTANT: Un cas de pied-main-bouche"
type input "IMPORTANT: Un cas de pied-main-bouche"
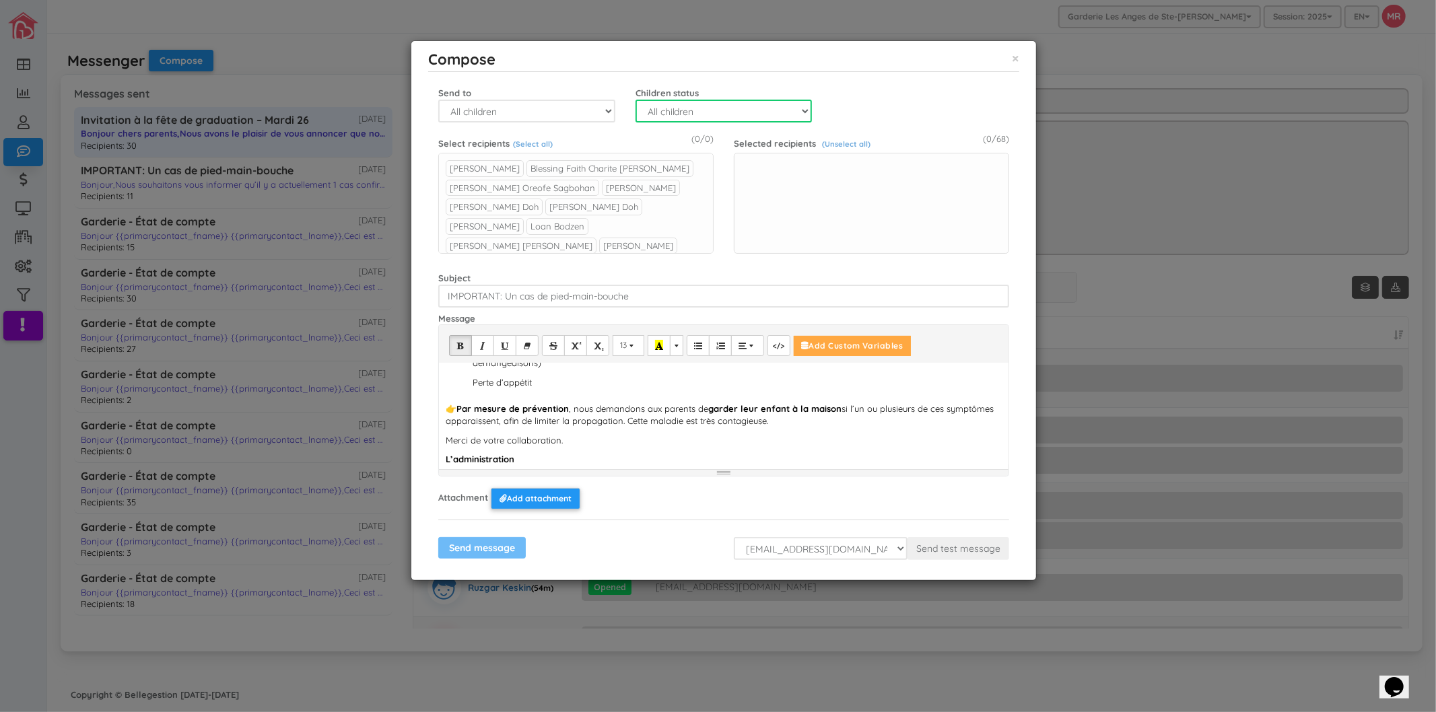
click at [716, 118] on select "All children Active Inactive Waitlist" at bounding box center [723, 111] width 177 height 23
select select "0"
click at [635, 100] on select "All children Active Inactive Waitlist" at bounding box center [723, 111] width 177 height 23
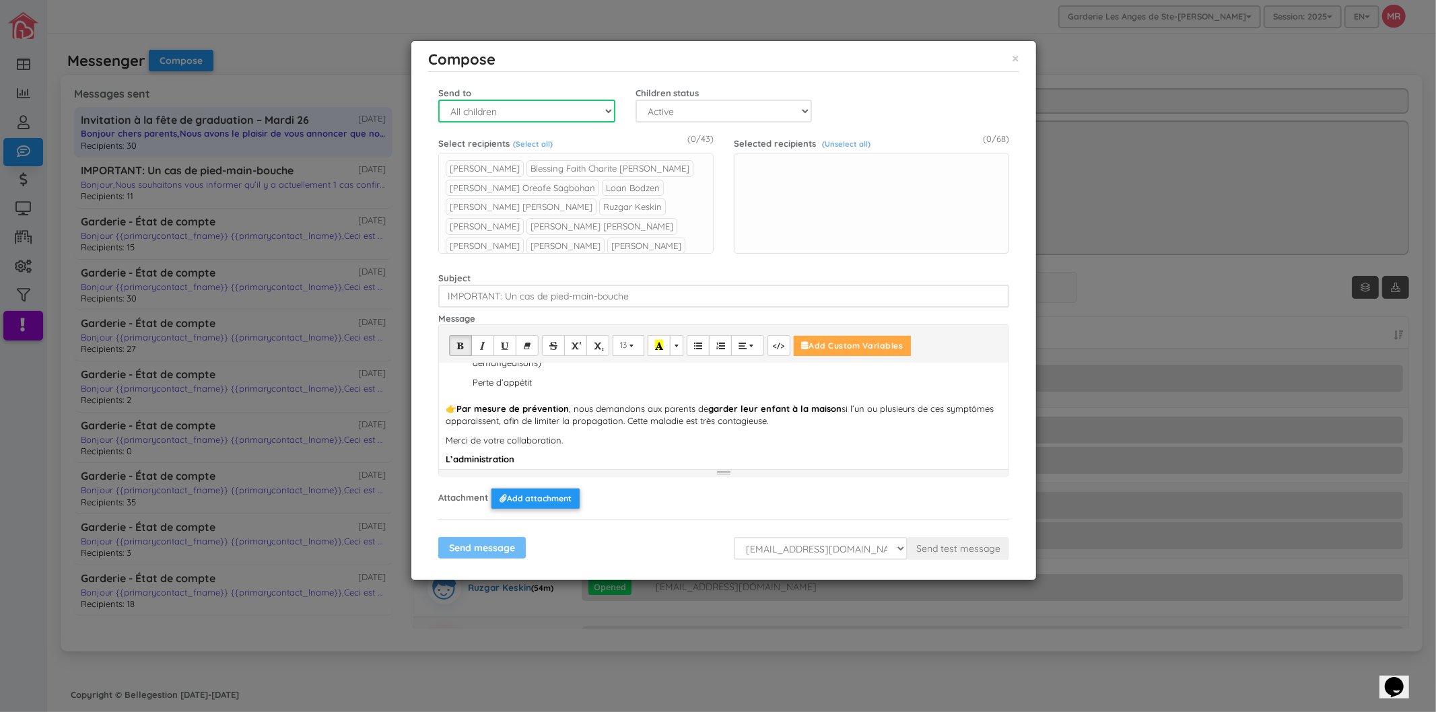
click at [546, 105] on select "All children Group Child" at bounding box center [526, 111] width 177 height 23
select select "2"
click at [438, 100] on select "All children Group Child" at bounding box center [526, 111] width 177 height 23
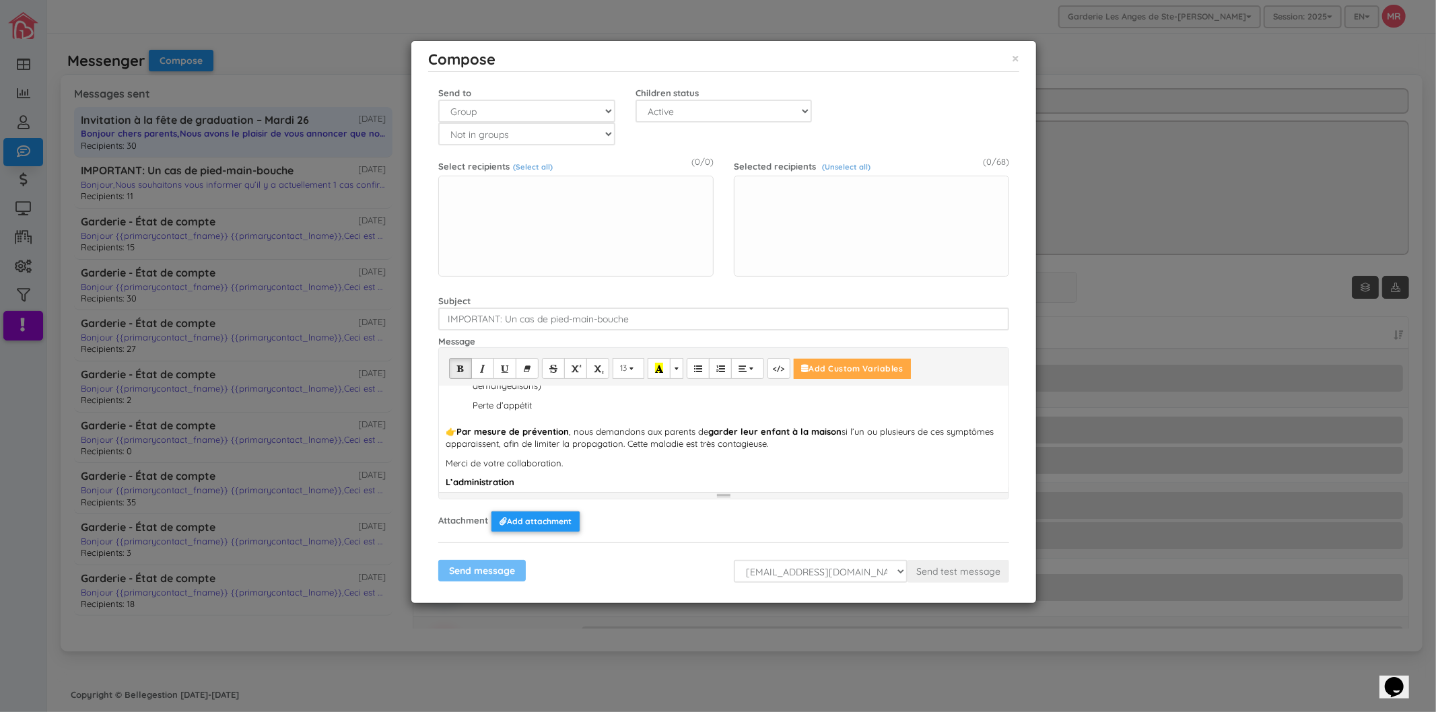
click at [481, 145] on form "Primary contact - First name Primary contact - Last name Child - First name Chi…" at bounding box center [723, 332] width 571 height 501
click at [481, 135] on select "Not in groups Les Renards Les Hiboux Les Tortues Les Loups Les Castors" at bounding box center [526, 133] width 177 height 23
click at [438, 122] on select "Not in groups Les Renards Les Hiboux Les Tortues Les Loups Les Castors" at bounding box center [526, 133] width 177 height 23
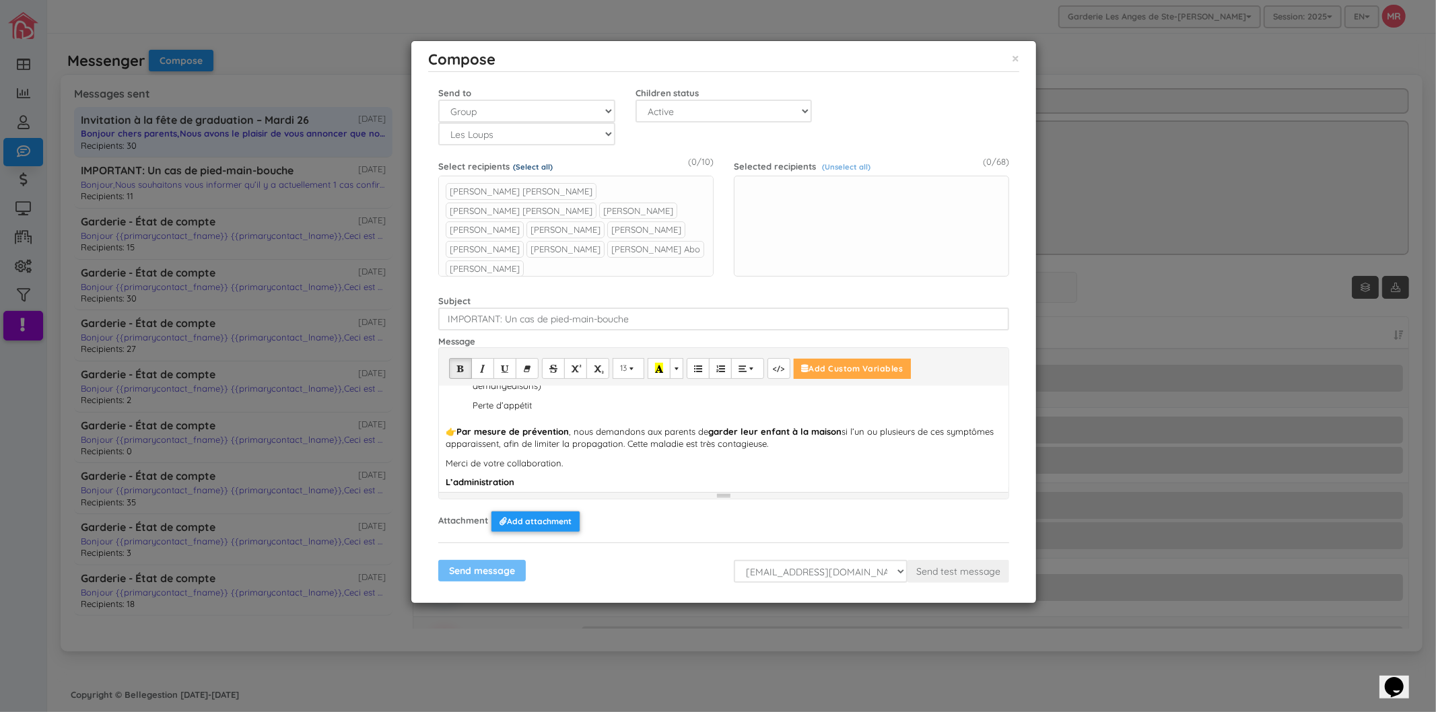
click at [539, 166] on link "(Select all)" at bounding box center [533, 166] width 40 height 9
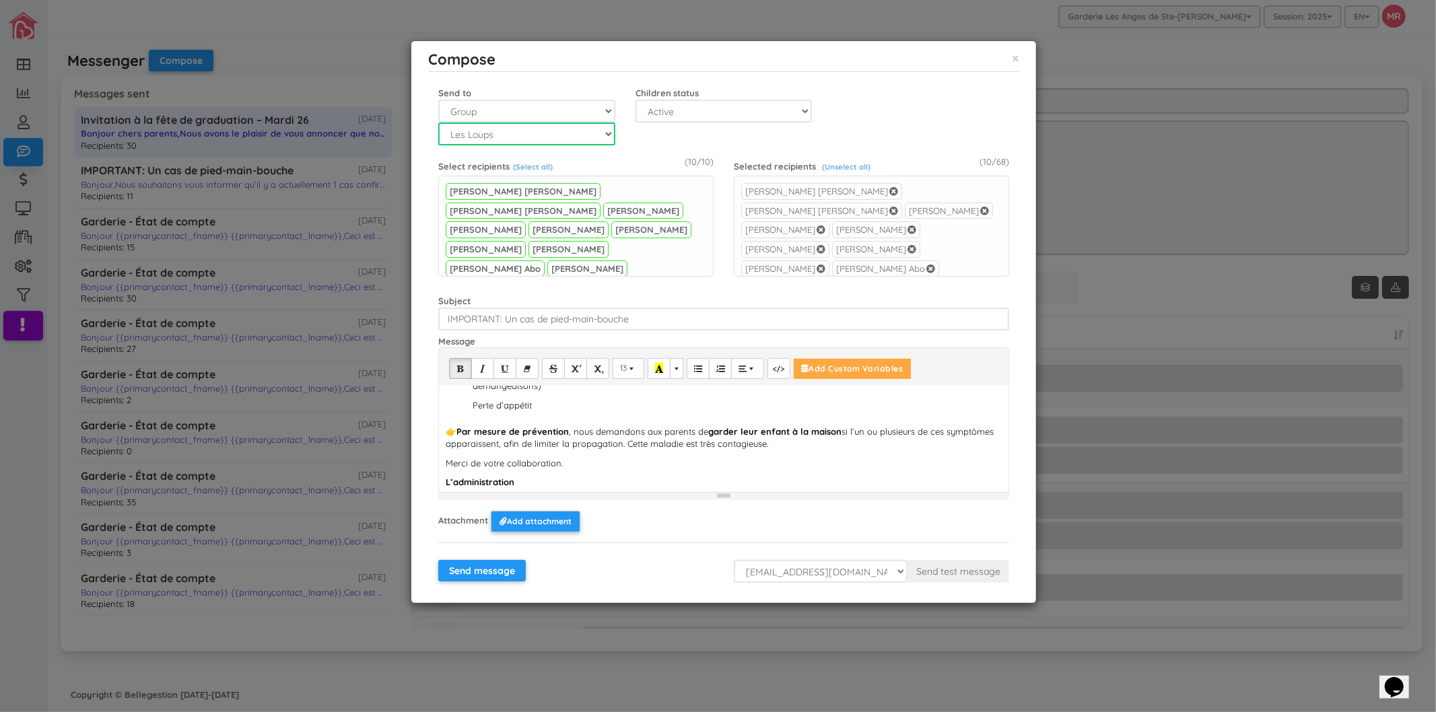
click at [540, 137] on select "Not in groups Les Renards Les Hiboux Les Tortues Les Loups Les Castors" at bounding box center [526, 133] width 177 height 23
click at [516, 140] on select "Not in groups Les Renards Les Hiboux Les Tortues Les Loups Les Castors" at bounding box center [526, 133] width 177 height 23
select select "3"
click at [438, 122] on select "Not in groups Les Renards Les Hiboux Les Tortues Les Loups Les Castors" at bounding box center [526, 133] width 177 height 23
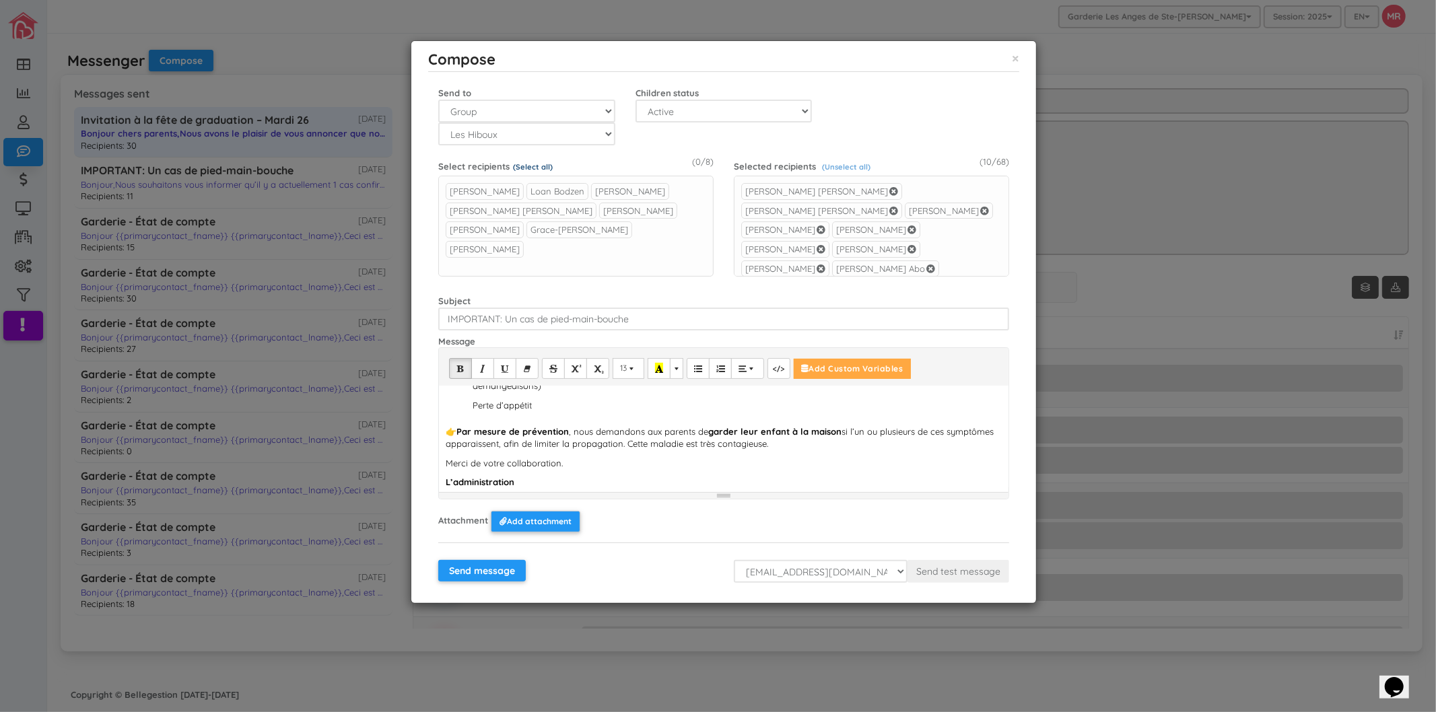
click at [525, 165] on link "(Select all)" at bounding box center [533, 166] width 40 height 9
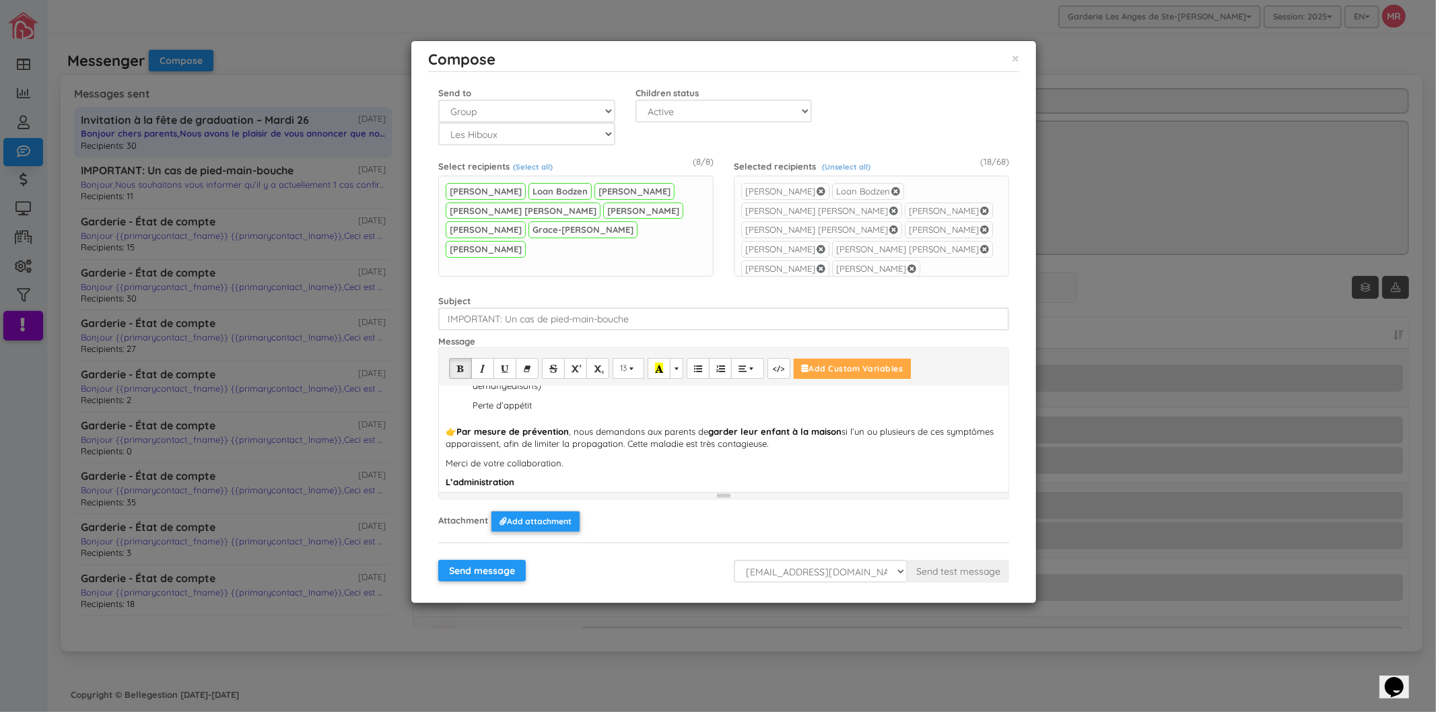
click at [608, 458] on p "Merci de votre collaboration." at bounding box center [724, 463] width 556 height 13
click at [792, 573] on select "mario@sdg360.com info@garderielesanges.com" at bounding box center [821, 571] width 174 height 23
click at [549, 442] on p "👉 Par mesure de prévention , nous demandons aux parents de garder leur enfant à…" at bounding box center [724, 437] width 556 height 25
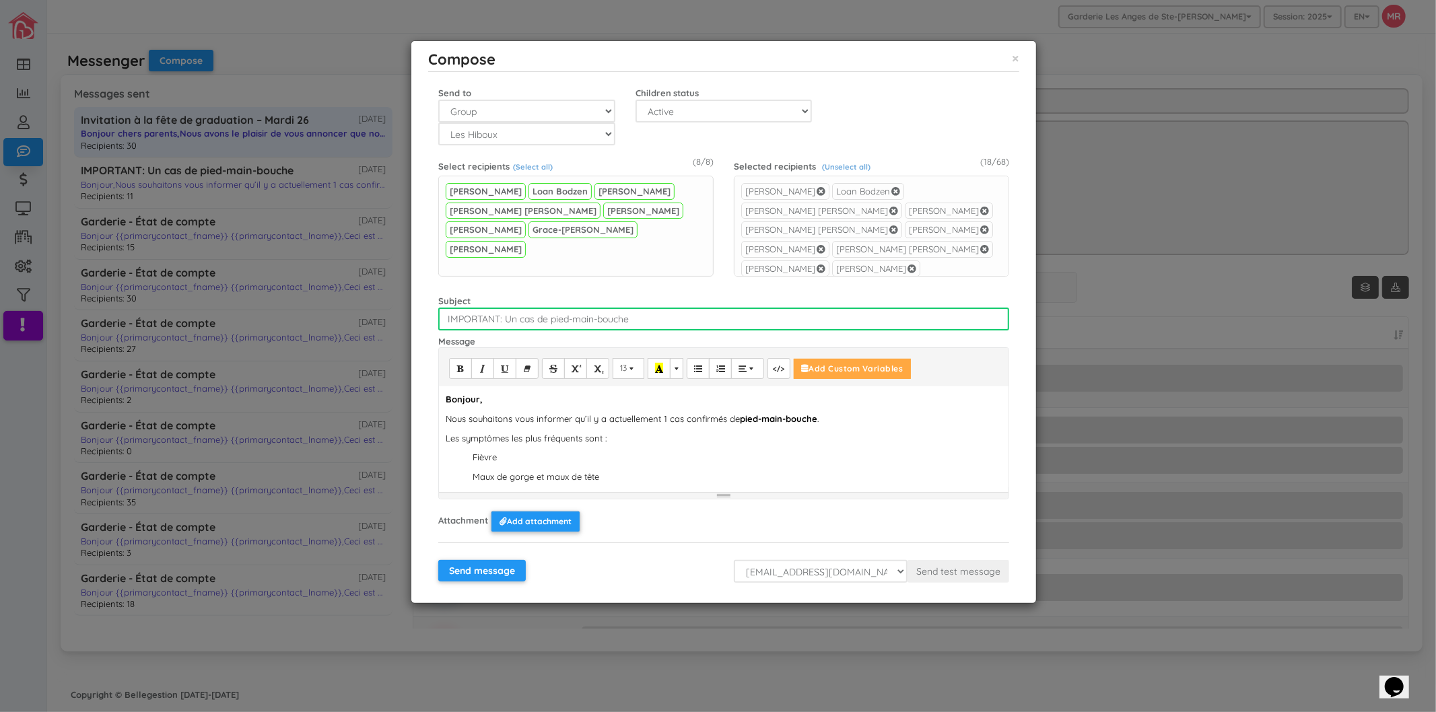
click at [573, 322] on input "IMPORTANT: Un cas de pied-main-bouche" at bounding box center [723, 319] width 571 height 23
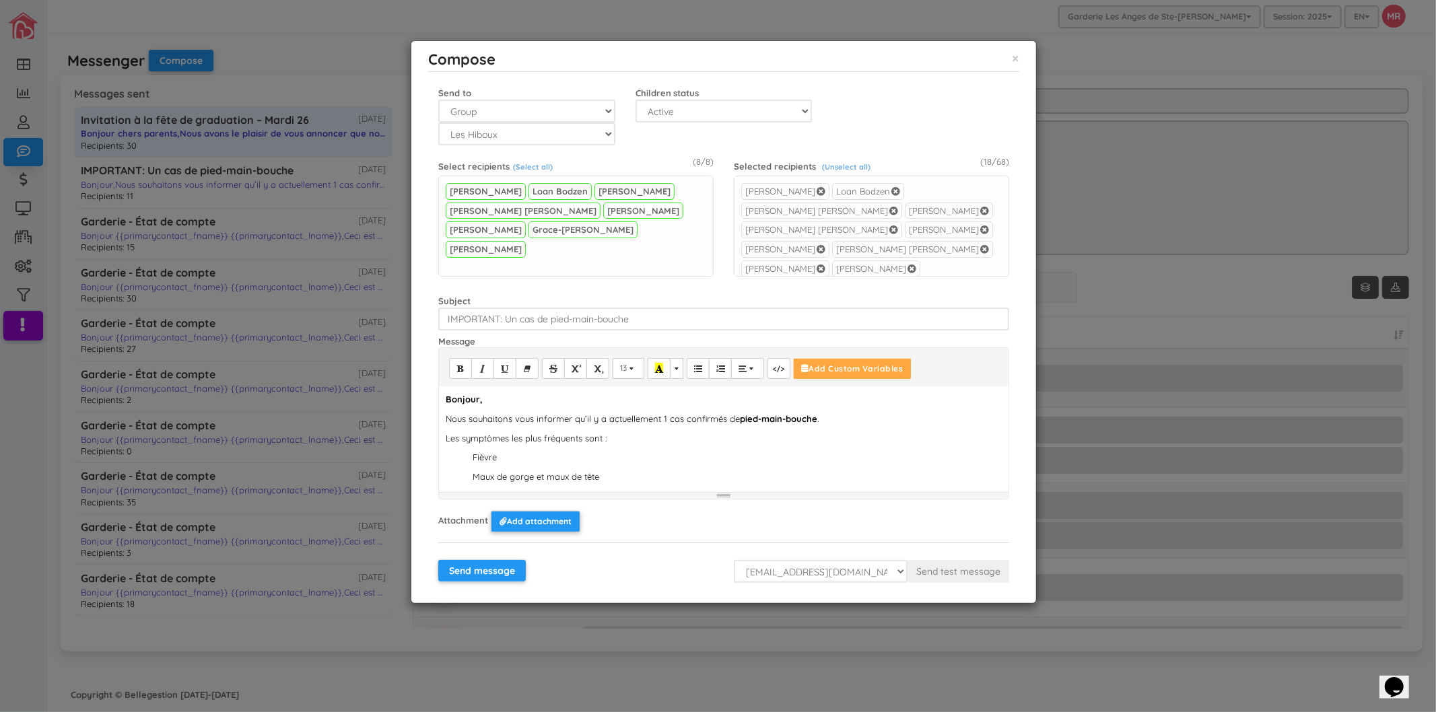
click at [631, 447] on div "Bonjour, Nous souhaitons vous informer qu’il y a actuellement 1 cas confirmés d…" at bounding box center [723, 436] width 569 height 101
click at [875, 413] on p "Nous souhaitons vous informer qu’il y a actuellement 1 cas confirmés de pied-ma…" at bounding box center [724, 419] width 556 height 13
drag, startPoint x: 816, startPoint y: 416, endPoint x: 738, endPoint y: 420, distance: 77.5
click at [738, 420] on p "Nous souhaitons vous informer qu’il y a actuellement 1 cas confirmés de pied-ma…" at bounding box center [724, 419] width 556 height 13
click at [462, 367] on icon "Bold (CTRL+B)" at bounding box center [460, 368] width 8 height 10
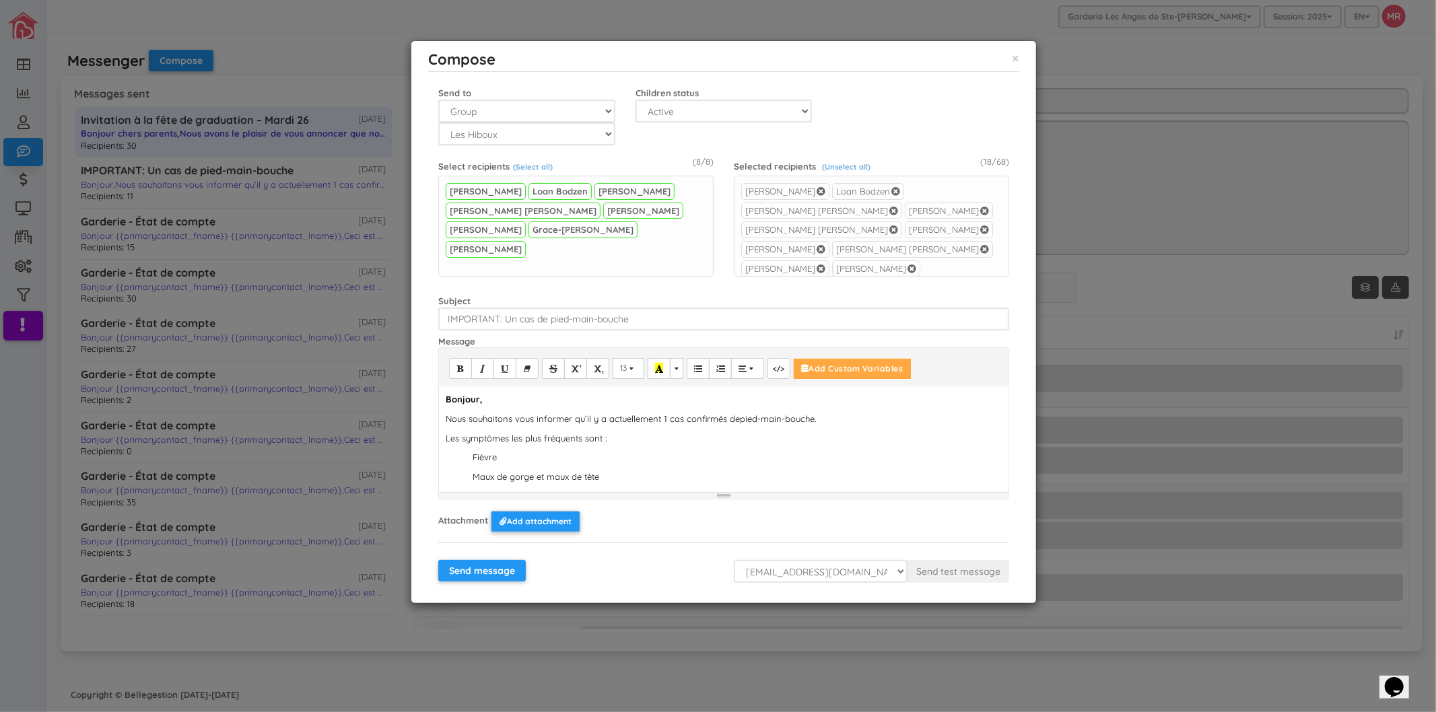
click at [599, 431] on div "Bonjour, Nous souhaitons vous informer qu’il y a actuellement 1 cas confirmés d…" at bounding box center [723, 436] width 569 height 101
click at [474, 459] on p "Fièvre" at bounding box center [736, 457] width 529 height 13
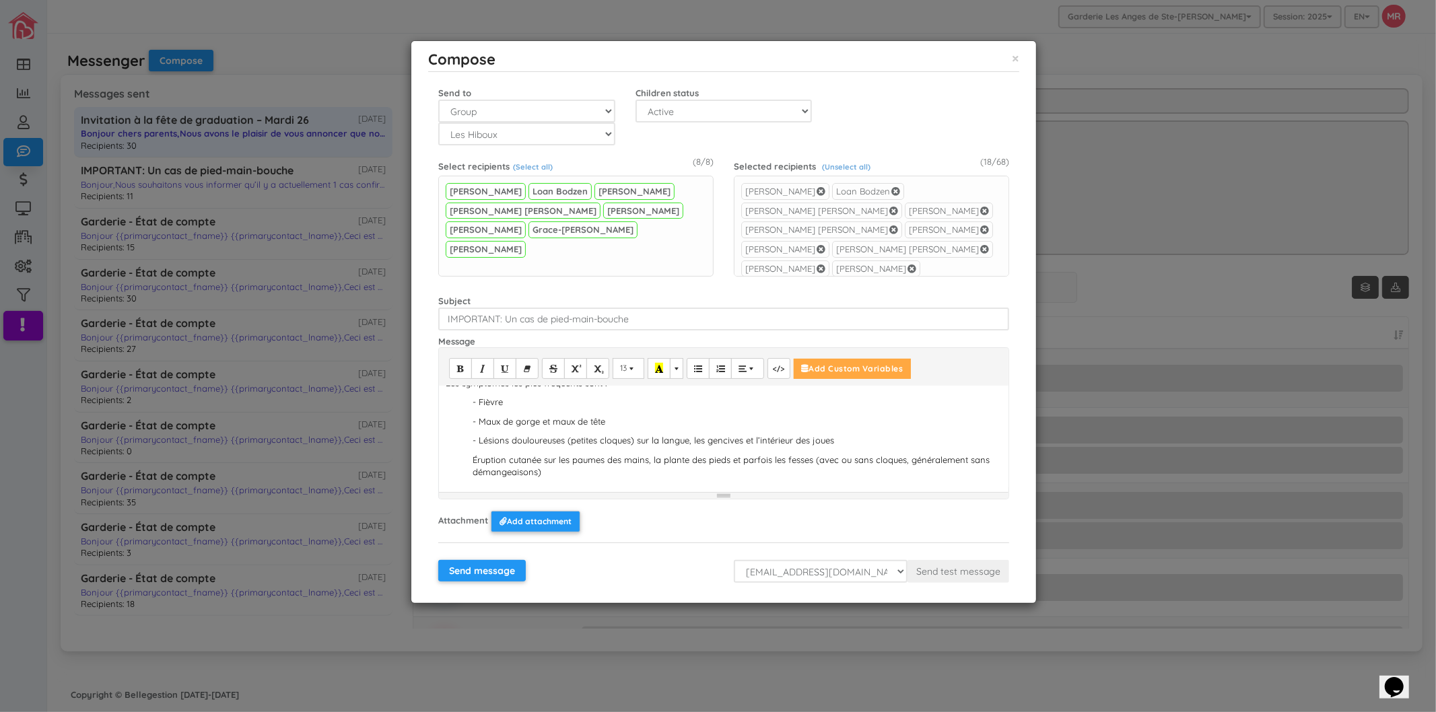
scroll to position [88, 0]
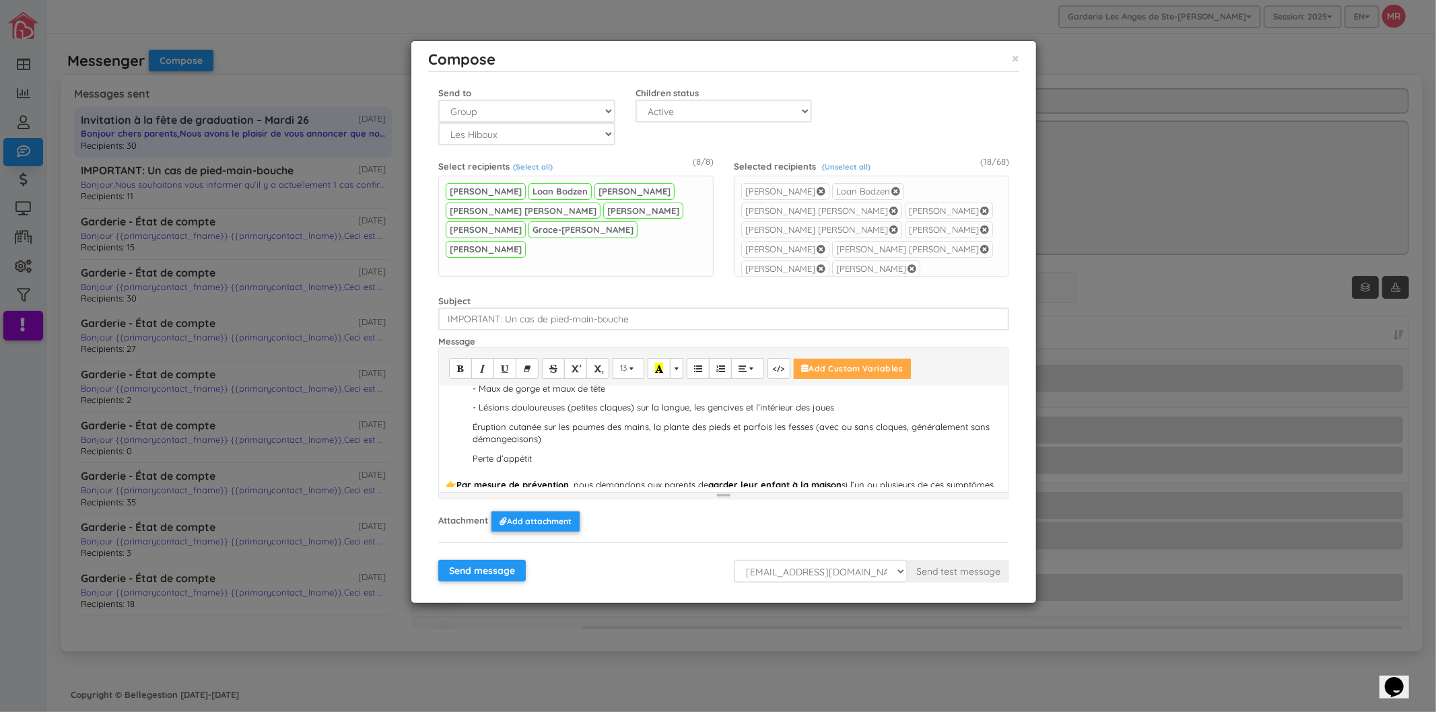
click at [472, 425] on p "Éruption cutanée sur les paumes des mains, la plante des pieds et parfois les f…" at bounding box center [736, 433] width 529 height 25
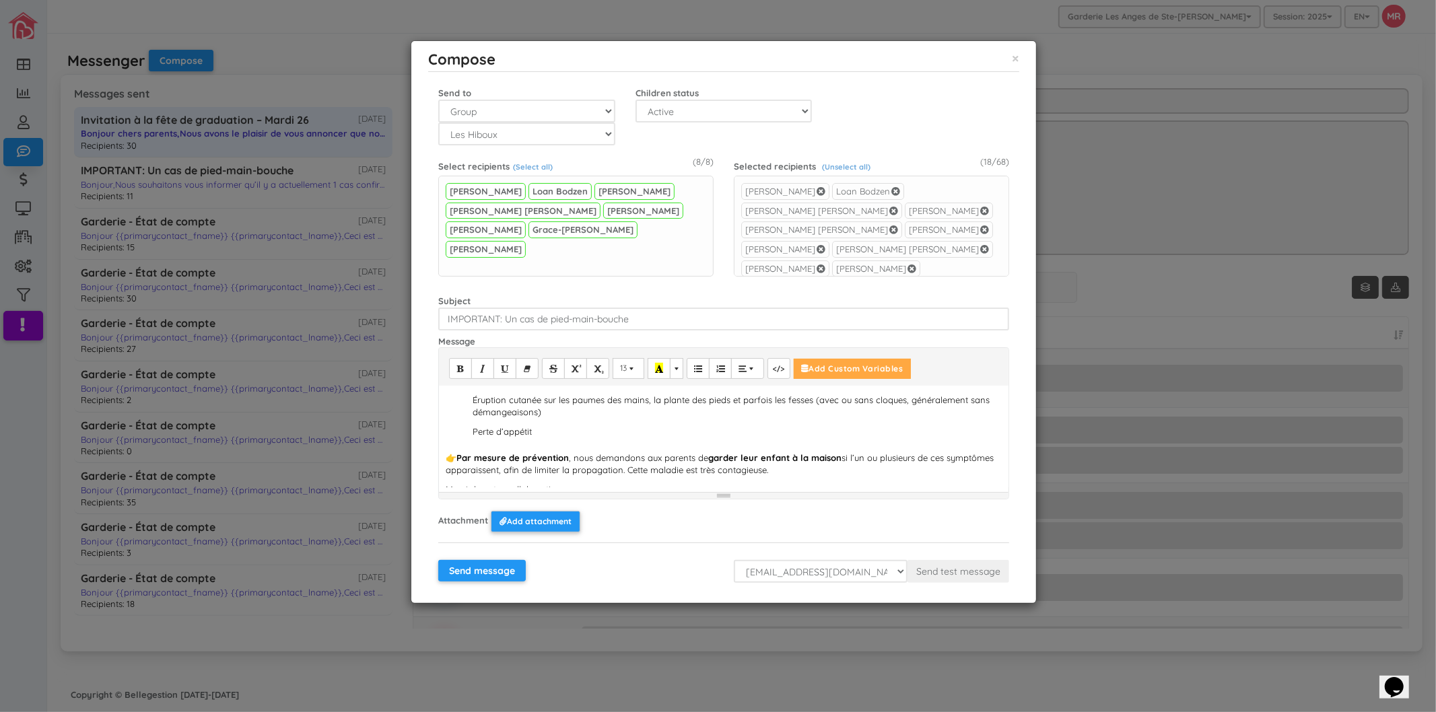
scroll to position [81, 0]
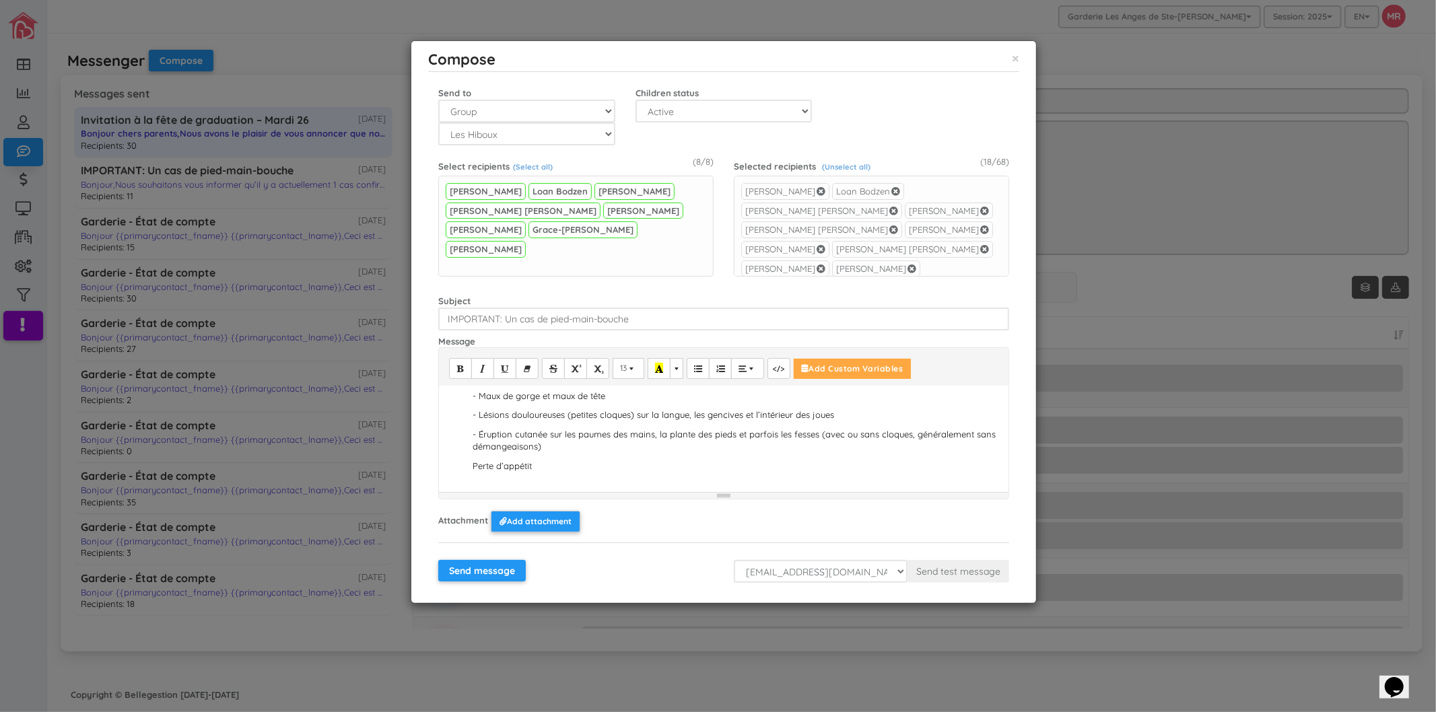
click at [473, 463] on p "Perte d’appétit" at bounding box center [736, 466] width 529 height 13
click at [885, 429] on p "👉 Par mesure de prévention , nous demandons aux parents de garder leur enfant à…" at bounding box center [724, 423] width 556 height 25
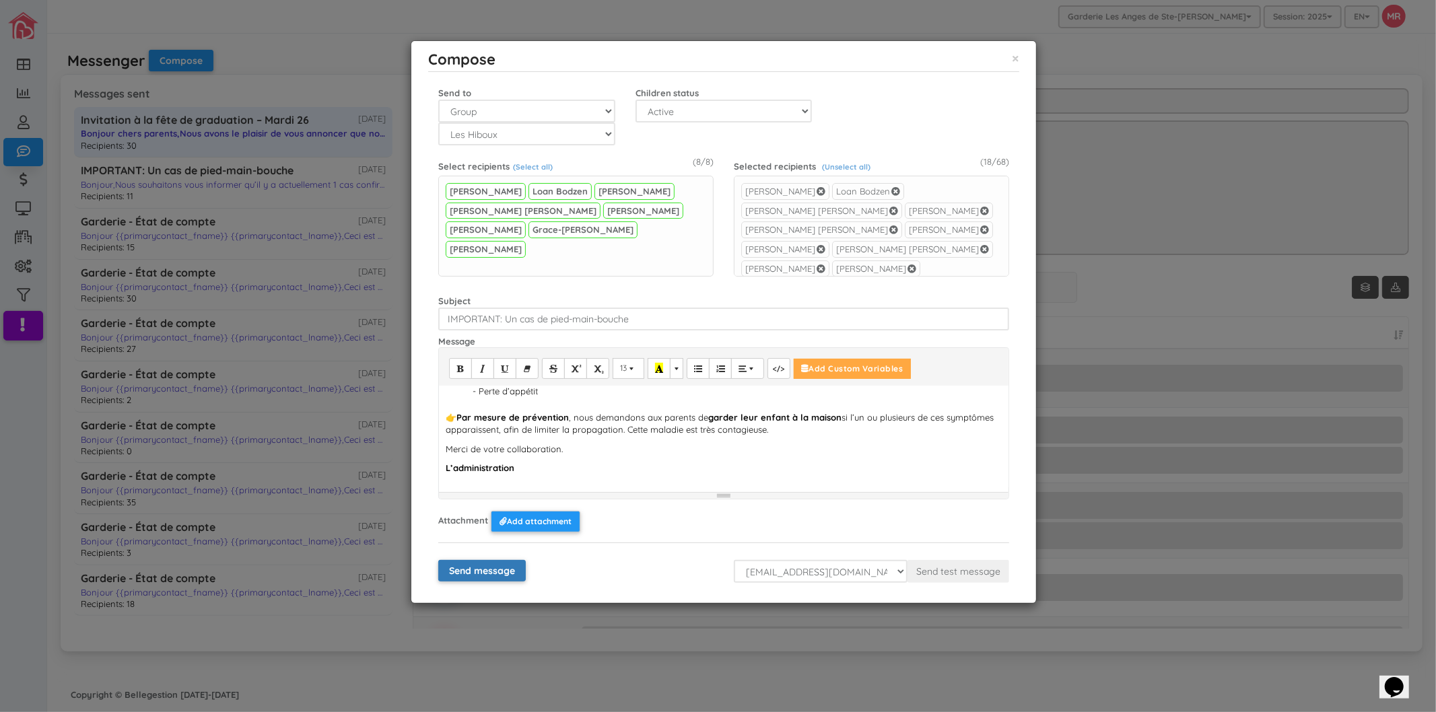
click at [501, 564] on input "Send message" at bounding box center [481, 571] width 87 height 22
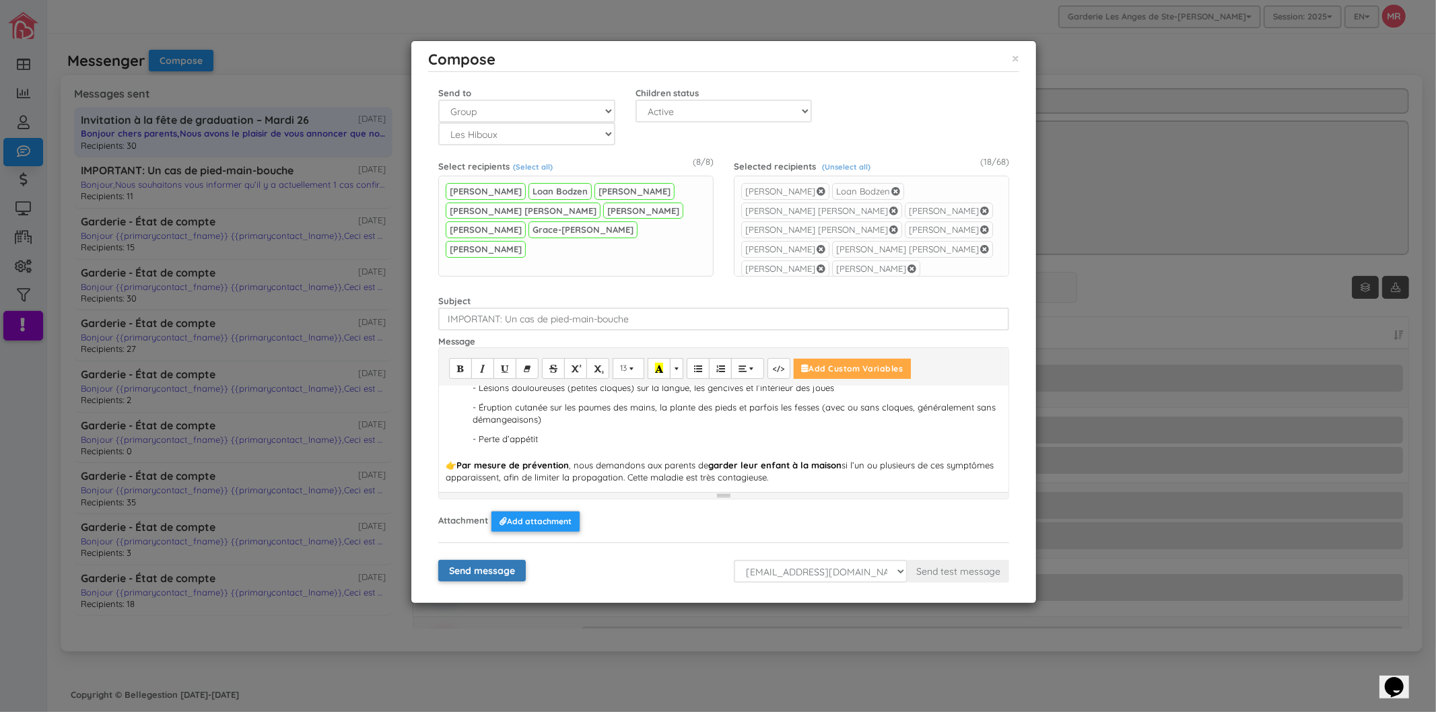
scroll to position [11, 0]
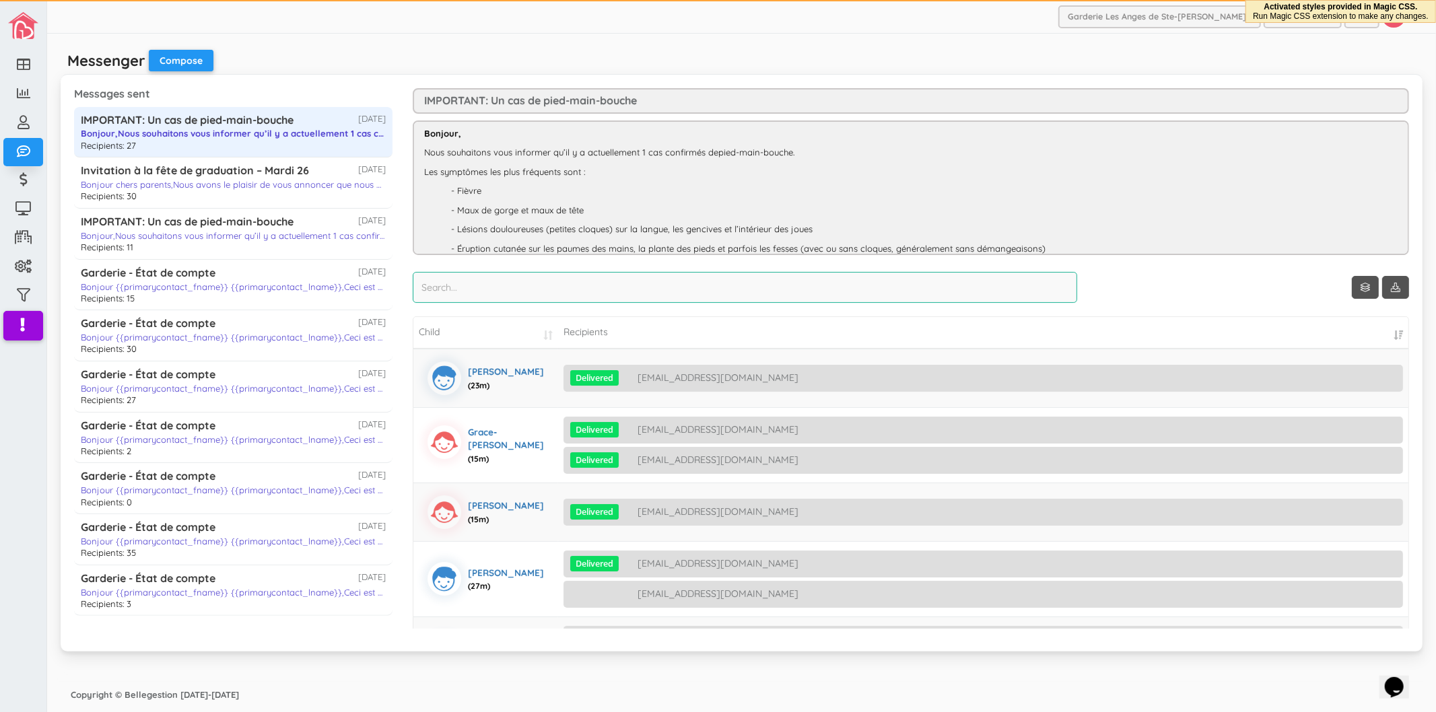
click at [547, 284] on input "search" at bounding box center [745, 287] width 664 height 31
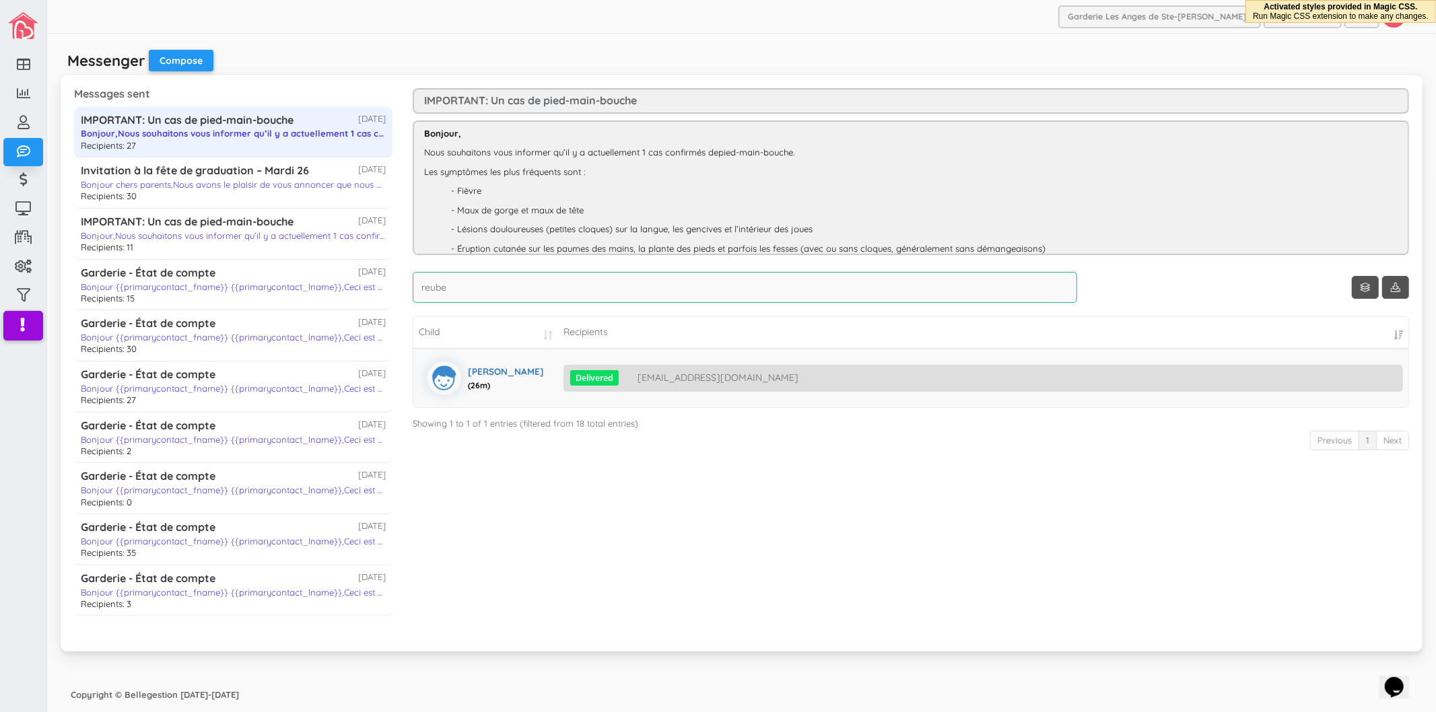
type input "reube"
click at [662, 465] on div "Show 10 rows reube Child Recipients Reuben Roy Magorka (26m) Delivered jyajane@…" at bounding box center [911, 373] width 996 height 203
